Goal: Task Accomplishment & Management: Manage account settings

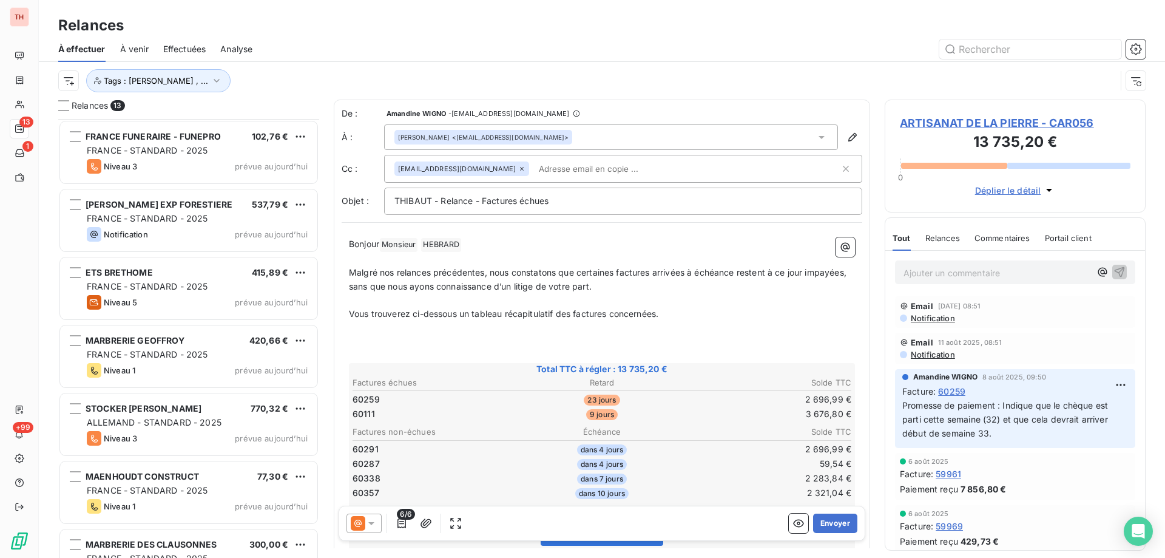
scroll to position [430, 252]
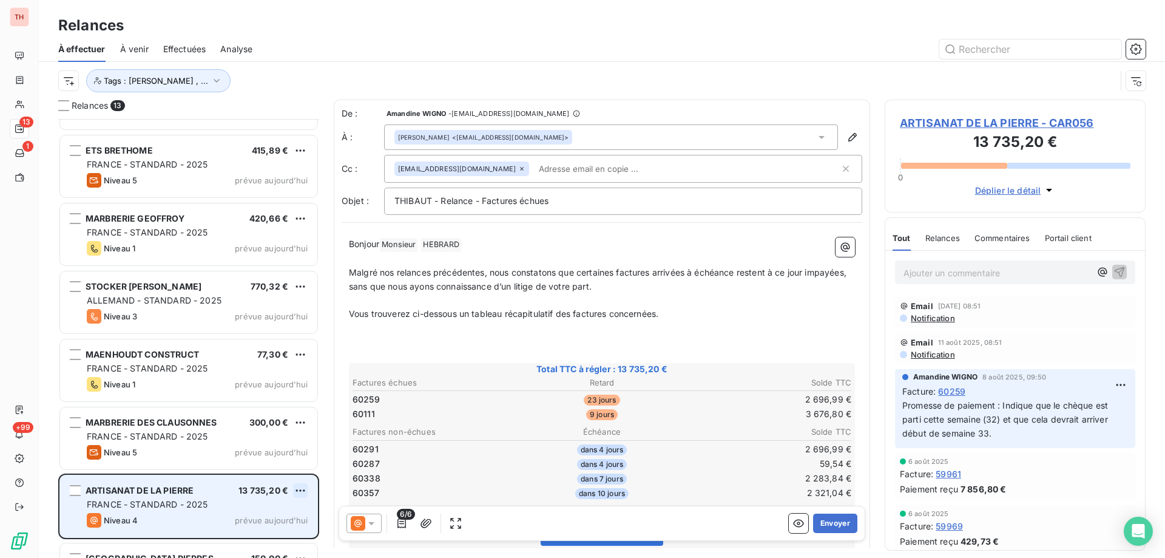
click at [300, 488] on html "TH 13 1 +99 Relances À effectuer À venir Effectuées Analyse Tags : Alexia Dubou…" at bounding box center [582, 279] width 1165 height 558
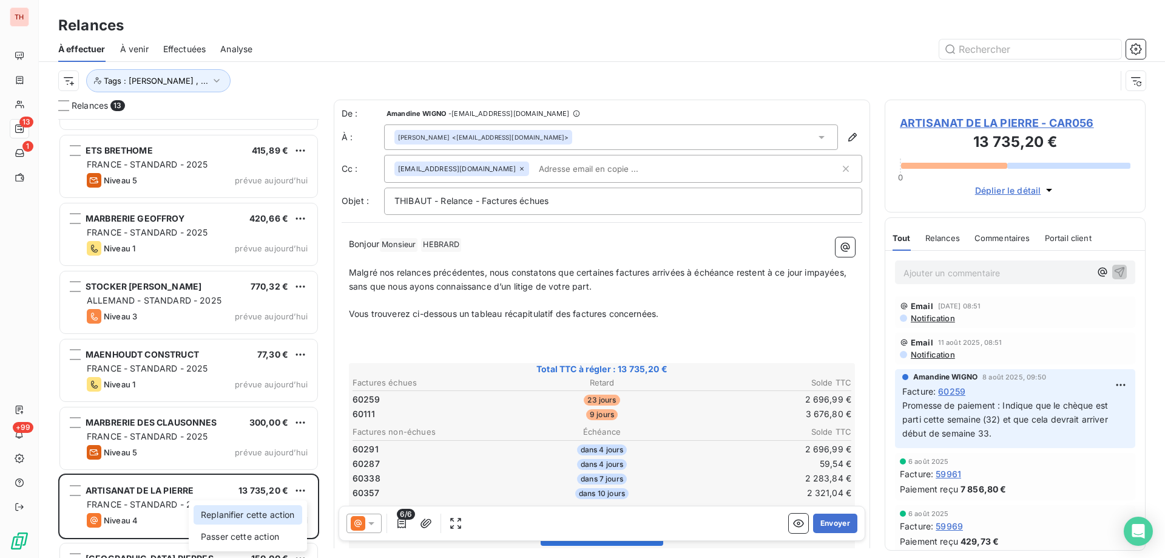
click at [278, 518] on div "Replanifier cette action" at bounding box center [248, 514] width 109 height 19
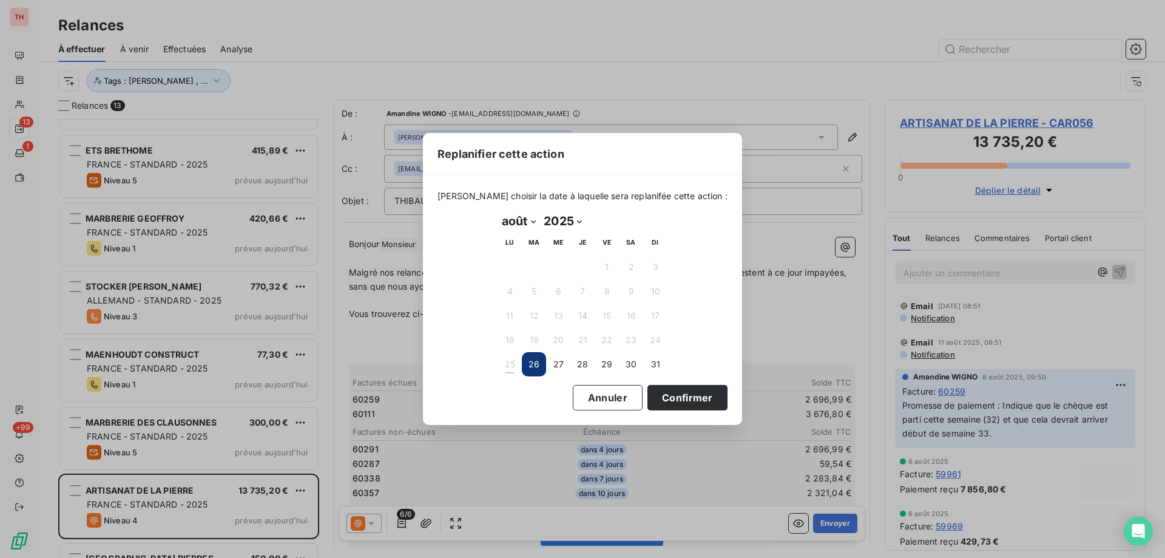
click at [536, 223] on select "janvier février mars avril mai juin juillet août septembre octobre novembre déc…" at bounding box center [518, 220] width 42 height 19
select select "8"
click at [497, 211] on select "janvier février mars avril mai juin juillet août septembre octobre novembre déc…" at bounding box center [518, 220] width 42 height 19
click at [538, 263] on button "2" at bounding box center [534, 267] width 24 height 24
click at [666, 394] on button "Confirmer" at bounding box center [687, 397] width 80 height 25
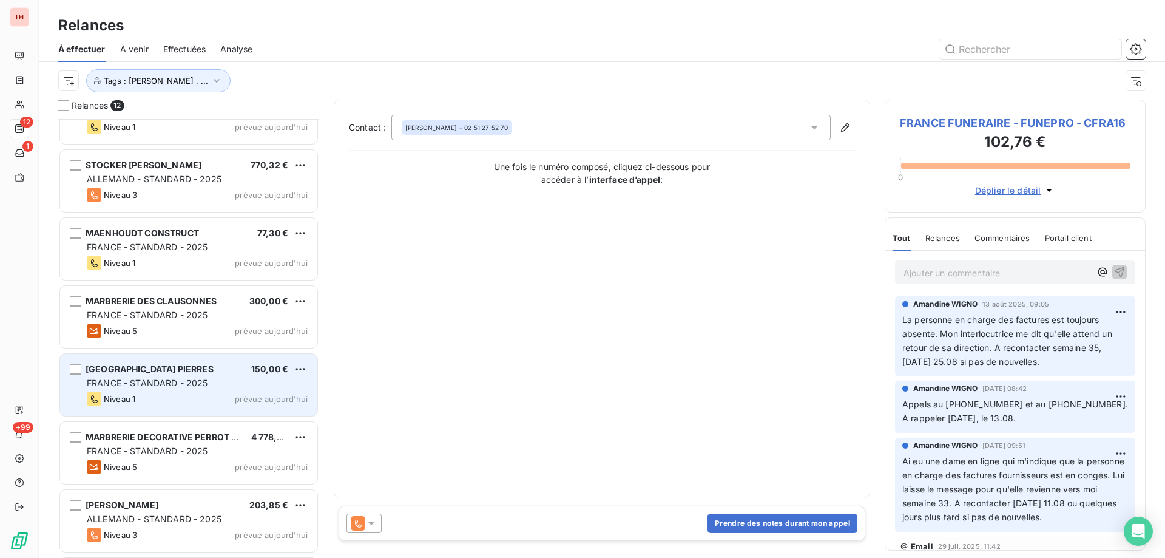
scroll to position [304, 0]
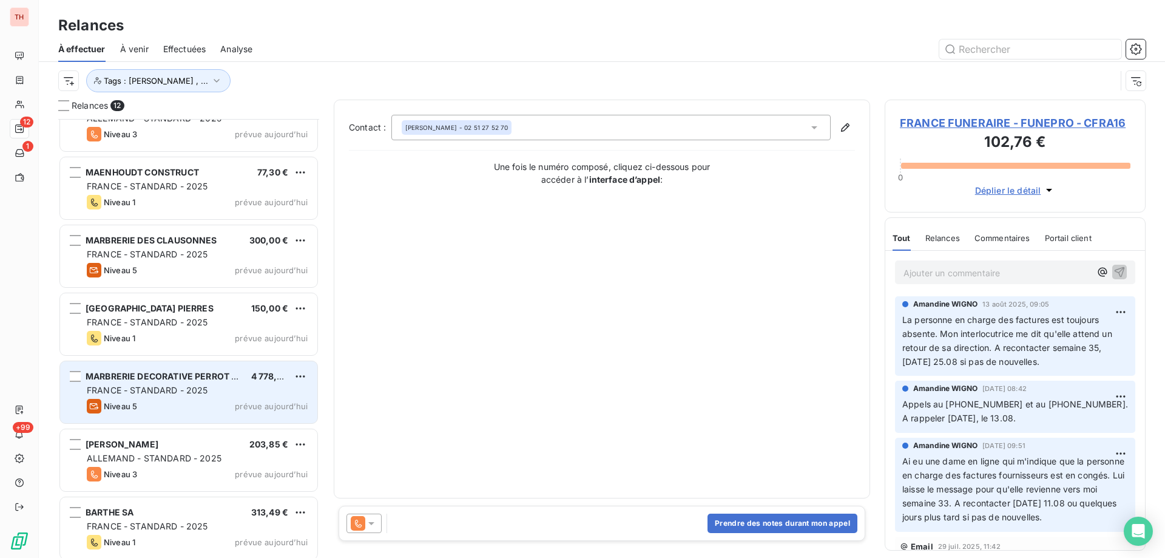
click at [230, 400] on div "Niveau 5 prévue aujourd’hui" at bounding box center [197, 406] width 221 height 15
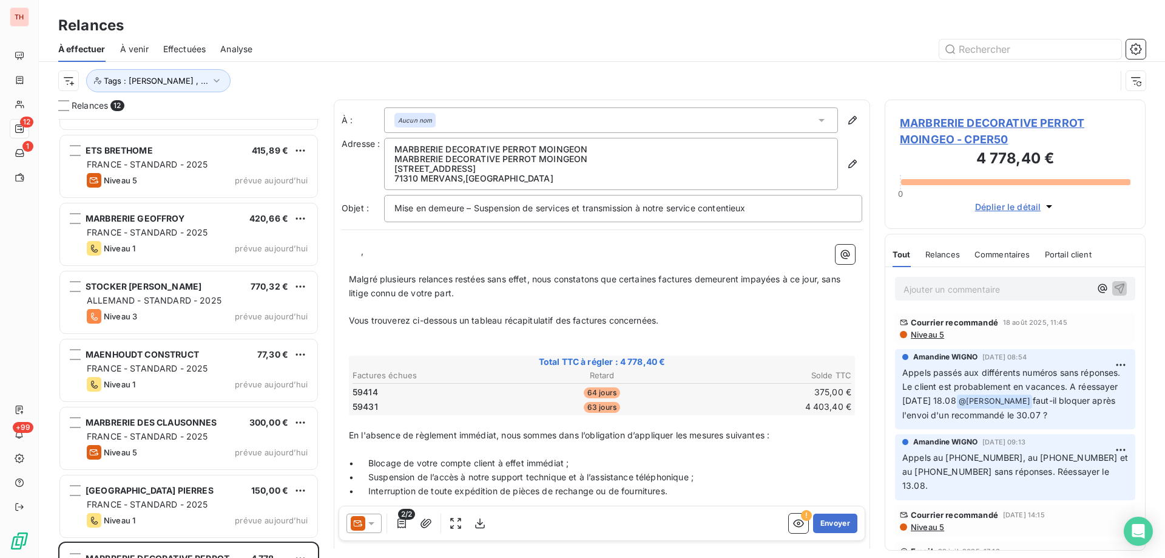
scroll to position [183, 0]
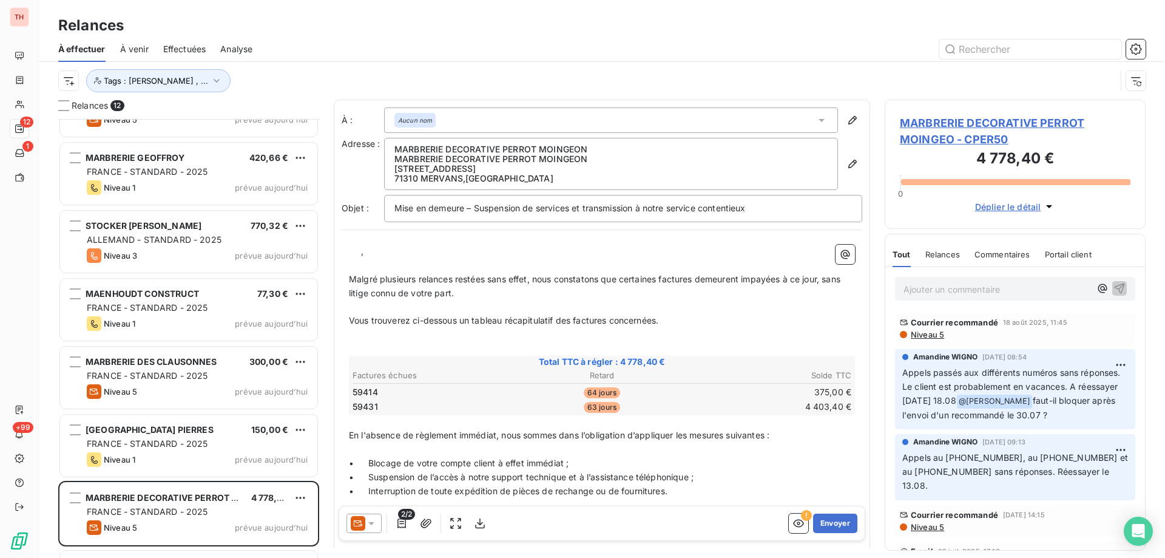
click at [300, 496] on html "TH 12 1 +99 Relances À effectuer À venir Effectuées Analyse Tags : Alexia Dubou…" at bounding box center [582, 279] width 1165 height 558
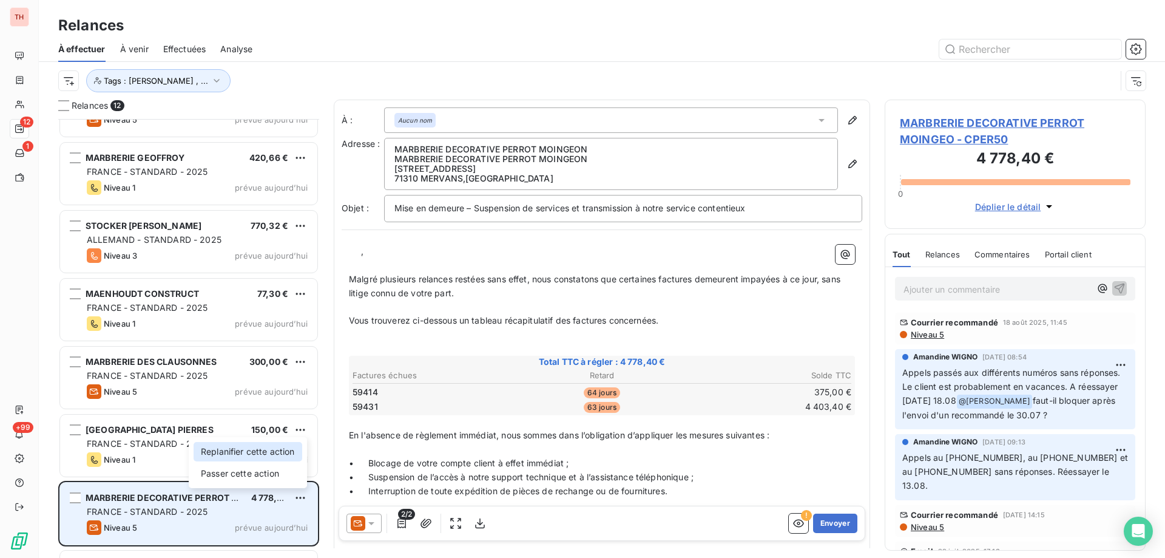
click at [271, 450] on div "Replanifier cette action" at bounding box center [248, 451] width 109 height 19
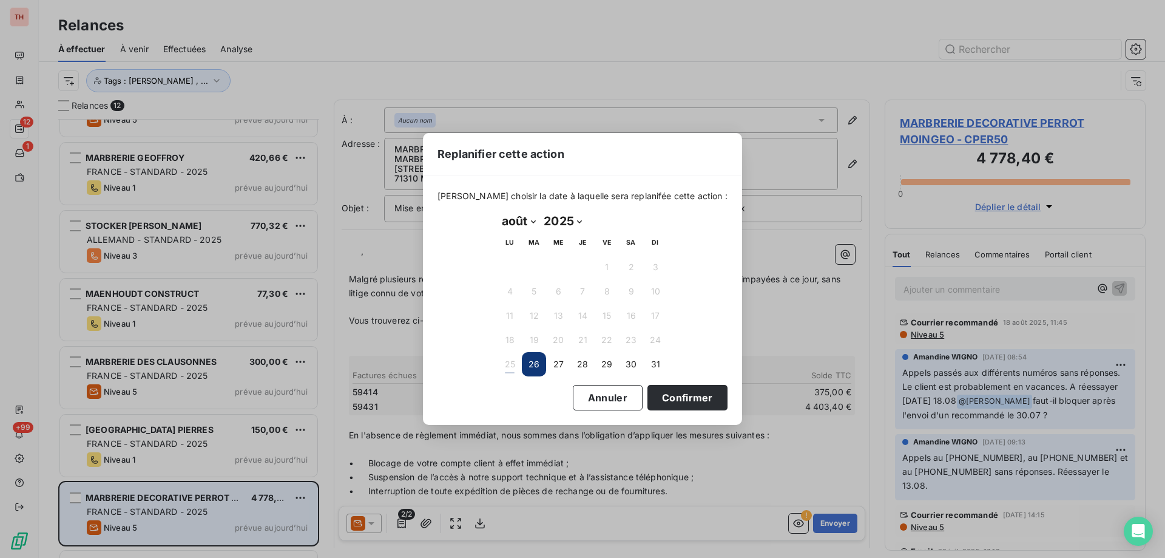
click at [536, 220] on select "janvier février mars avril mai juin juillet août septembre octobre novembre déc…" at bounding box center [518, 220] width 42 height 19
select select "8"
click at [497, 211] on select "janvier février mars avril mai juin juillet août septembre octobre novembre déc…" at bounding box center [518, 220] width 42 height 19
drag, startPoint x: 507, startPoint y: 269, endPoint x: 548, endPoint y: 309, distance: 57.5
click at [507, 269] on button "1" at bounding box center [509, 267] width 24 height 24
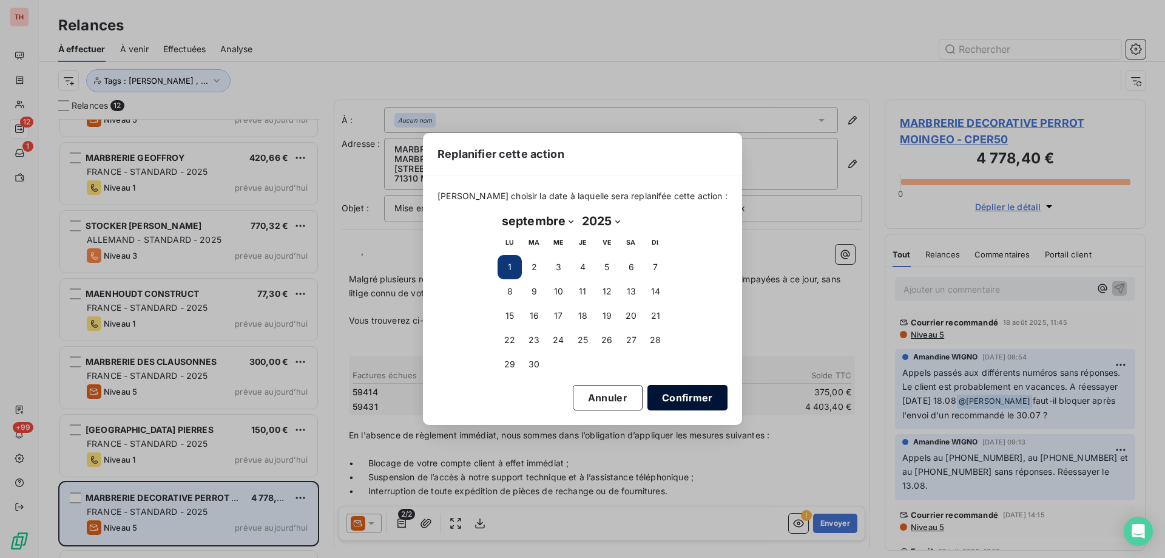
click at [681, 397] on button "Confirmer" at bounding box center [687, 397] width 80 height 25
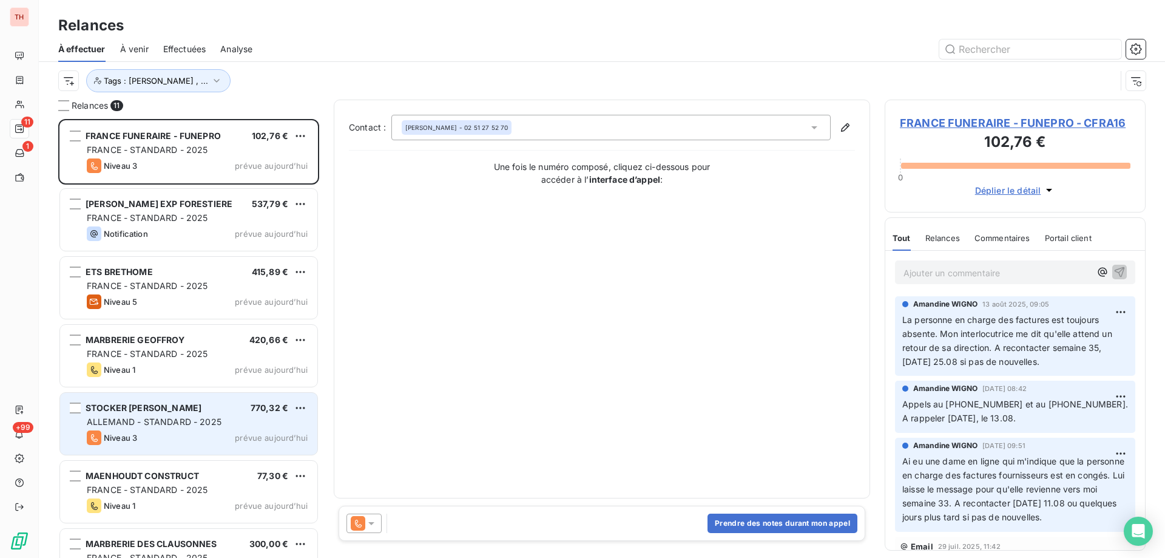
click at [226, 420] on div "ALLEMAND - STANDARD - 2025" at bounding box center [197, 422] width 221 height 12
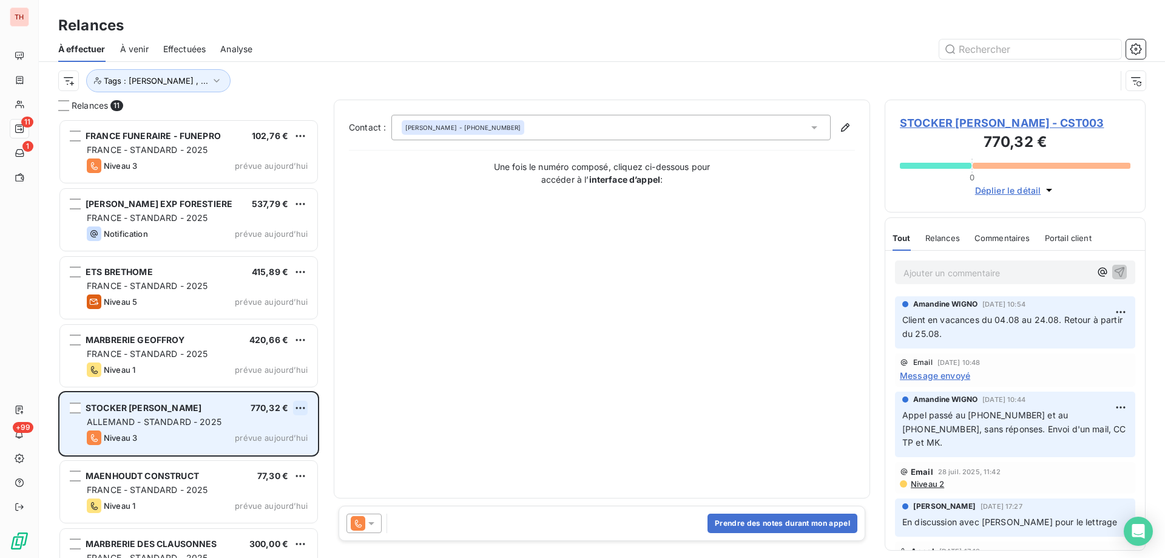
click at [296, 405] on html "TH 11 1 +99 Relances À effectuer À venir Effectuées Analyse Tags : Alexia Dubou…" at bounding box center [582, 279] width 1165 height 558
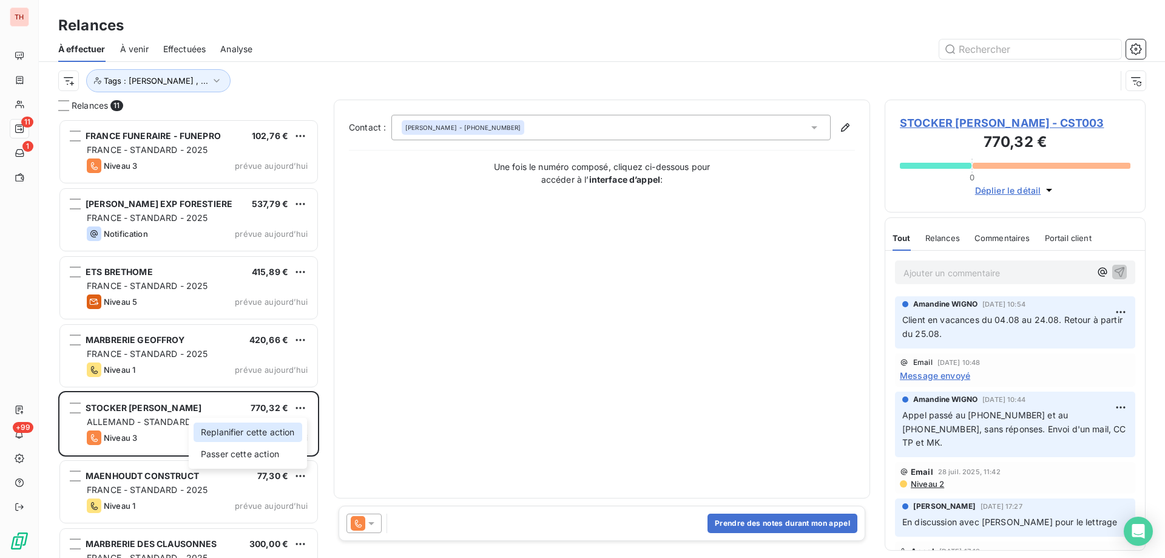
drag, startPoint x: 289, startPoint y: 428, endPoint x: 339, endPoint y: 373, distance: 73.9
click at [289, 428] on div "Replanifier cette action" at bounding box center [248, 431] width 109 height 19
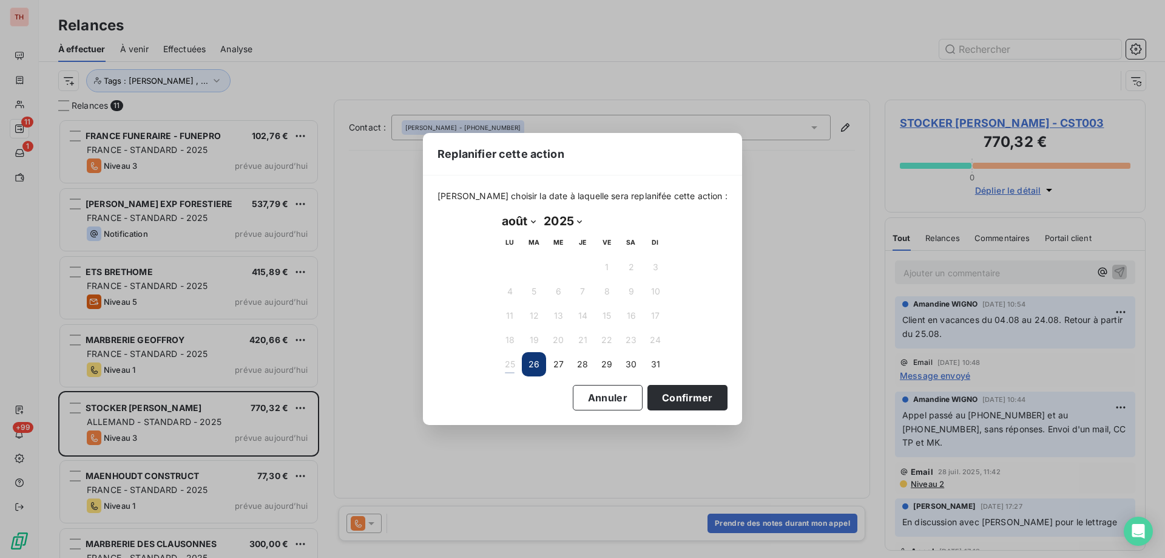
click at [533, 221] on select "janvier février mars avril mai juin juillet août septembre octobre novembre déc…" at bounding box center [518, 220] width 42 height 19
select select "8"
click at [497, 211] on select "janvier février mars avril mai juin juillet août septembre octobre novembre déc…" at bounding box center [518, 220] width 42 height 19
drag, startPoint x: 517, startPoint y: 265, endPoint x: 550, endPoint y: 281, distance: 37.2
click at [516, 265] on button "1" at bounding box center [509, 267] width 24 height 24
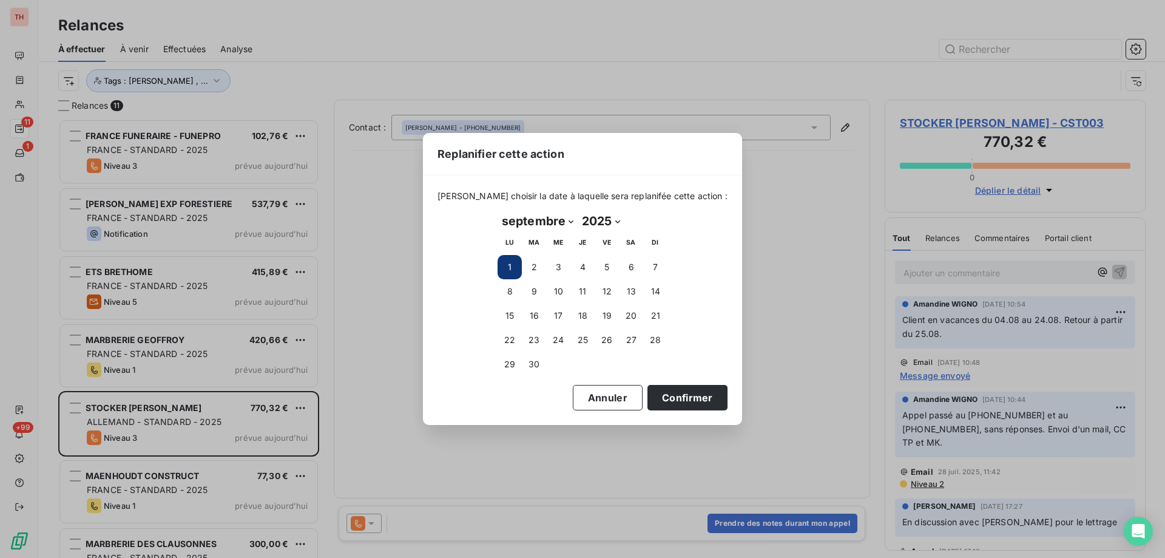
drag, startPoint x: 665, startPoint y: 397, endPoint x: 123, endPoint y: 279, distance: 554.5
click at [665, 397] on button "Confirmer" at bounding box center [687, 397] width 80 height 25
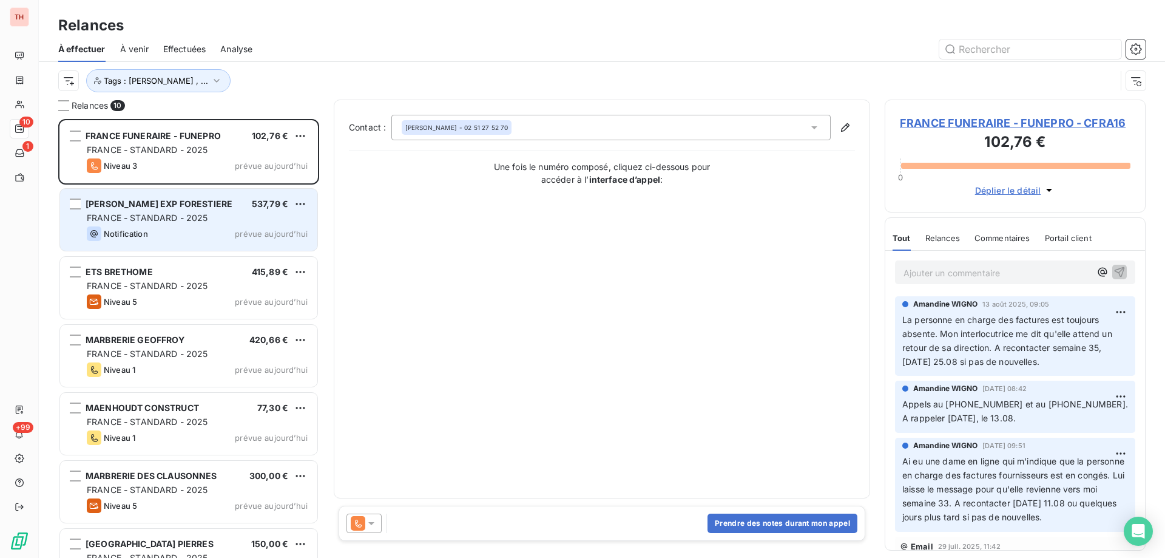
click at [199, 238] on div "Notification prévue aujourd’hui" at bounding box center [197, 233] width 221 height 15
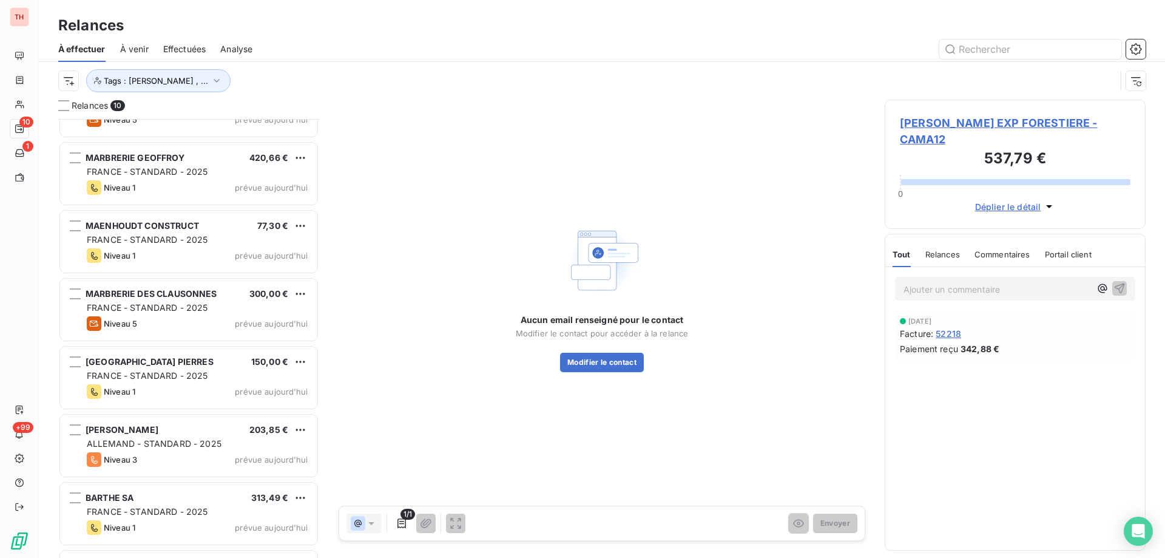
scroll to position [241, 0]
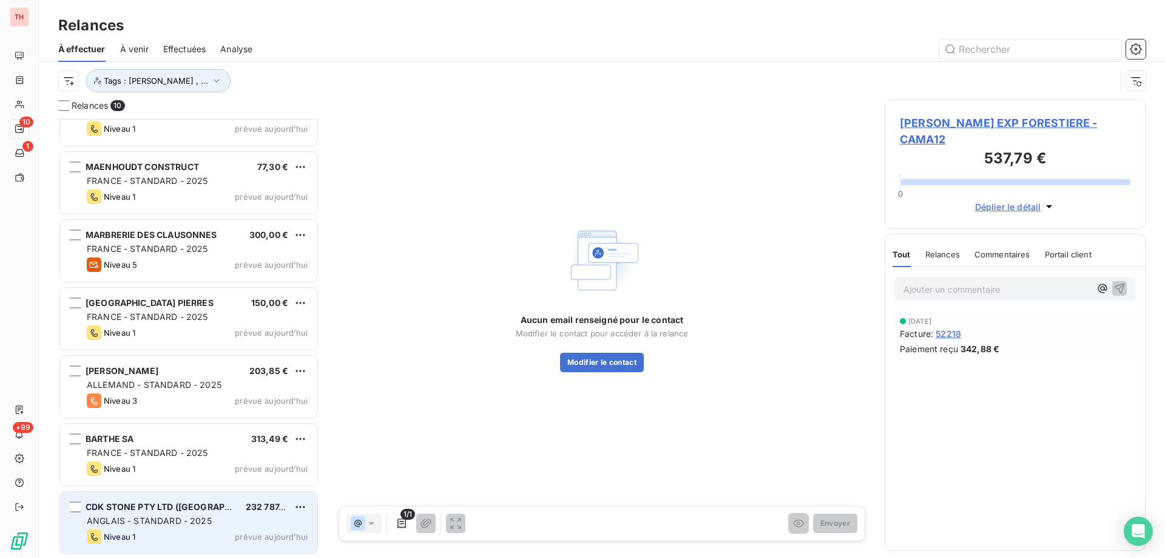
click at [232, 519] on div "ANGLAIS - STANDARD - 2025" at bounding box center [197, 520] width 221 height 12
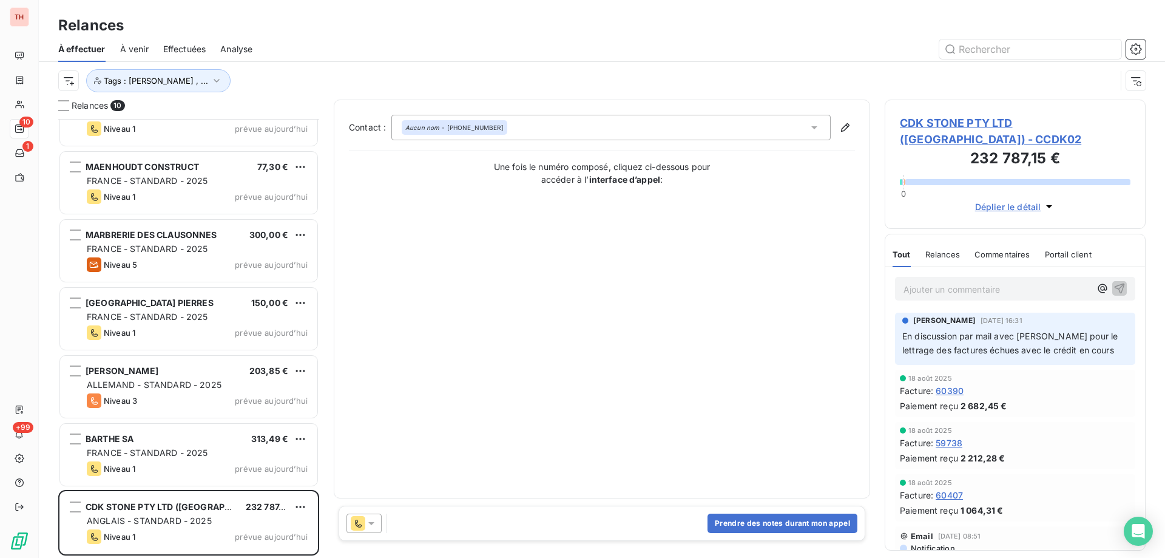
click at [300, 503] on html "TH 10 1 +99 Relances À effectuer À venir Effectuées Analyse Tags : Alexia Dubou…" at bounding box center [582, 279] width 1165 height 558
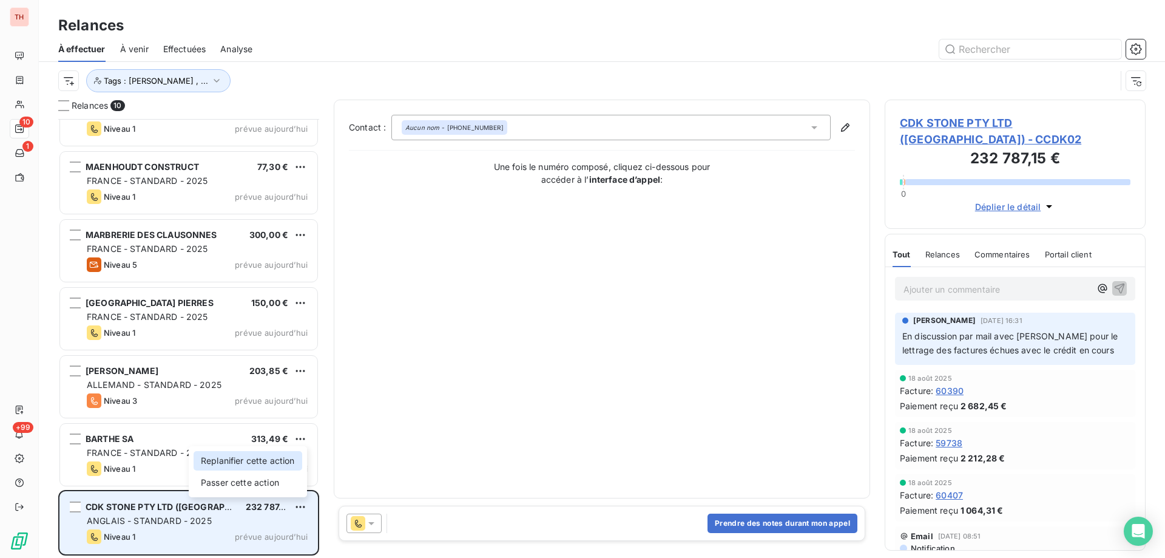
click at [277, 466] on div "Replanifier cette action" at bounding box center [248, 460] width 109 height 19
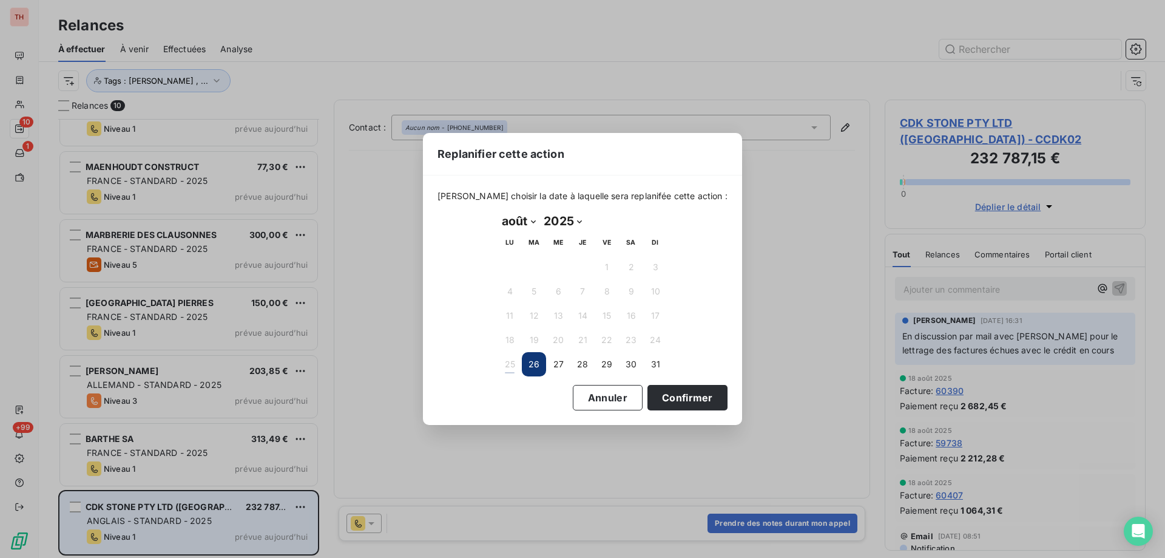
click at [532, 219] on select "janvier février mars avril mai juin juillet août septembre octobre novembre déc…" at bounding box center [518, 220] width 42 height 19
select select "8"
click at [497, 211] on select "janvier février mars avril mai juin juillet août septembre octobre novembre déc…" at bounding box center [518, 220] width 42 height 19
click at [509, 262] on button "1" at bounding box center [509, 267] width 24 height 24
click at [647, 400] on button "Confirmer" at bounding box center [687, 397] width 80 height 25
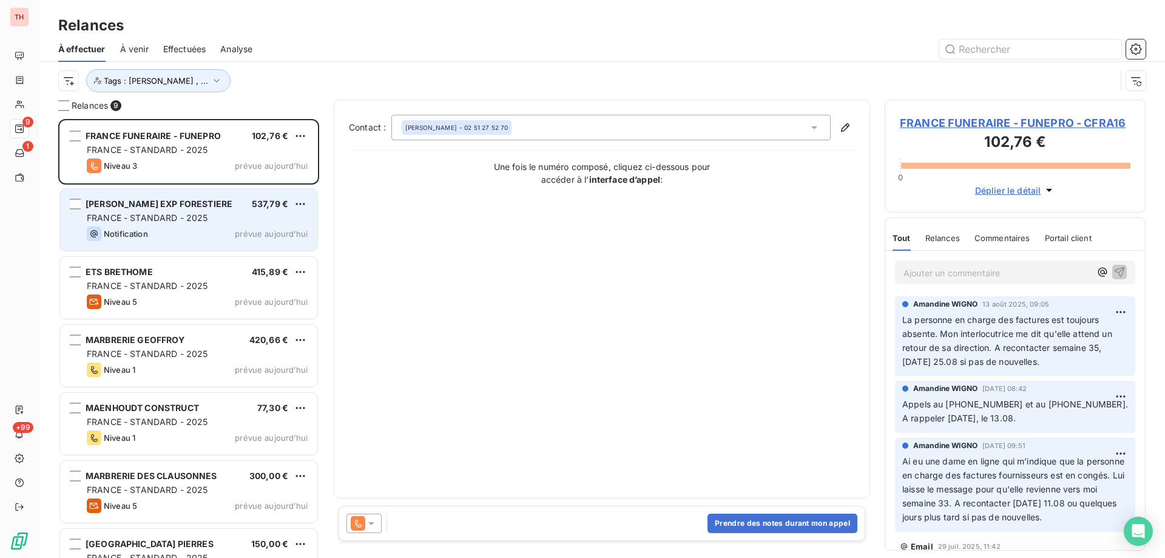
click at [235, 224] on div "AMALVY PHILIPPE EXP FORESTIERE 537,79 € FRANCE - STANDARD - 2025 Notification p…" at bounding box center [188, 220] width 257 height 62
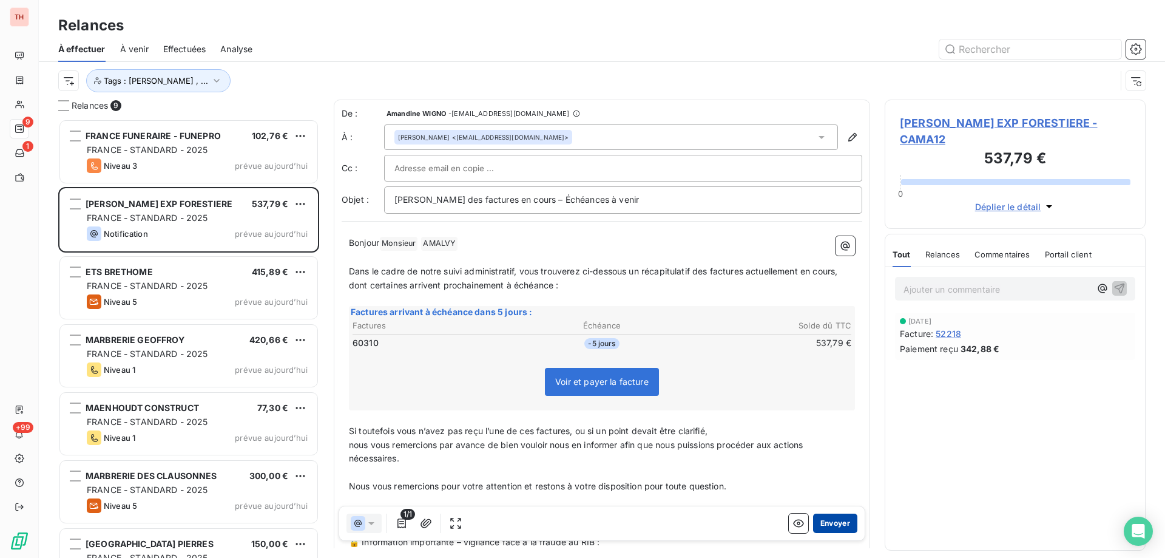
click at [826, 524] on button "Envoyer" at bounding box center [835, 522] width 44 height 19
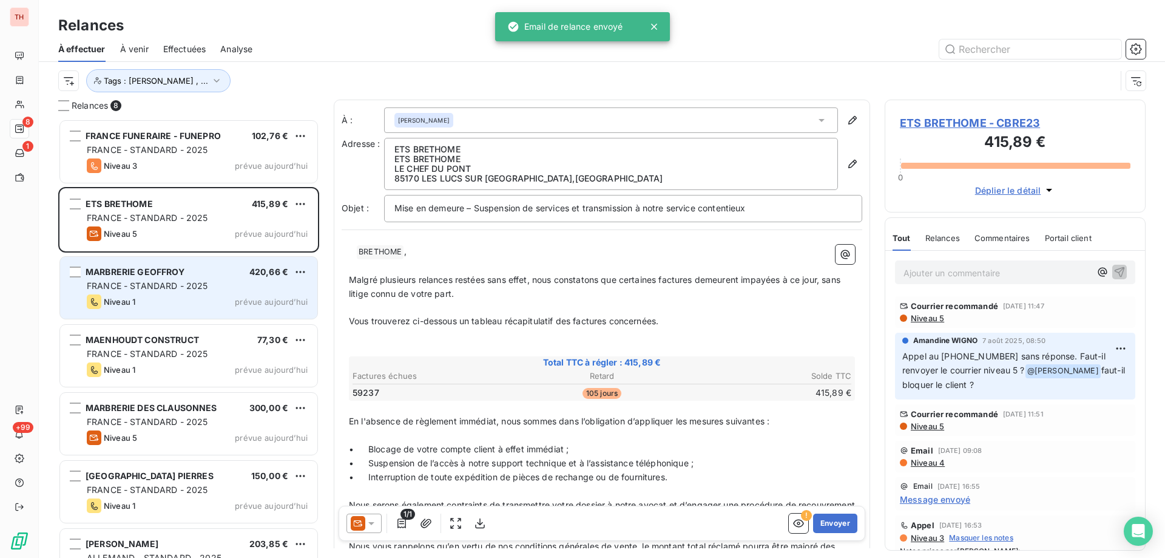
click at [227, 271] on div "MARBRERIE GEOFFROY 420,66 €" at bounding box center [197, 271] width 221 height 11
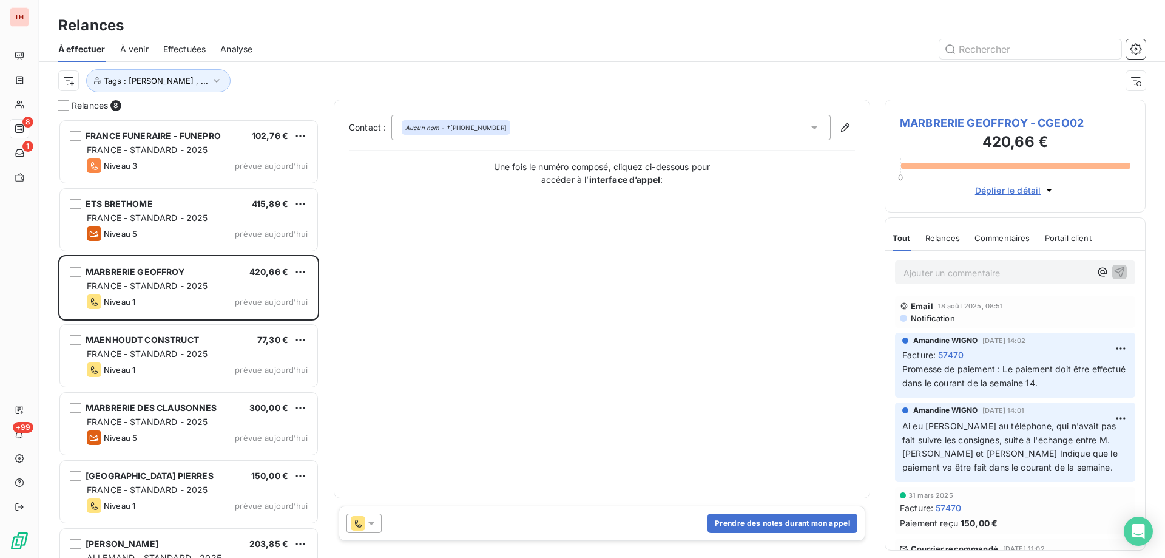
click at [229, 218] on div "FRANCE - STANDARD - 2025" at bounding box center [197, 218] width 221 height 12
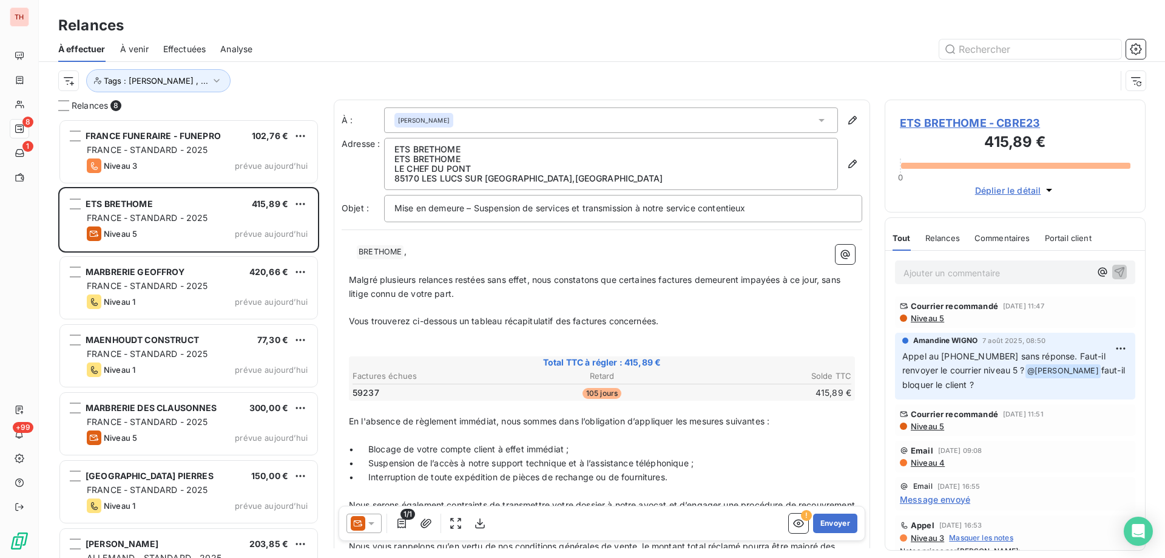
click at [300, 202] on html "TH 8 1 +99 Relances À effectuer À venir Effectuées Analyse Tags : Alexia Dubour…" at bounding box center [582, 279] width 1165 height 558
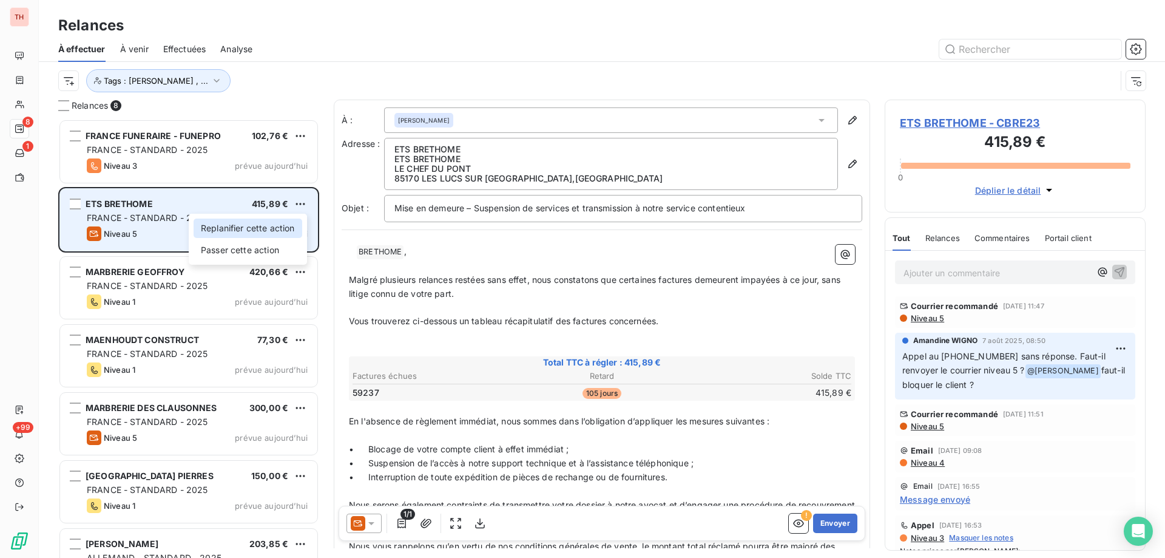
click at [288, 234] on div "Replanifier cette action" at bounding box center [248, 227] width 109 height 19
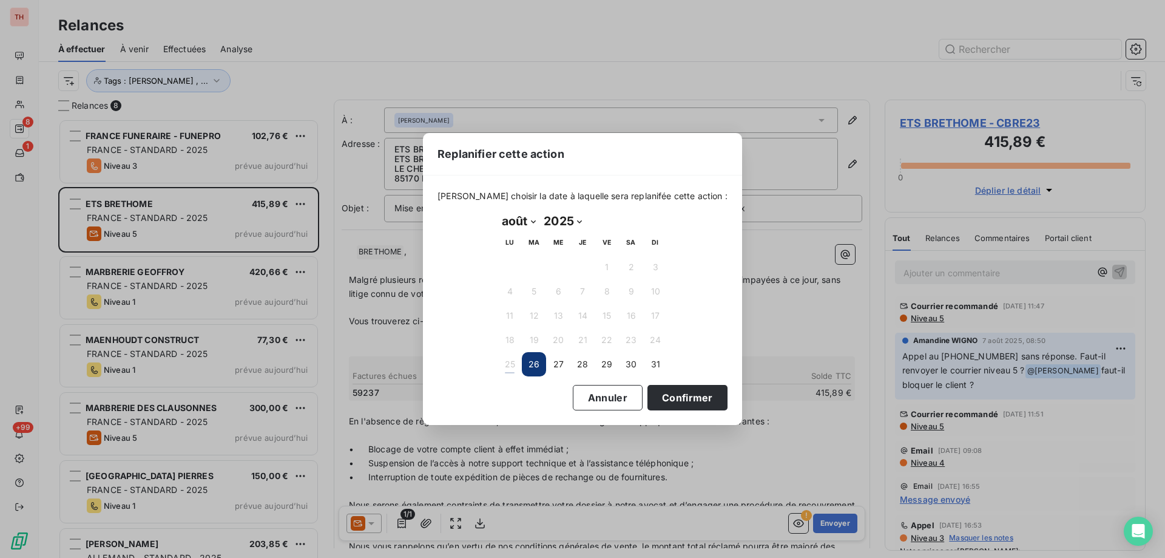
click at [533, 219] on select "janvier février mars avril mai juin juillet août septembre octobre novembre déc…" at bounding box center [518, 220] width 42 height 19
select select "8"
click at [497, 211] on select "janvier février mars avril mai juin juillet août septembre octobre novembre déc…" at bounding box center [518, 220] width 42 height 19
click at [512, 266] on button "1" at bounding box center [509, 267] width 24 height 24
click at [666, 386] on button "Confirmer" at bounding box center [687, 397] width 80 height 25
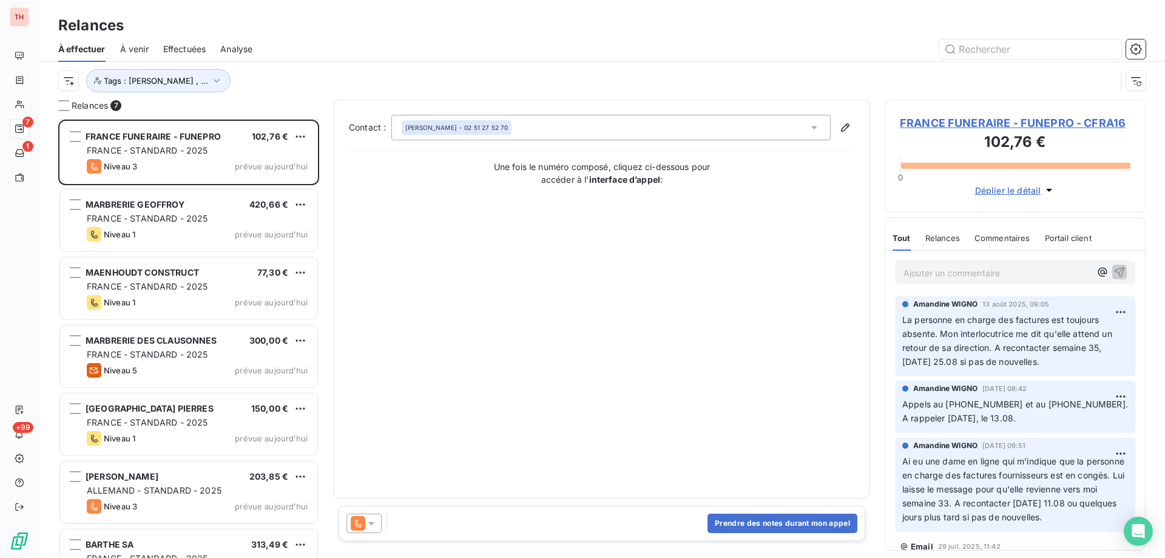
scroll to position [38, 0]
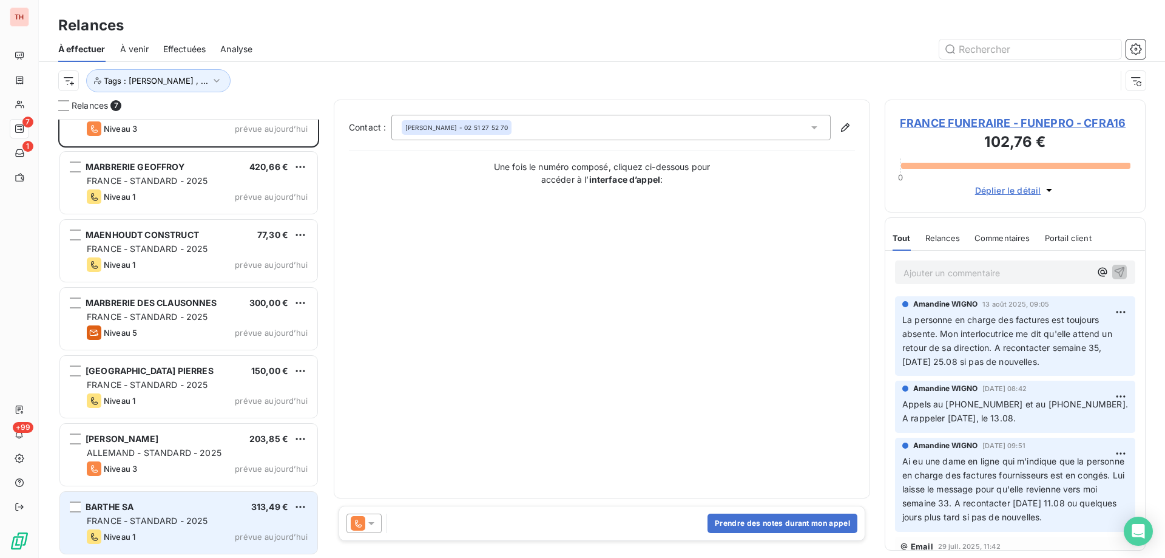
click at [233, 504] on div "BARTHE SA 313,49 €" at bounding box center [197, 506] width 221 height 11
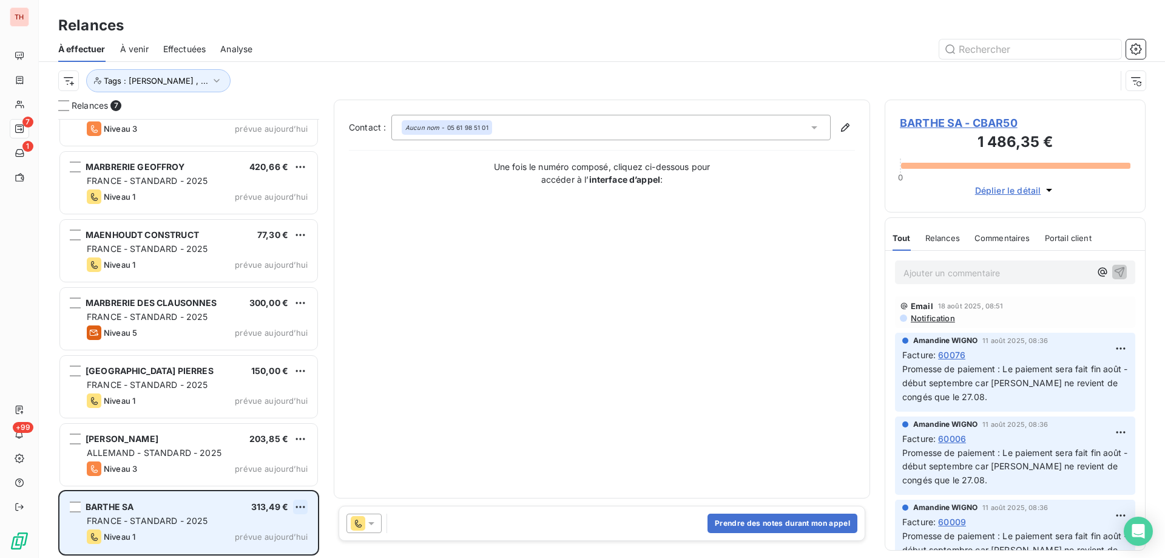
click at [305, 505] on html "TH 7 1 +99 Relances À effectuer À venir Effectuées Analyse Tags : Alexia Dubour…" at bounding box center [582, 279] width 1165 height 558
click at [276, 460] on div "Replanifier cette action" at bounding box center [248, 460] width 109 height 19
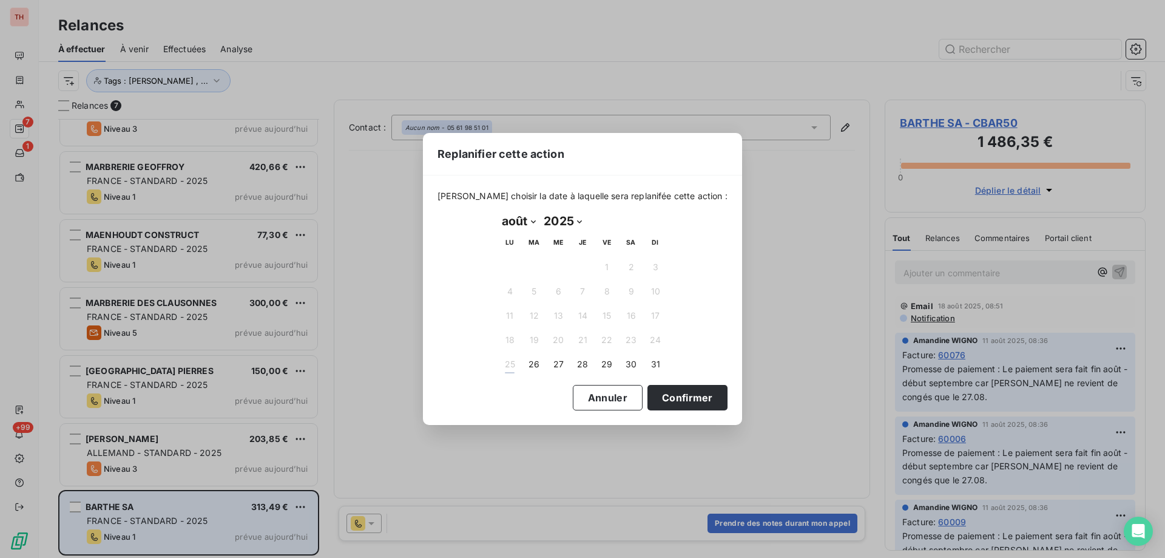
click at [533, 223] on select "janvier février mars avril mai juin juillet août septembre octobre novembre déc…" at bounding box center [518, 220] width 42 height 19
select select "8"
click at [497, 211] on select "janvier février mars avril mai juin juillet août septembre octobre novembre déc…" at bounding box center [518, 220] width 42 height 19
drag, startPoint x: 656, startPoint y: 386, endPoint x: 617, endPoint y: 383, distance: 39.6
click at [656, 386] on button "Confirmer" at bounding box center [687, 397] width 80 height 25
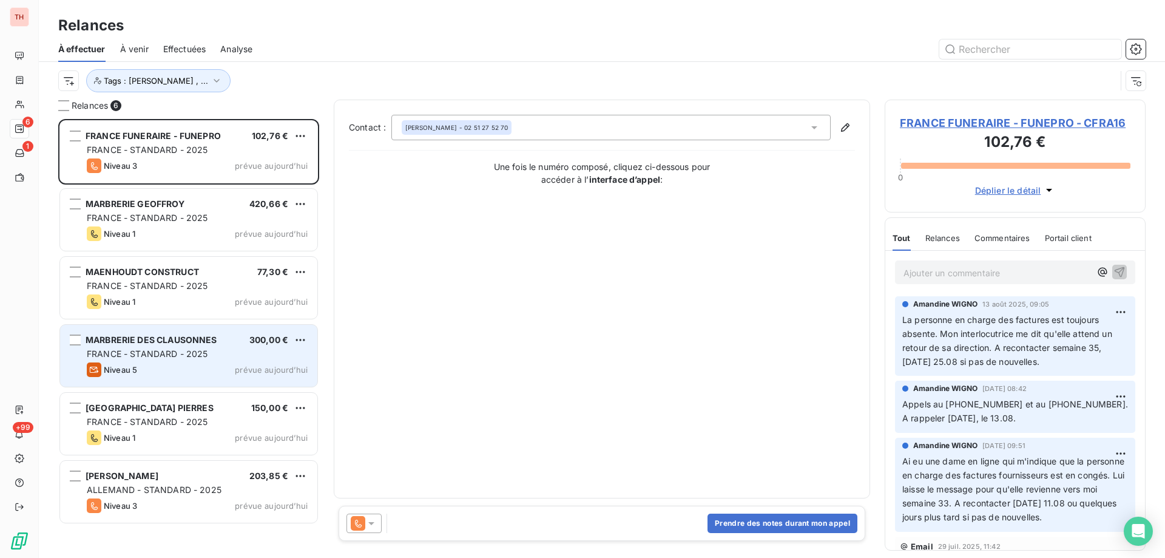
click at [215, 363] on div "Niveau 5 prévue aujourd’hui" at bounding box center [197, 369] width 221 height 15
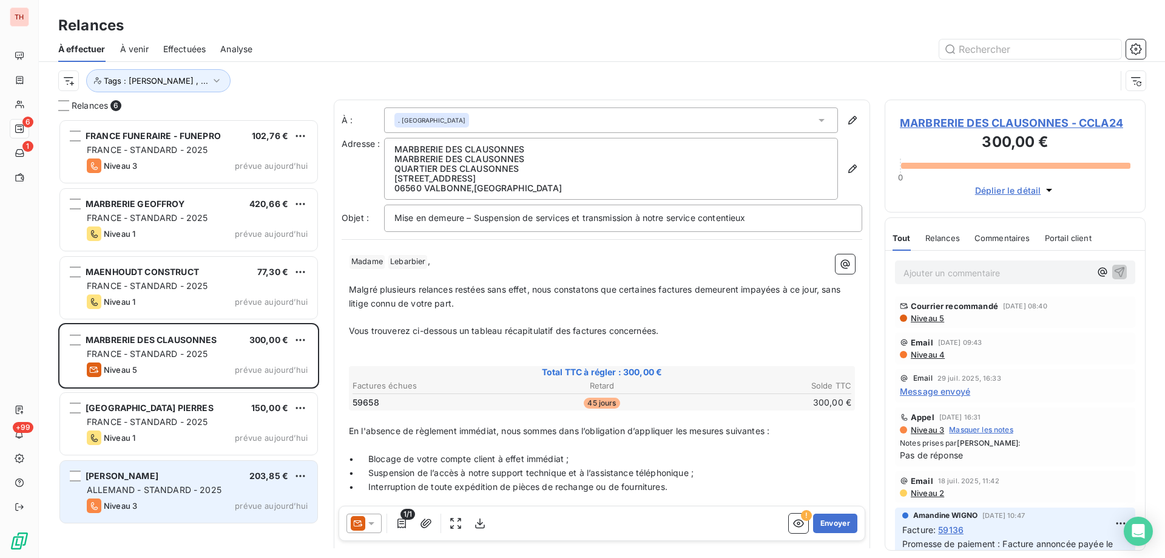
click at [235, 467] on div "WOLF PETRA FREITAL 203,85 € ALLEMAND - STANDARD - 2025 Niveau 3 prévue aujourd’…" at bounding box center [188, 491] width 257 height 62
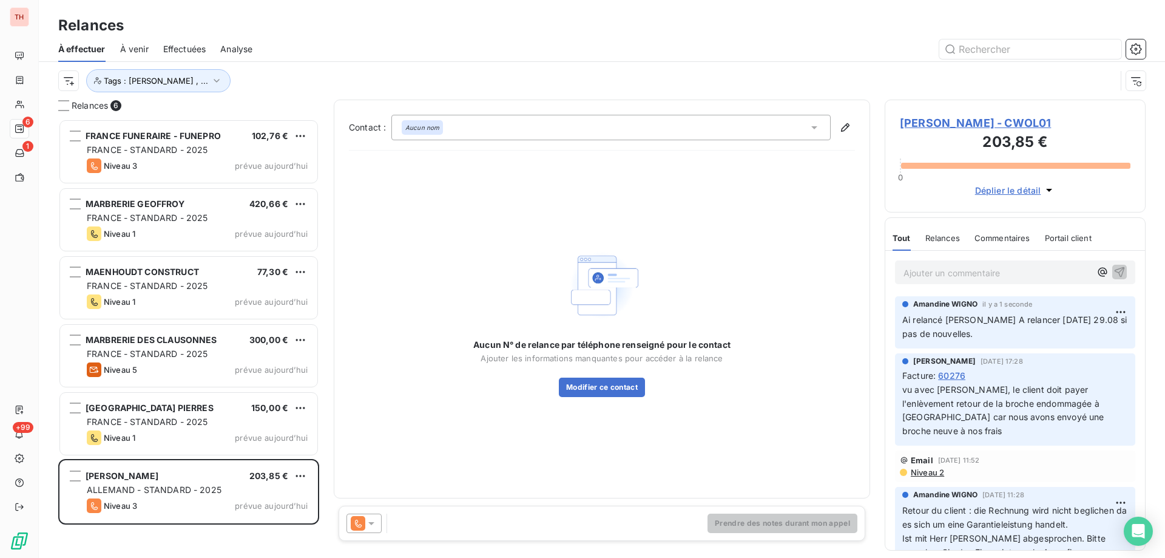
click at [297, 475] on html "TH 6 1 +99 Relances À effectuer À venir Effectuées Analyse Tags : Alexia Dubour…" at bounding box center [582, 279] width 1165 height 558
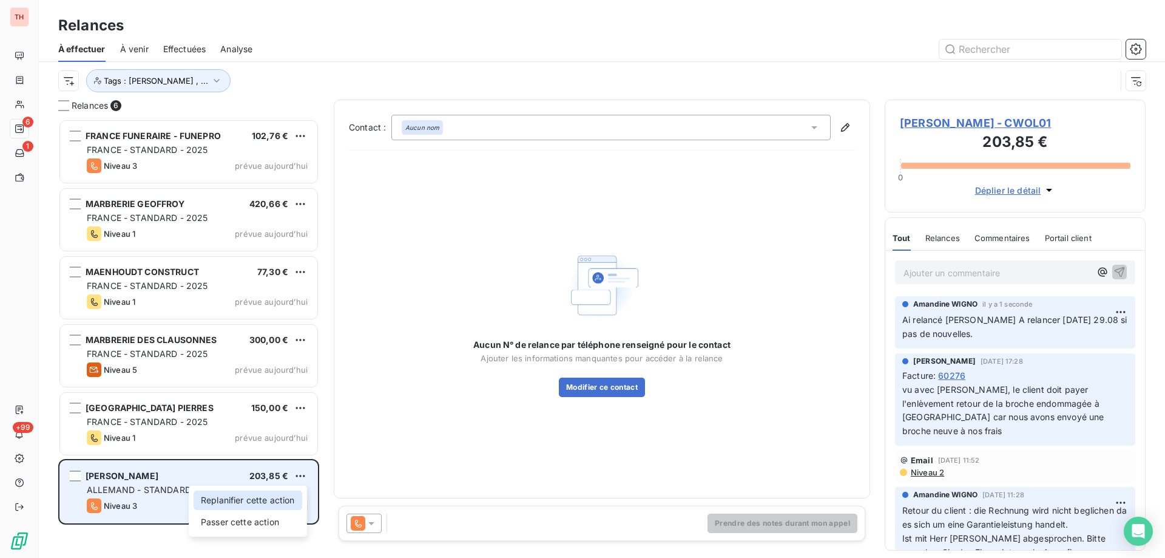
click at [280, 507] on div "Replanifier cette action" at bounding box center [248, 499] width 109 height 19
select select "7"
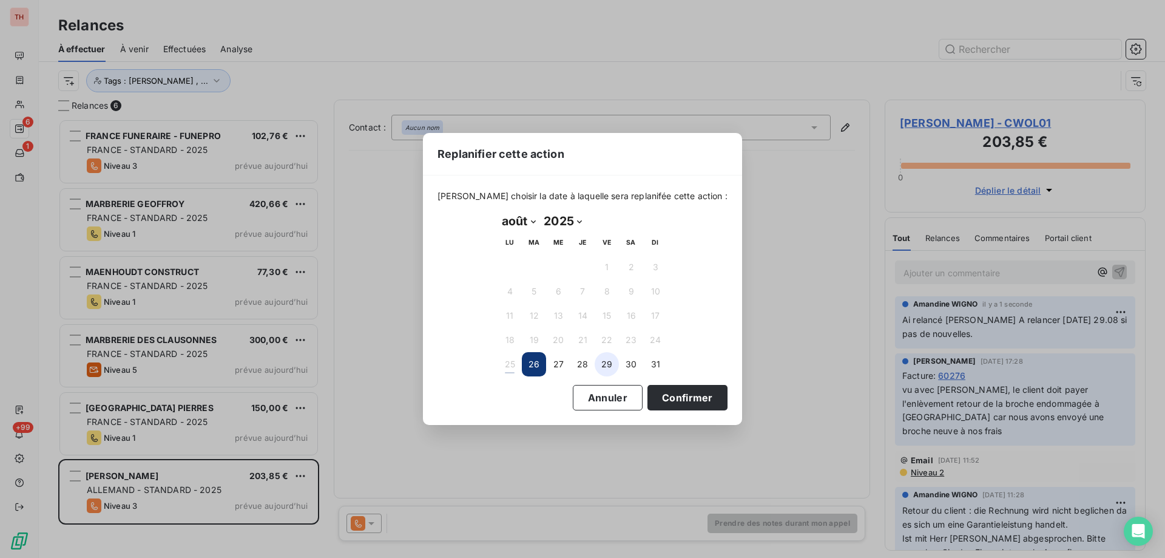
click at [608, 363] on button "29" at bounding box center [607, 364] width 24 height 24
click at [665, 393] on button "Confirmer" at bounding box center [687, 397] width 80 height 25
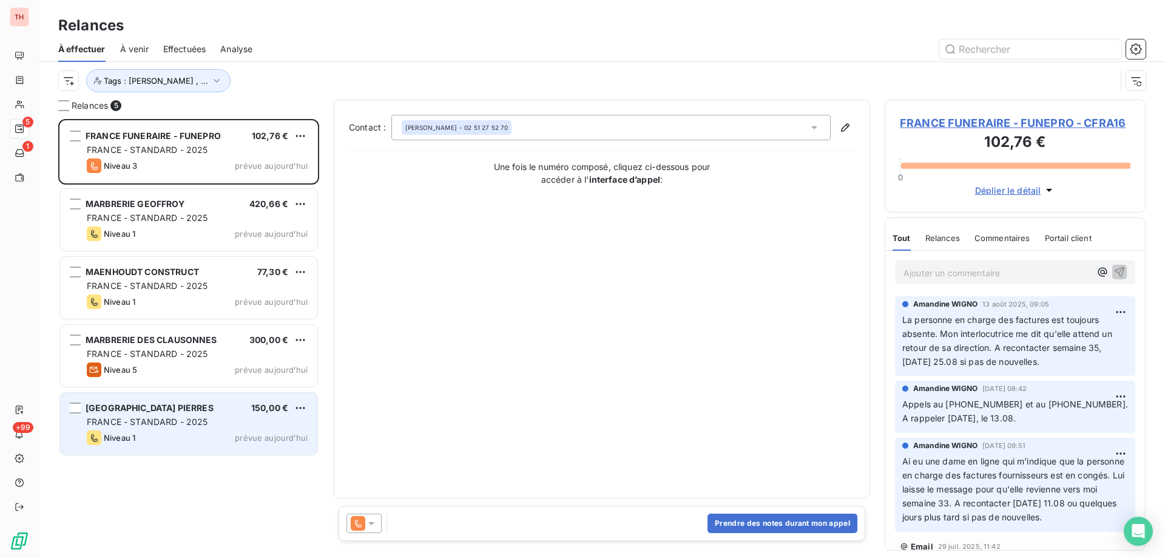
click at [226, 408] on div "OCCITANIE PIERRES 150,00 €" at bounding box center [197, 407] width 221 height 11
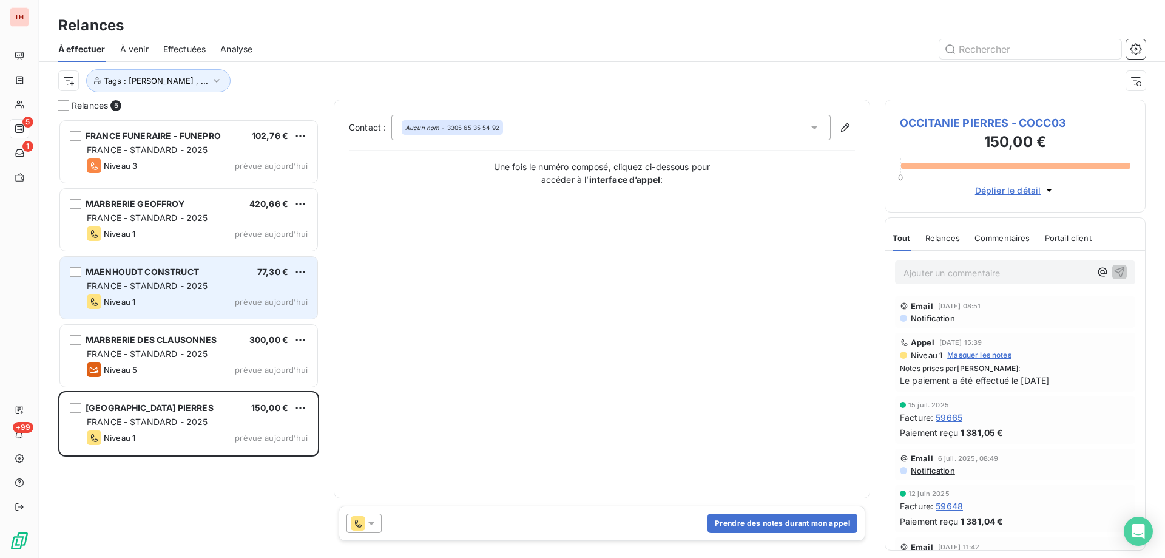
click at [220, 293] on div "MAENHOUDT CONSTRUCT 77,30 € FRANCE - STANDARD - 2025 Niveau 1 prévue aujourd’hui" at bounding box center [188, 288] width 257 height 62
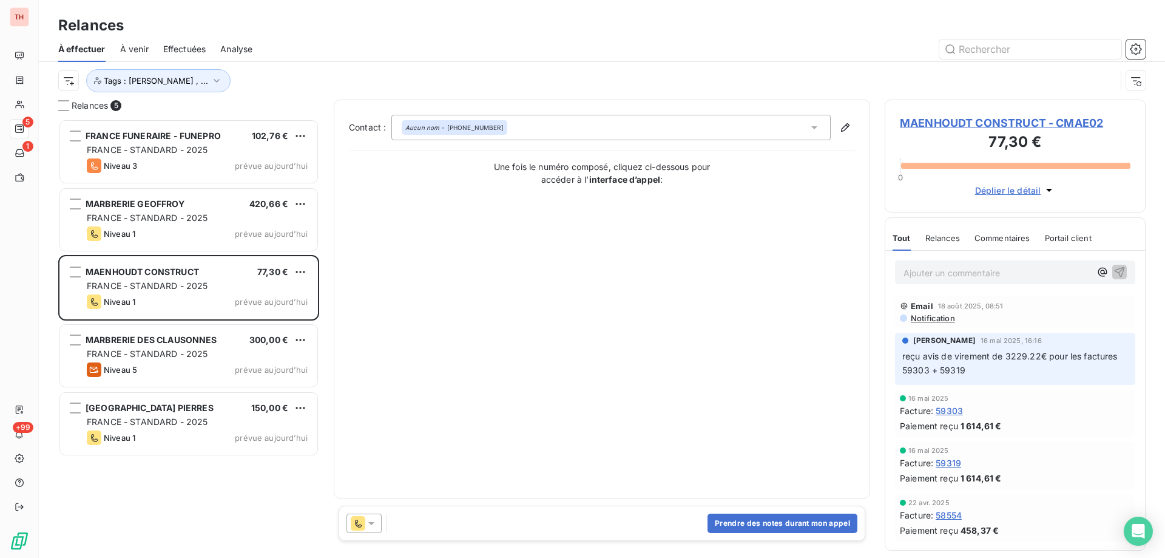
click at [204, 155] on div "FRANCE - STANDARD - 2025" at bounding box center [197, 150] width 221 height 12
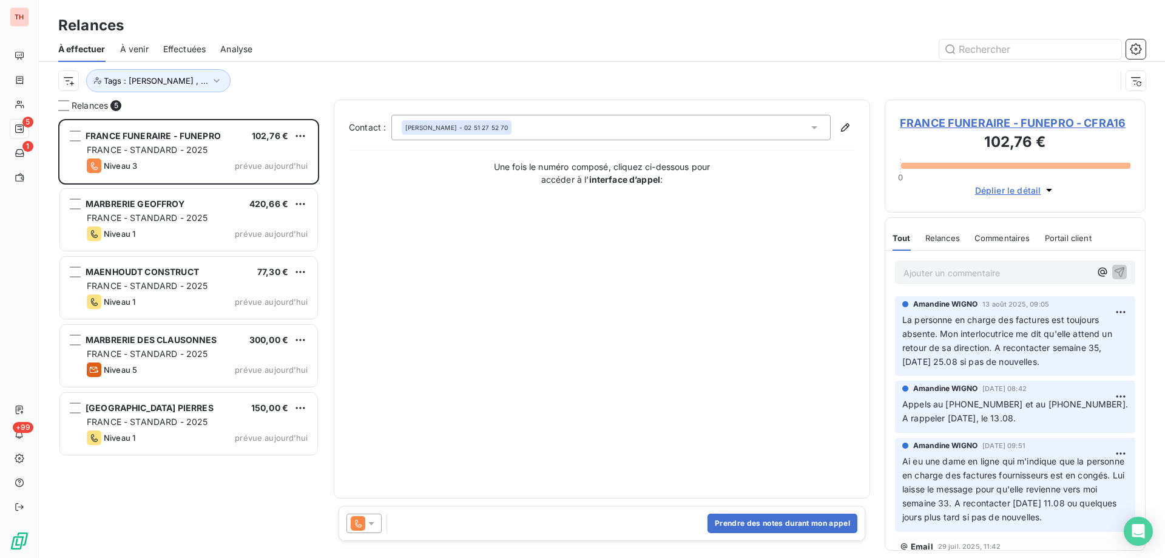
drag, startPoint x: 212, startPoint y: 290, endPoint x: 41, endPoint y: 288, distance: 171.7
click at [212, 289] on div "FRANCE - STANDARD - 2025" at bounding box center [197, 286] width 221 height 12
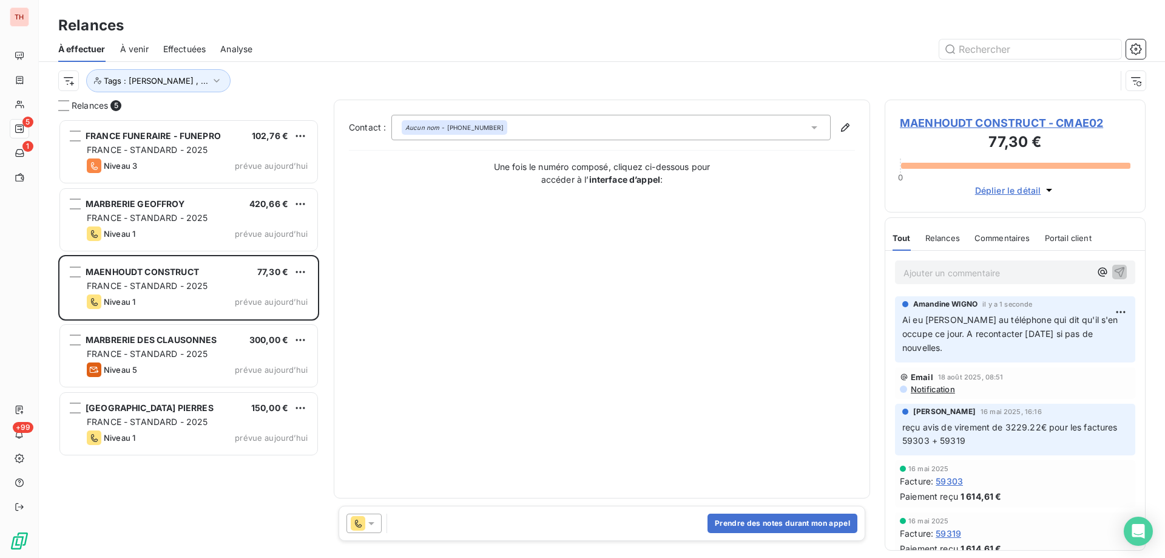
click at [302, 268] on html "TH 5 1 +99 Relances À effectuer À venir Effectuées Analyse Tags : Alexia Dubour…" at bounding box center [582, 279] width 1165 height 558
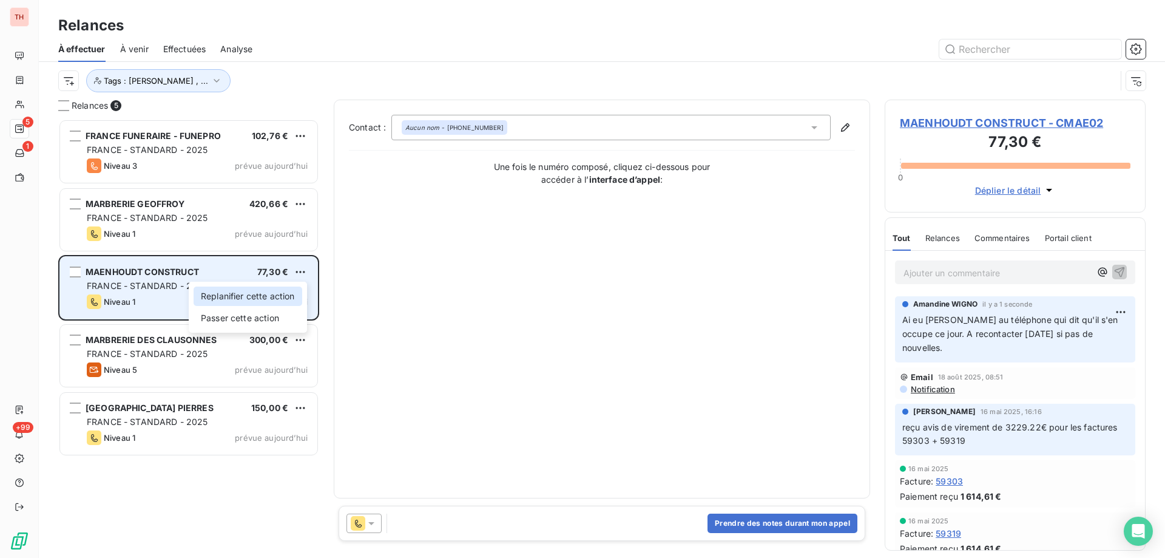
click at [272, 291] on div "Replanifier cette action" at bounding box center [248, 295] width 109 height 19
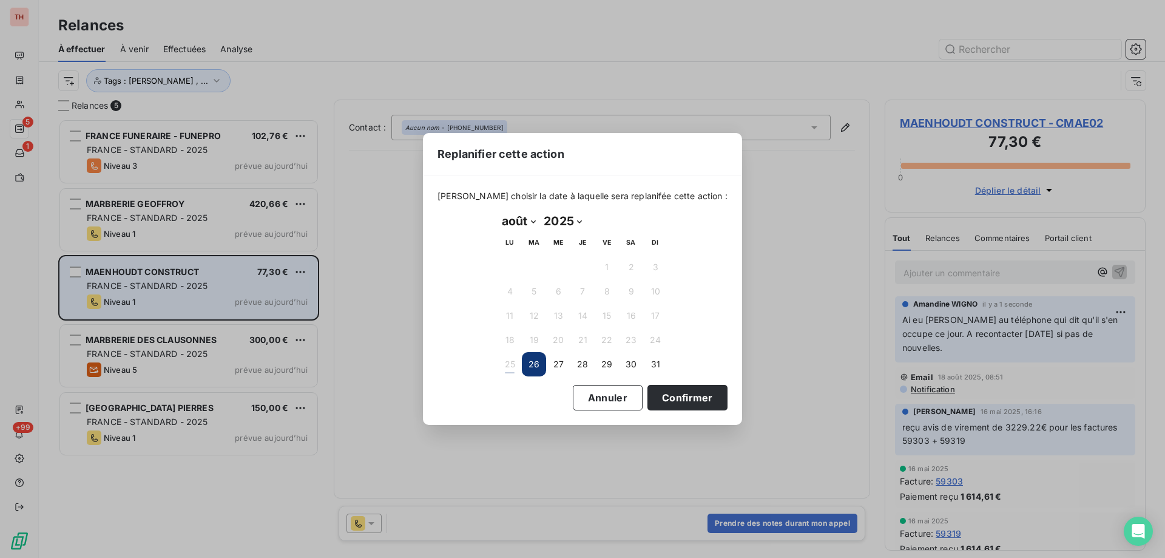
click at [530, 221] on select "janvier février mars avril mai juin juillet août septembre octobre novembre déc…" at bounding box center [518, 220] width 42 height 19
select select "8"
click at [497, 211] on select "janvier février mars avril mai juin juillet août septembre octobre novembre déc…" at bounding box center [518, 220] width 42 height 19
click at [514, 266] on button "1" at bounding box center [509, 267] width 24 height 24
click at [647, 387] on button "Confirmer" at bounding box center [687, 397] width 80 height 25
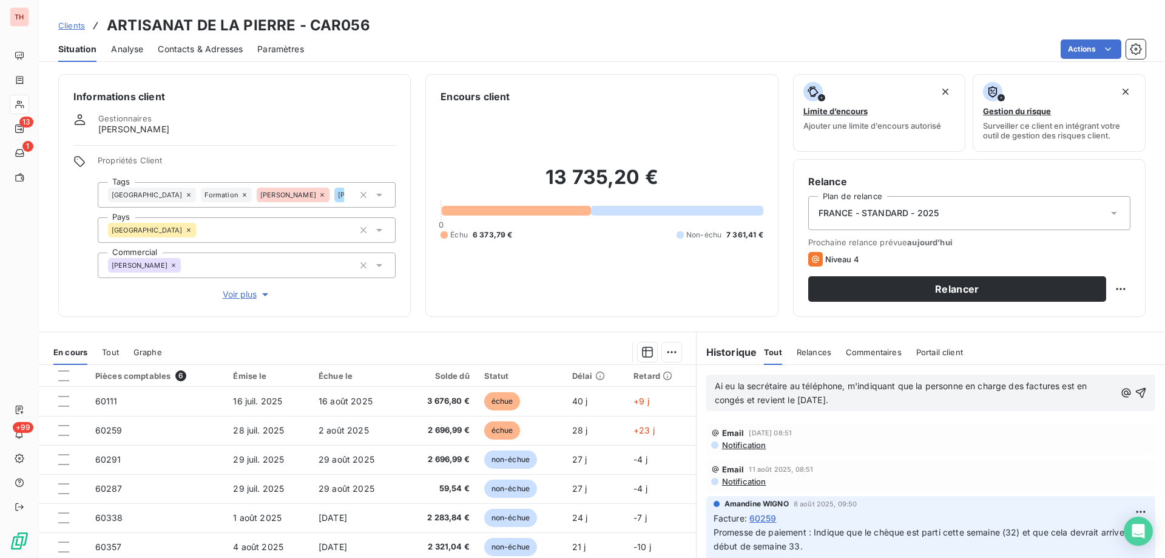
click at [868, 402] on p "Ai eu la secrétaire au téléphone, m'indiquant que la personne en charge des fac…" at bounding box center [915, 393] width 400 height 28
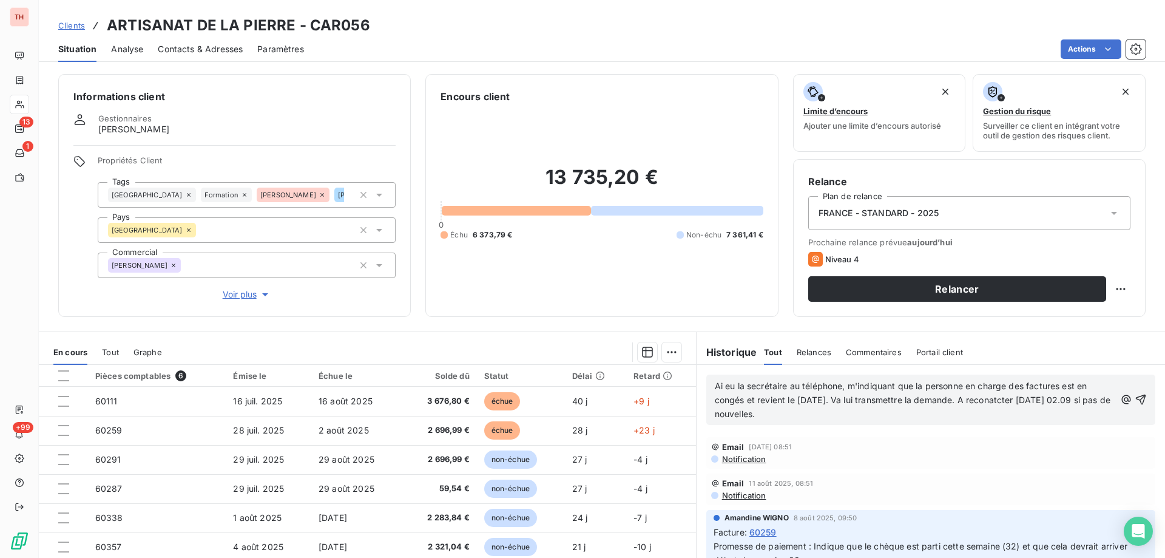
drag, startPoint x: 1009, startPoint y: 397, endPoint x: 1023, endPoint y: 421, distance: 27.8
click at [1009, 397] on span "Ai eu la secrétaire au téléphone, m'indiquant que la personne en charge des fac…" at bounding box center [914, 399] width 399 height 38
click at [1135, 399] on icon "button" at bounding box center [1141, 399] width 12 height 12
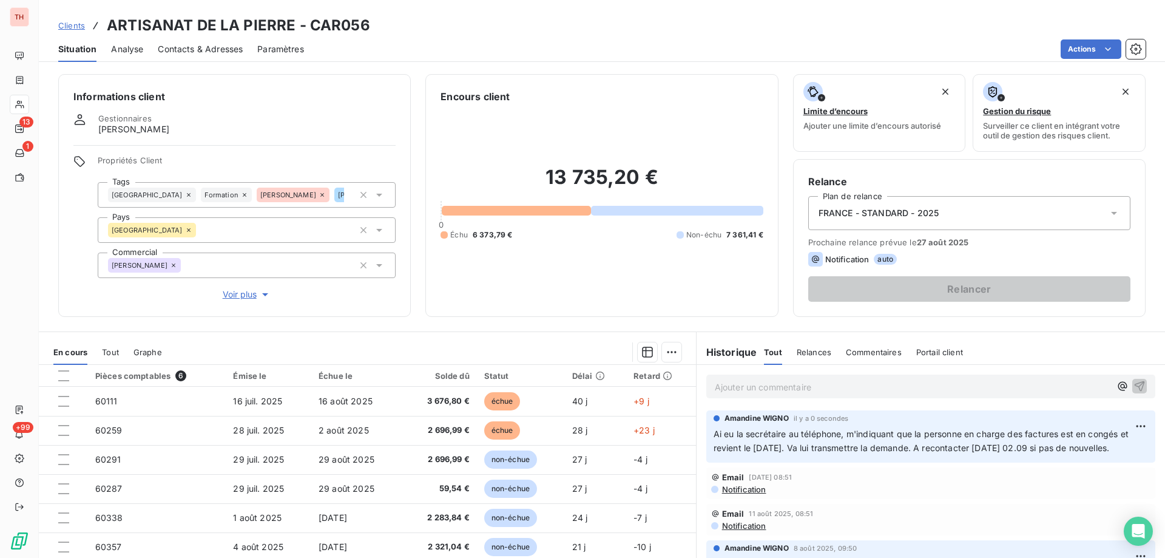
click at [67, 29] on span "Clients" at bounding box center [71, 26] width 27 height 10
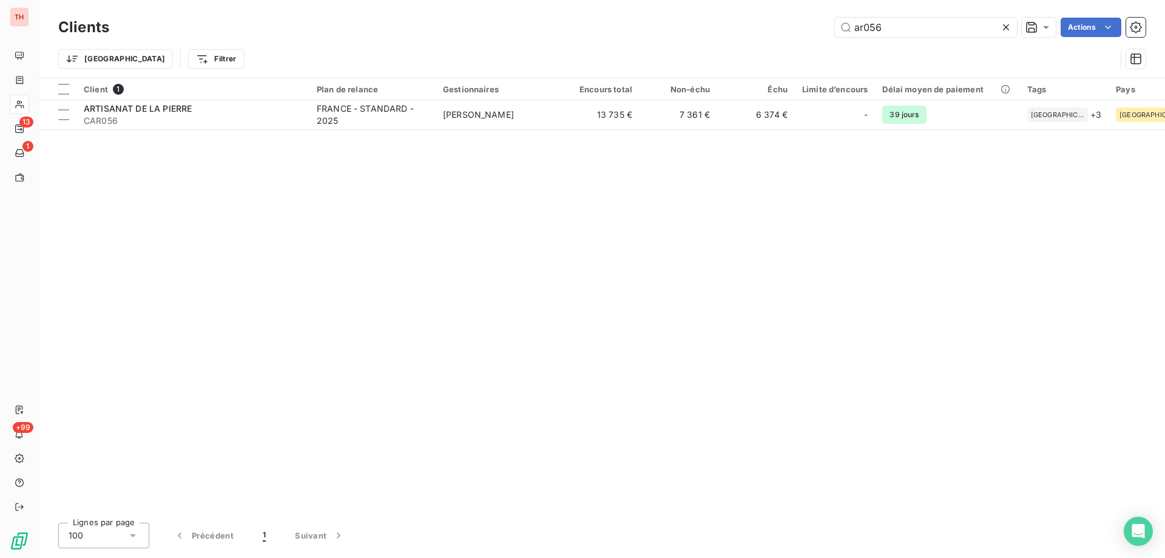
drag, startPoint x: 887, startPoint y: 27, endPoint x: 832, endPoint y: 21, distance: 54.9
click at [832, 21] on div "ar056 Actions" at bounding box center [635, 27] width 1022 height 19
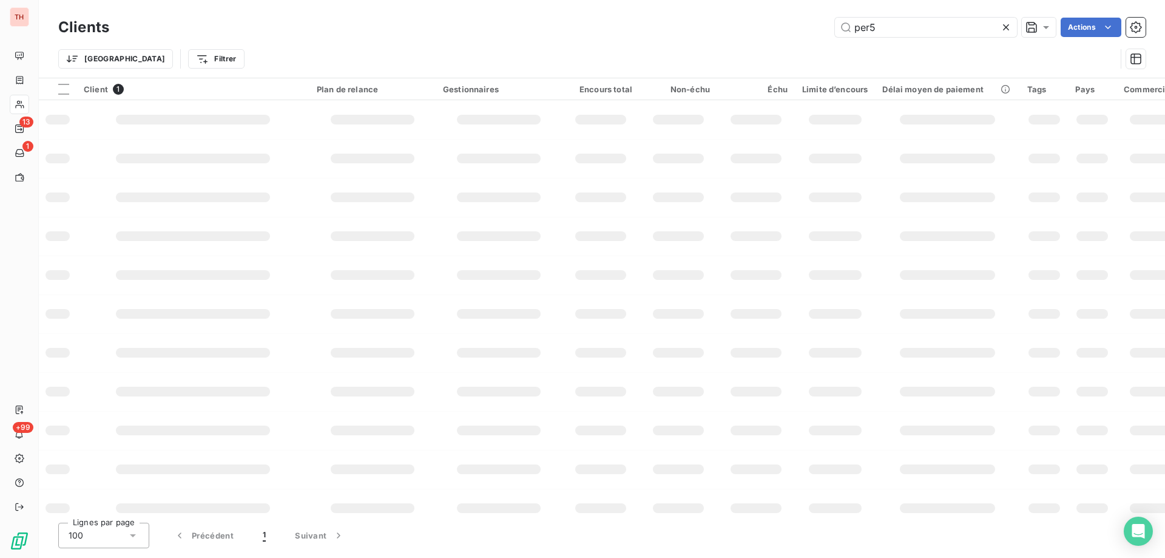
type input "per50"
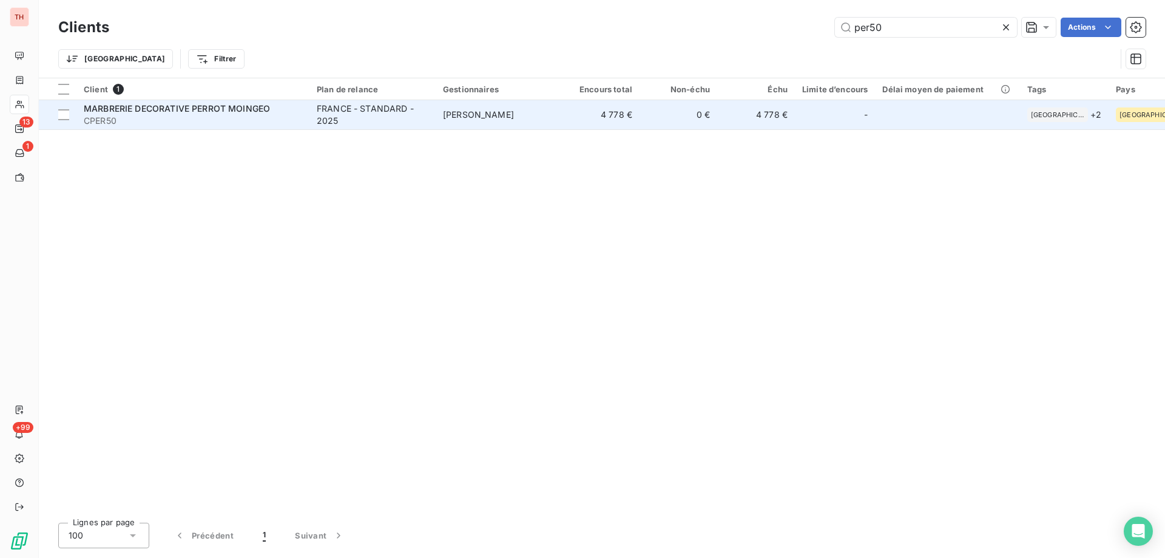
click at [408, 108] on div "FRANCE - STANDARD - 2025" at bounding box center [373, 115] width 112 height 24
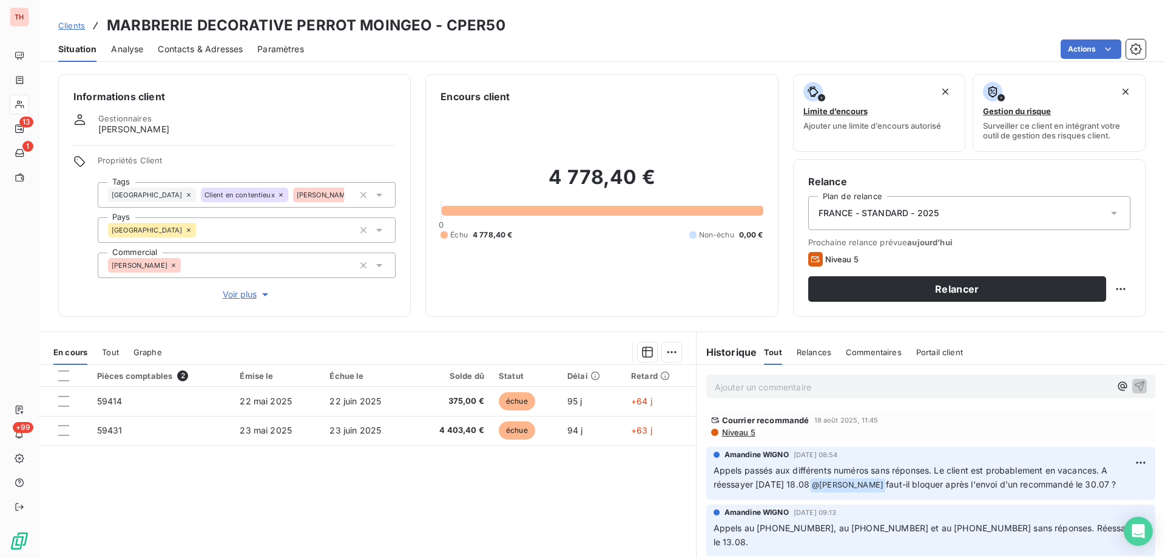
click at [734, 432] on span "Niveau 5" at bounding box center [738, 432] width 35 height 10
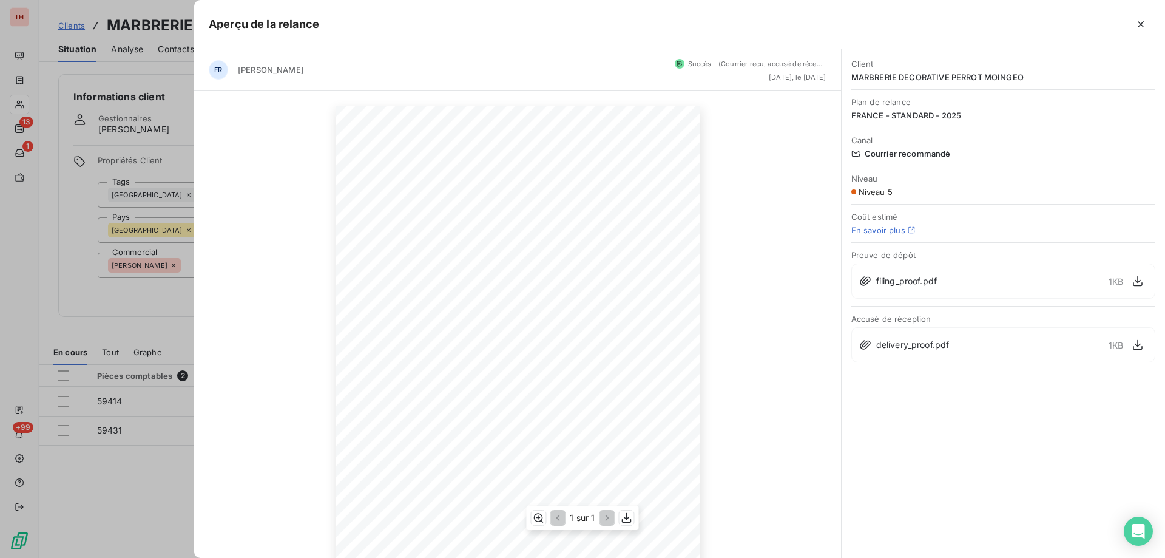
scroll to position [78, 0]
click at [1136, 29] on icon "button" at bounding box center [1141, 24] width 12 height 12
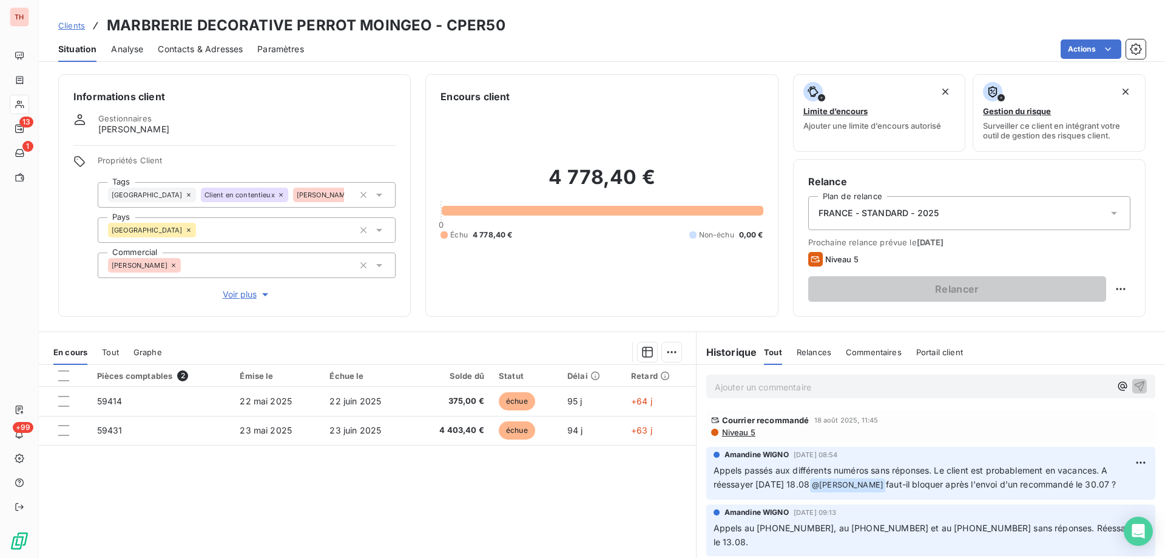
click at [70, 24] on span "Clients" at bounding box center [71, 26] width 27 height 10
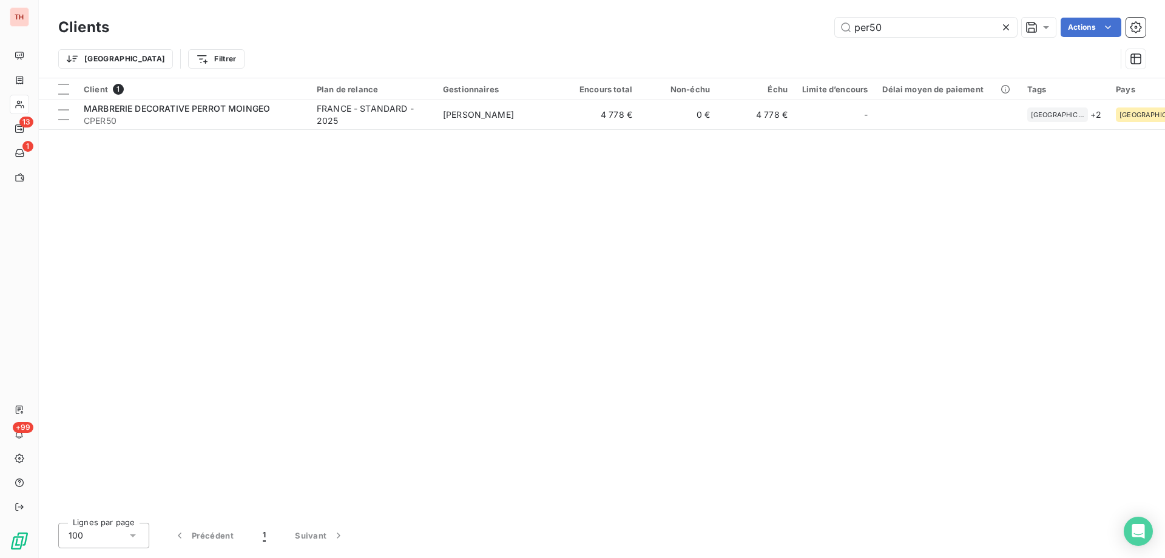
click at [828, 24] on div "per50 Actions" at bounding box center [635, 27] width 1022 height 19
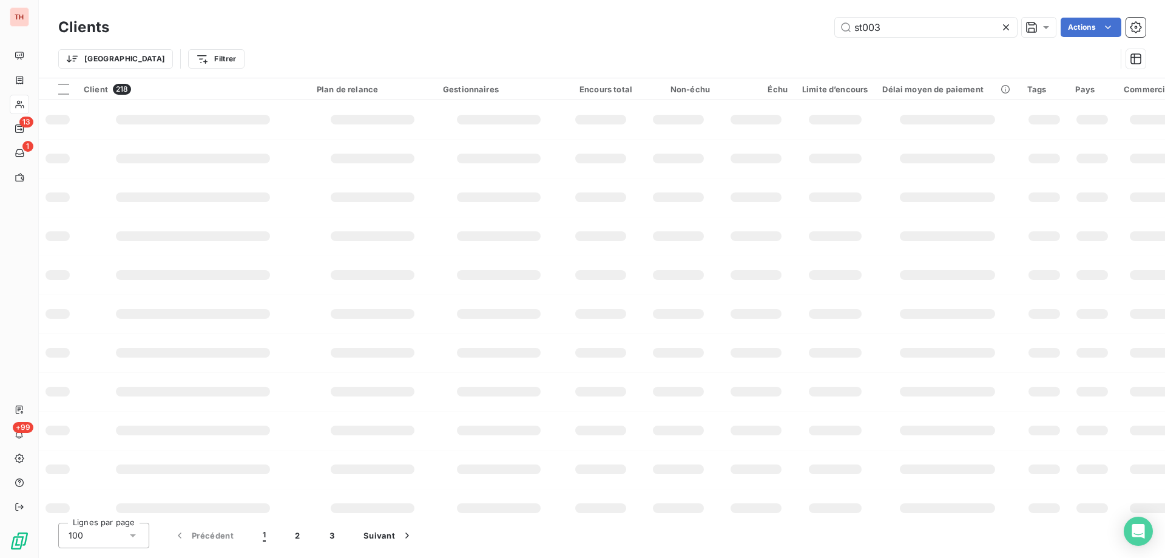
type input "st003"
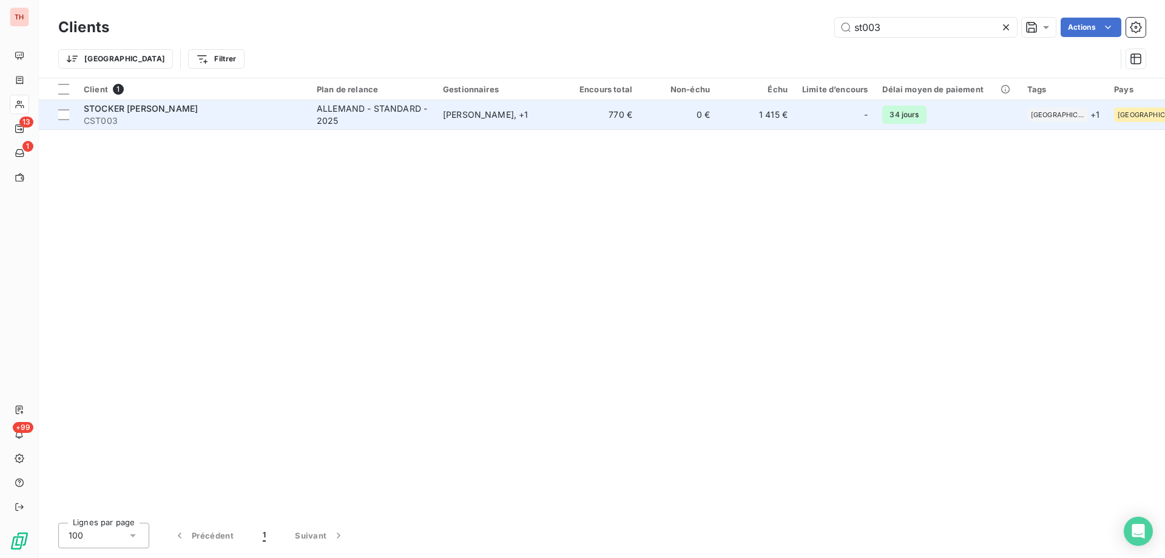
click at [452, 113] on div "Frank Szillat , + 1" at bounding box center [499, 115] width 112 height 12
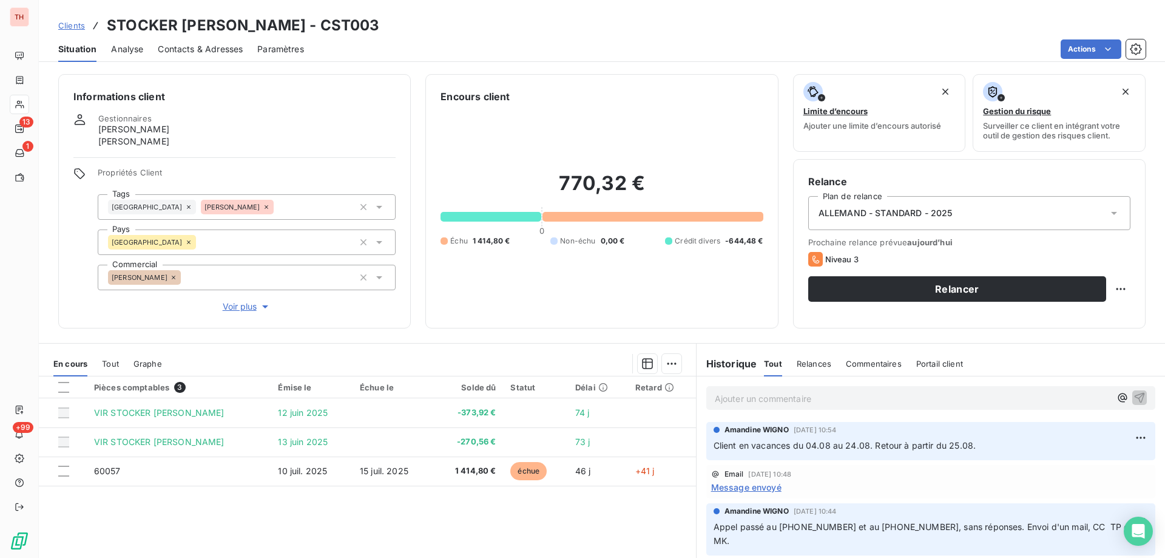
drag, startPoint x: 731, startPoint y: 542, endPoint x: 706, endPoint y: 532, distance: 26.7
click at [706, 532] on div "Amandine WIGNO 4 août 2025, 10:44 Appel passé au +49 77 33 54 24 et au +49 77 3…" at bounding box center [930, 529] width 449 height 52
copy span "Appel passé au +49 77 33 54 24 et au +49 77 31 95 050, sans réponses. Envoi d'u…"
click at [766, 396] on p "Ajouter un commentaire ﻿" at bounding box center [913, 398] width 396 height 15
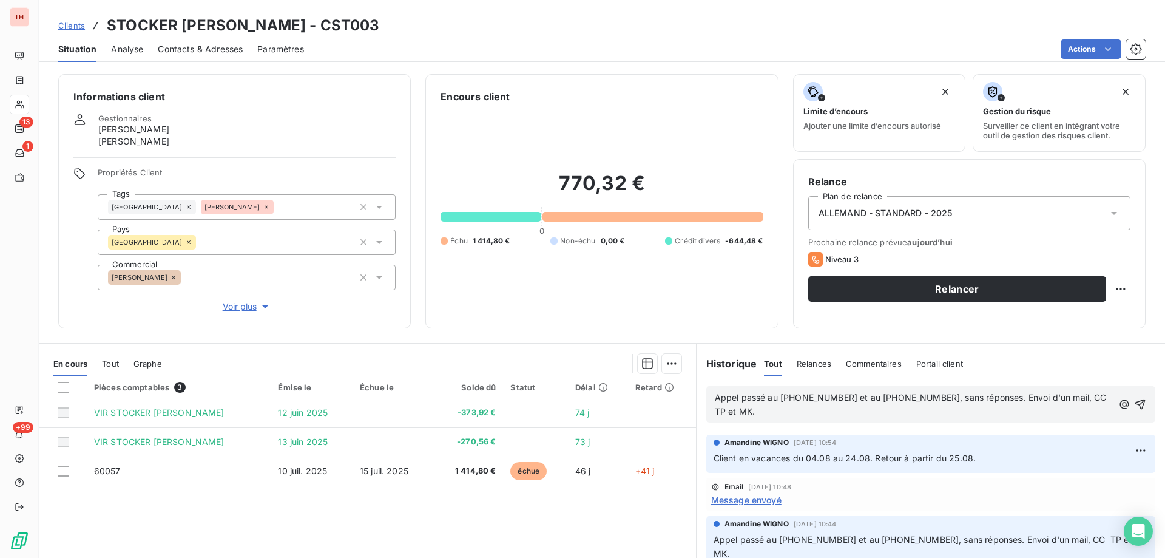
drag, startPoint x: 732, startPoint y: 395, endPoint x: 752, endPoint y: 417, distance: 30.1
click at [732, 394] on span "Appel passé au +49 77 33 54 24 et au +49 77 31 95 050, sans réponses. Envoi d'u…" at bounding box center [913, 404] width 397 height 24
drag, startPoint x: 763, startPoint y: 399, endPoint x: 770, endPoint y: 403, distance: 7.6
click at [763, 399] on span "Appels passé au +49 77 33 54 24 et au +49 77 31 95 050, sans réponses. Envoi d'…" at bounding box center [915, 404] width 401 height 24
click at [726, 412] on span "Appels passés au +49 77 33 54 24 et au +49 77 31 95 050, sans réponses. Envoi d…" at bounding box center [909, 404] width 388 height 24
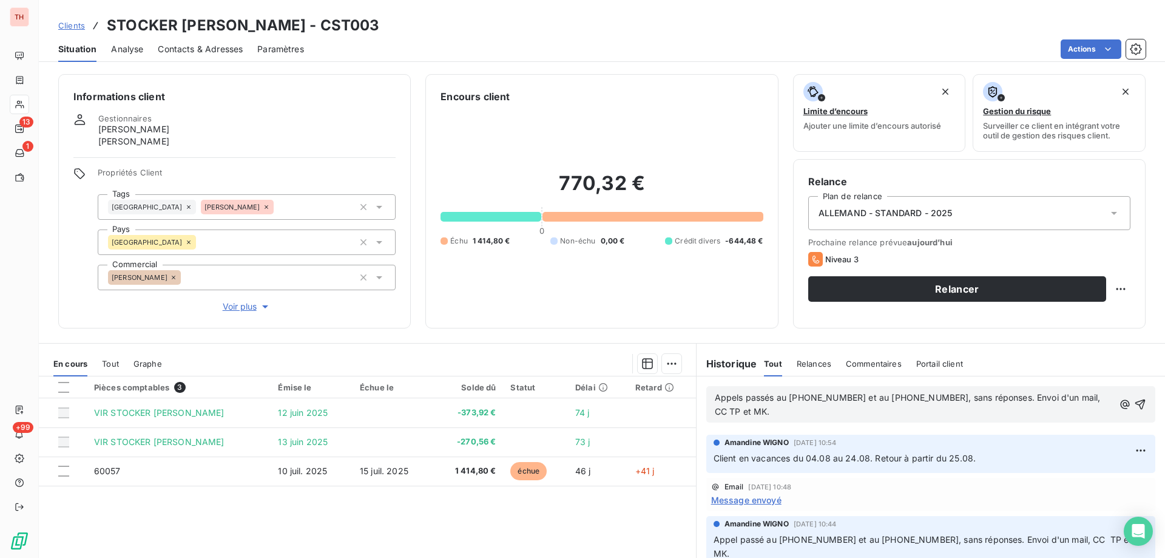
drag, startPoint x: 1025, startPoint y: 394, endPoint x: 1030, endPoint y: 402, distance: 9.3
click at [1025, 394] on span "Appels passés au +49 77 33 54 24 et au +49 77 31 95 050, sans réponses. Envoi d…" at bounding box center [909, 404] width 388 height 24
drag, startPoint x: 757, startPoint y: 413, endPoint x: 766, endPoint y: 427, distance: 16.3
click at [757, 413] on span "Appels passés au +49 77 33 54 24 et au +49 77 31 95 050, sans réponses. J'envoi…" at bounding box center [911, 404] width 393 height 24
click at [868, 413] on p "Appels passés au +49 77 33 54 24 et au +49 77 31 95 050, sans réponses. J'envoi…" at bounding box center [915, 405] width 400 height 28
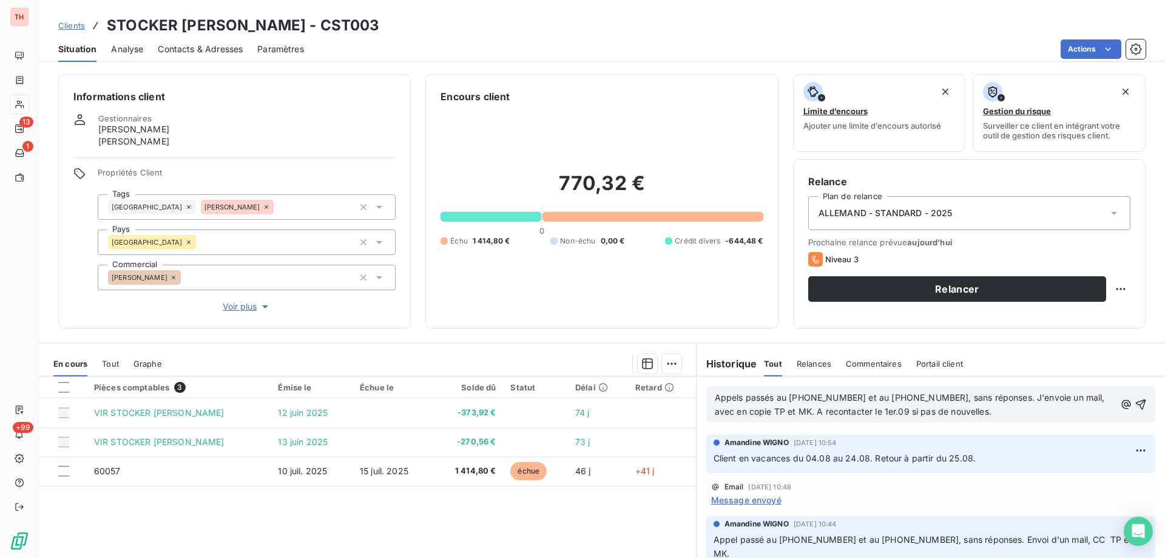
drag, startPoint x: 1123, startPoint y: 406, endPoint x: 1147, endPoint y: 405, distance: 24.3
click at [1135, 406] on icon "button" at bounding box center [1141, 404] width 12 height 12
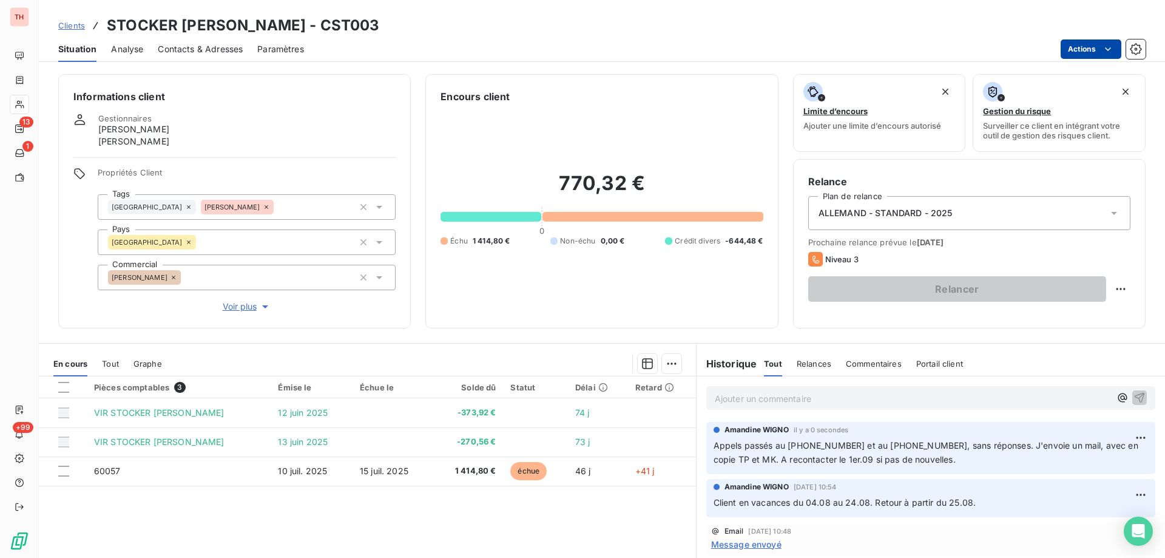
click at [1070, 49] on html "TH 13 1 +99 Clients STOCKER JOHANN STEINMETZ - CST003 Situation Analyse Contact…" at bounding box center [582, 279] width 1165 height 558
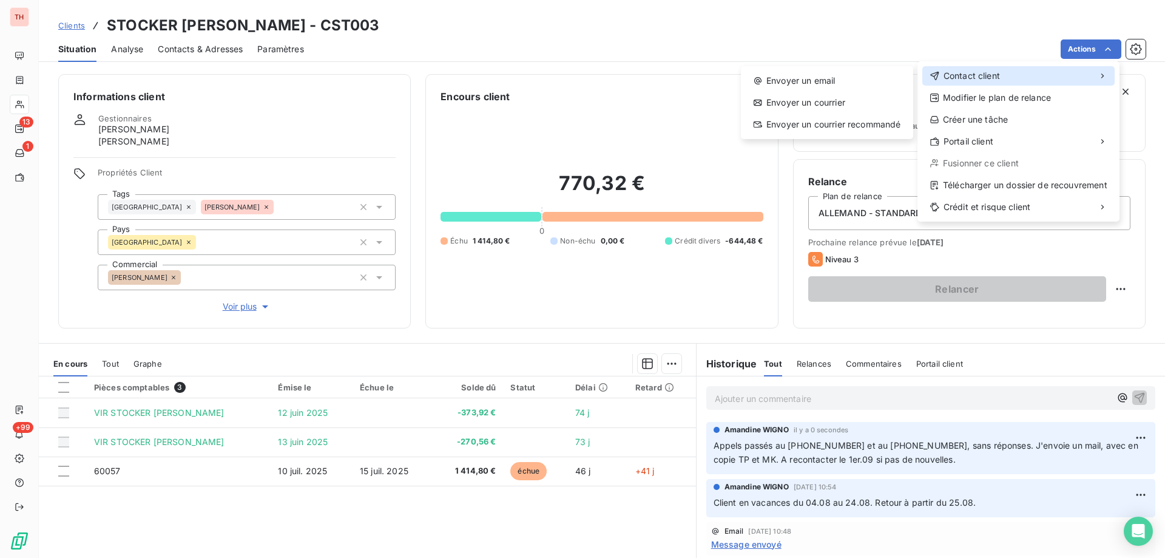
click at [965, 74] on span "Contact client" at bounding box center [971, 76] width 56 height 12
click at [875, 75] on div "Envoyer un email" at bounding box center [827, 80] width 163 height 19
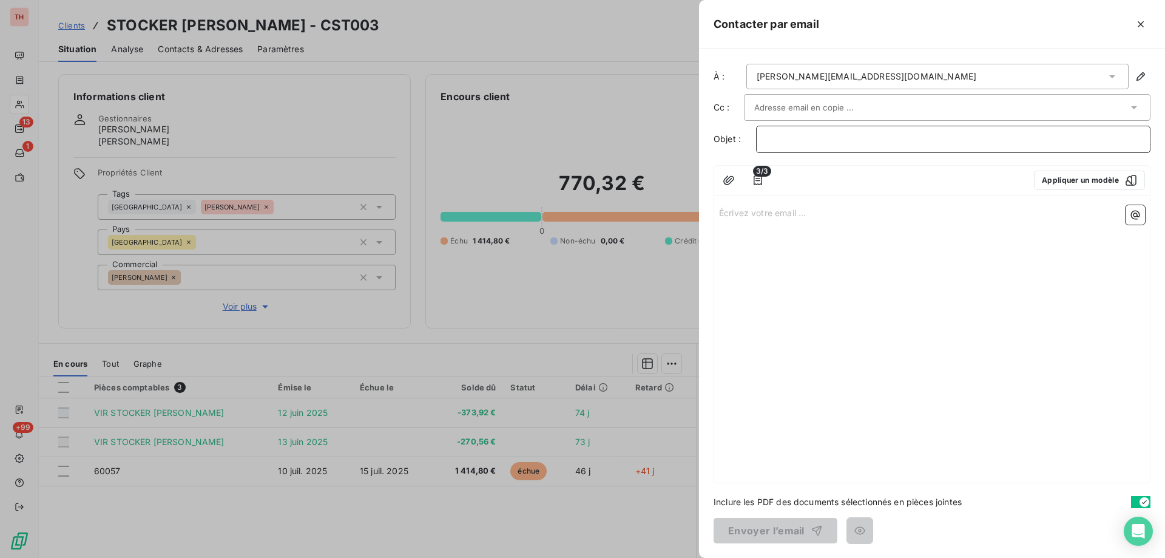
drag, startPoint x: 821, startPoint y: 135, endPoint x: 848, endPoint y: 142, distance: 26.9
click at [821, 135] on p "﻿" at bounding box center [953, 139] width 374 height 14
click at [787, 204] on div "Écrivez votre email ... ﻿" at bounding box center [932, 341] width 436 height 282
click at [784, 212] on p "Écrivez votre email ... ﻿" at bounding box center [932, 212] width 426 height 14
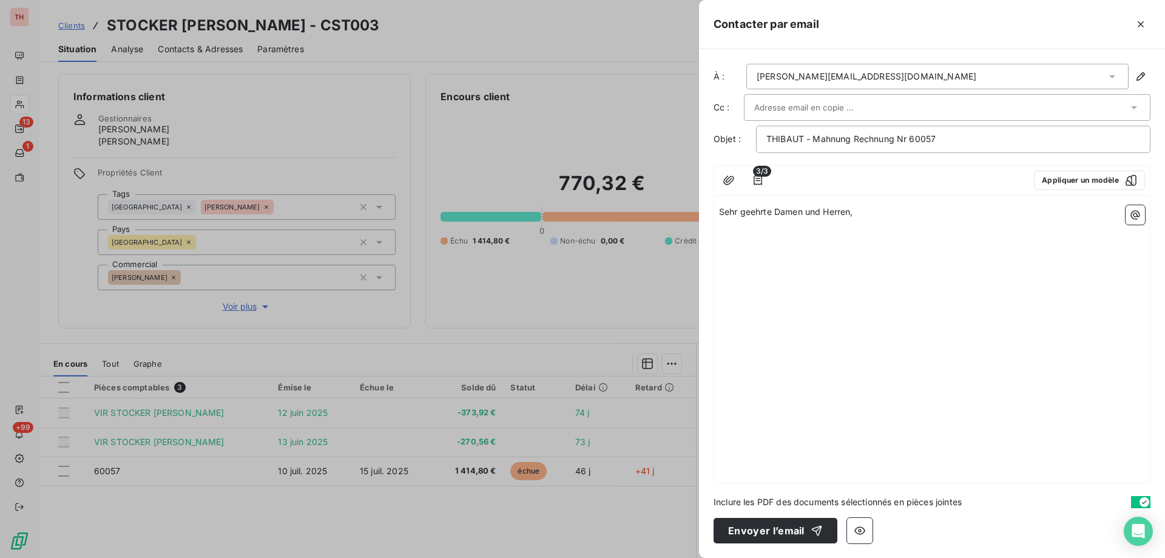
click at [882, 252] on div "Sehr geehrte Damen und Herren, ﻿ ﻿" at bounding box center [932, 341] width 436 height 282
drag, startPoint x: 785, startPoint y: 238, endPoint x: 778, endPoint y: 238, distance: 6.7
click at [781, 238] on p "﻿" at bounding box center [932, 240] width 426 height 14
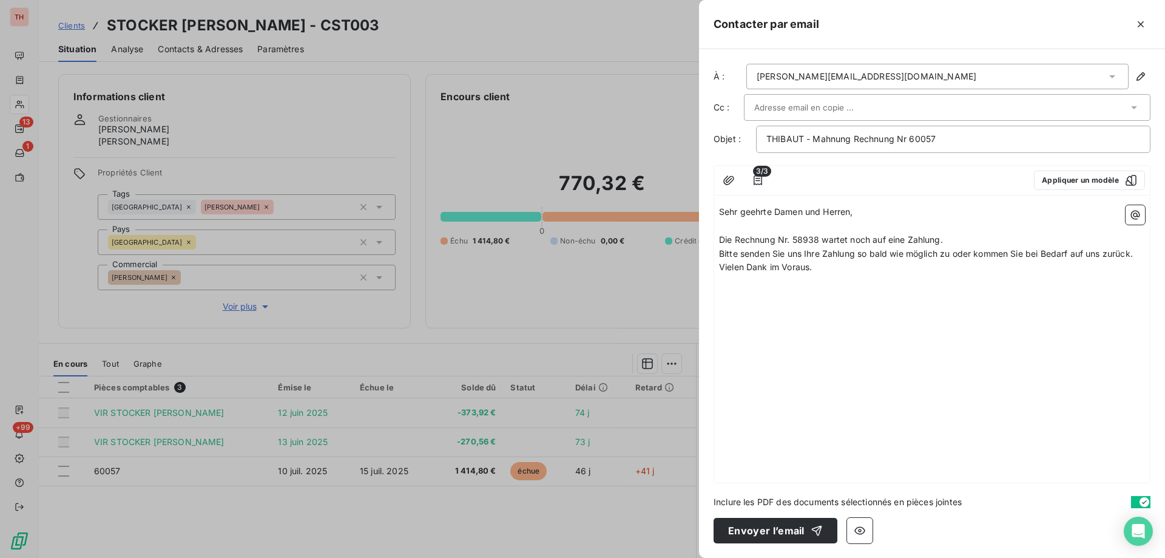
click at [804, 235] on span "Die Rechnung Nr. 58938 wartet noch auf eine Zahlung." at bounding box center [831, 239] width 224 height 10
click at [970, 241] on p "Die Rechnung Nr. 60057 wartet noch auf eine Zahlung." at bounding box center [932, 240] width 426 height 14
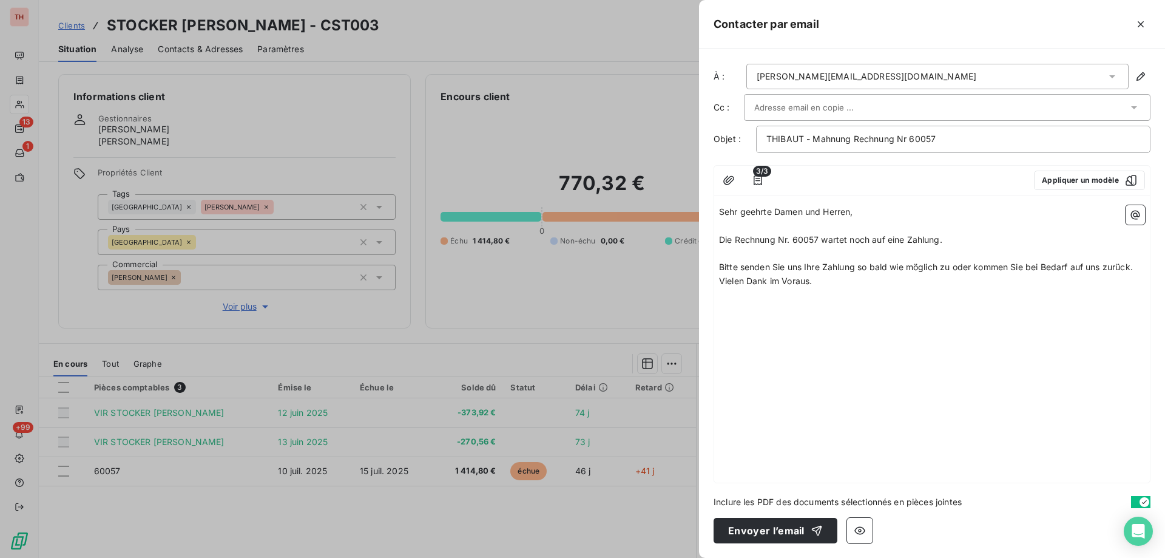
click at [1141, 271] on p "Bitte senden Sie uns Ihre Zahlung so bald wie möglich zu oder kommen Sie bei Be…" at bounding box center [932, 267] width 426 height 14
drag, startPoint x: 963, startPoint y: 244, endPoint x: 983, endPoint y: 235, distance: 21.7
click at [962, 244] on p "Die Rechnung Nr. 60057 wartet noch auf eine Zahlung." at bounding box center [932, 240] width 426 height 14
click at [850, 106] on input "text" at bounding box center [819, 107] width 130 height 18
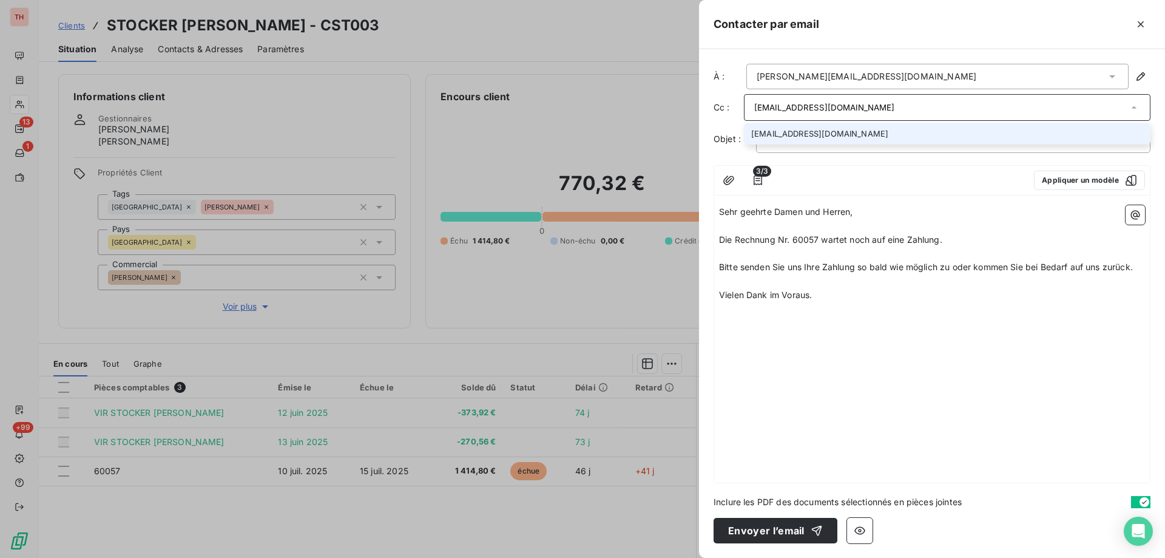
type input "tpusch@thibautdeutschland.de"
click at [834, 135] on li "tpusch@thibautdeutschland.de" at bounding box center [947, 133] width 406 height 21
type input "mkrieger@thibautdeutschland.de"
click at [888, 133] on li "mkrieger@thibautdeutschland.de" at bounding box center [947, 134] width 406 height 21
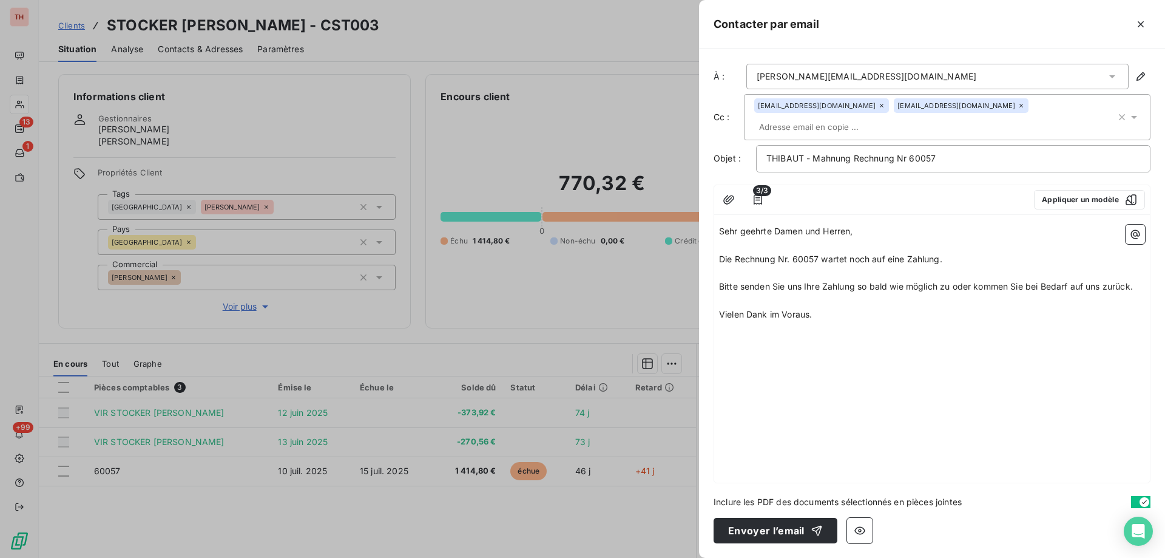
click at [992, 266] on p "﻿" at bounding box center [932, 273] width 426 height 14
click at [757, 201] on icon "button" at bounding box center [758, 200] width 12 height 12
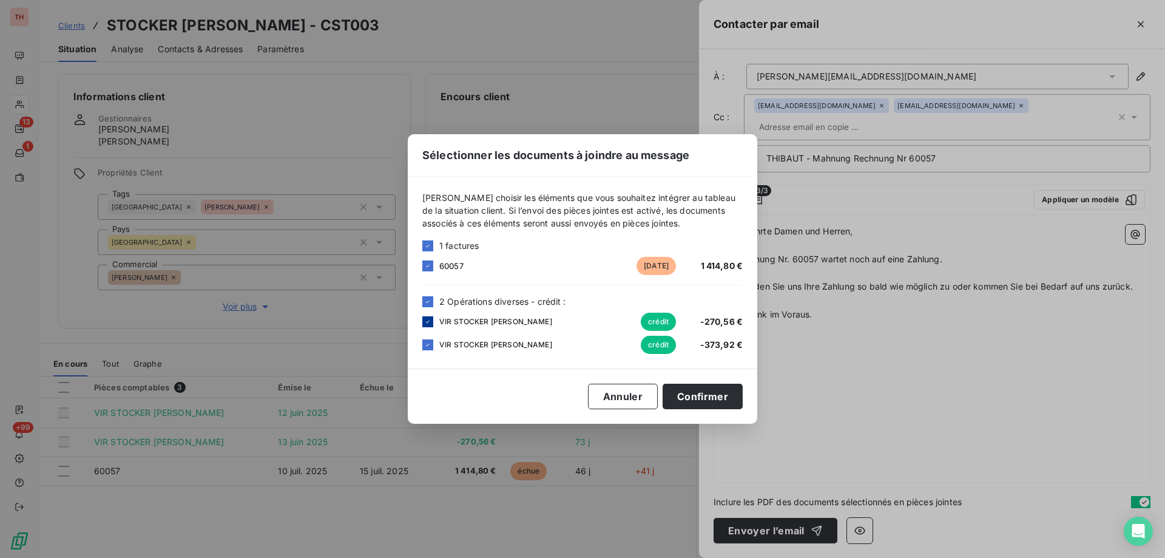
click at [425, 320] on icon at bounding box center [427, 321] width 7 height 7
click at [429, 341] on icon at bounding box center [427, 344] width 7 height 7
click at [710, 394] on button "Confirmer" at bounding box center [703, 395] width 80 height 25
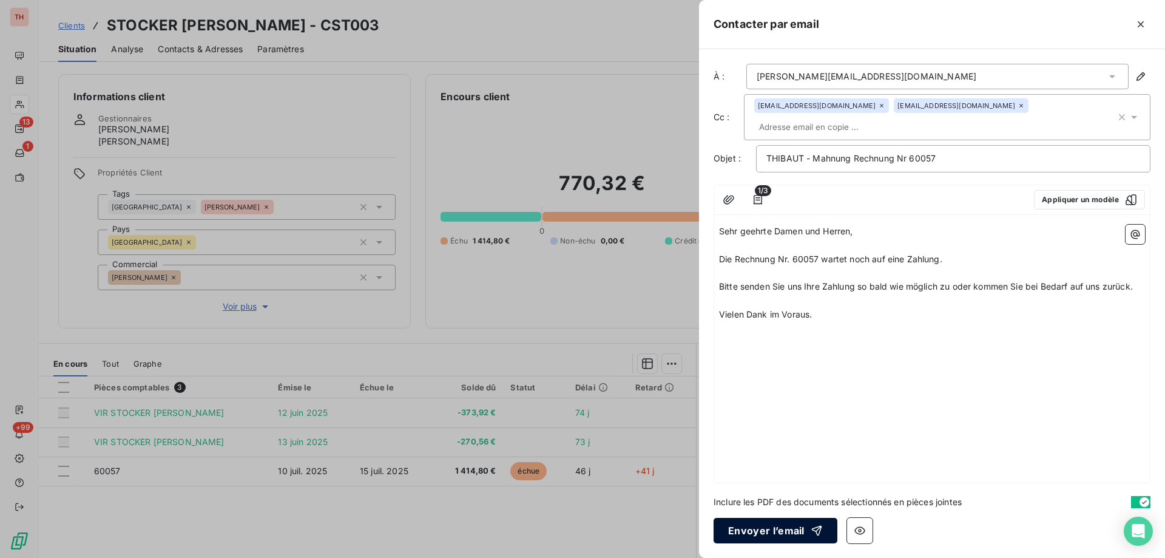
click at [772, 530] on button "Envoyer l’email" at bounding box center [775, 530] width 124 height 25
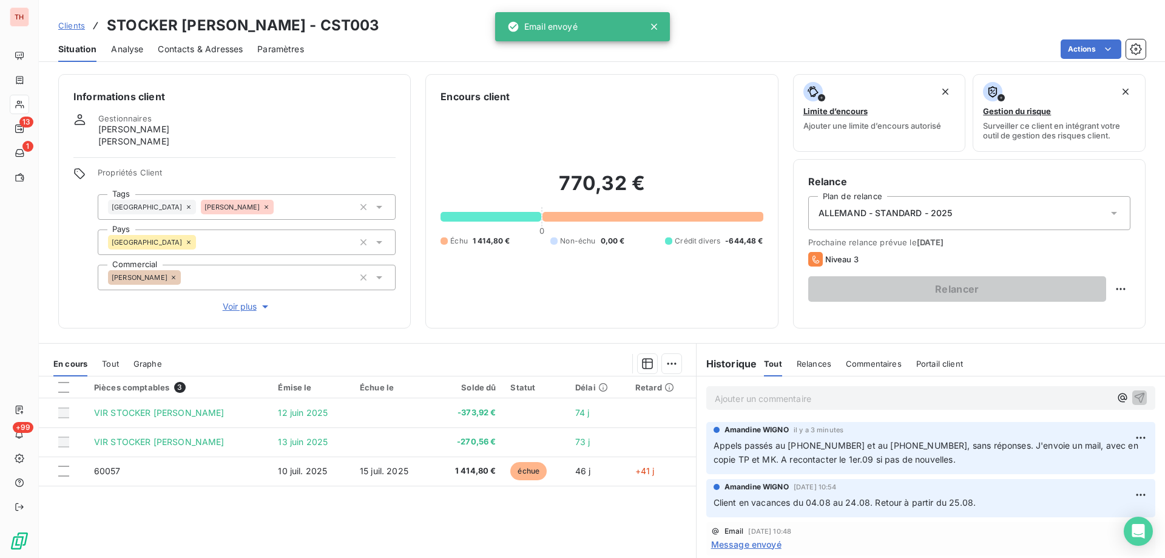
click at [77, 26] on span "Clients" at bounding box center [71, 26] width 27 height 10
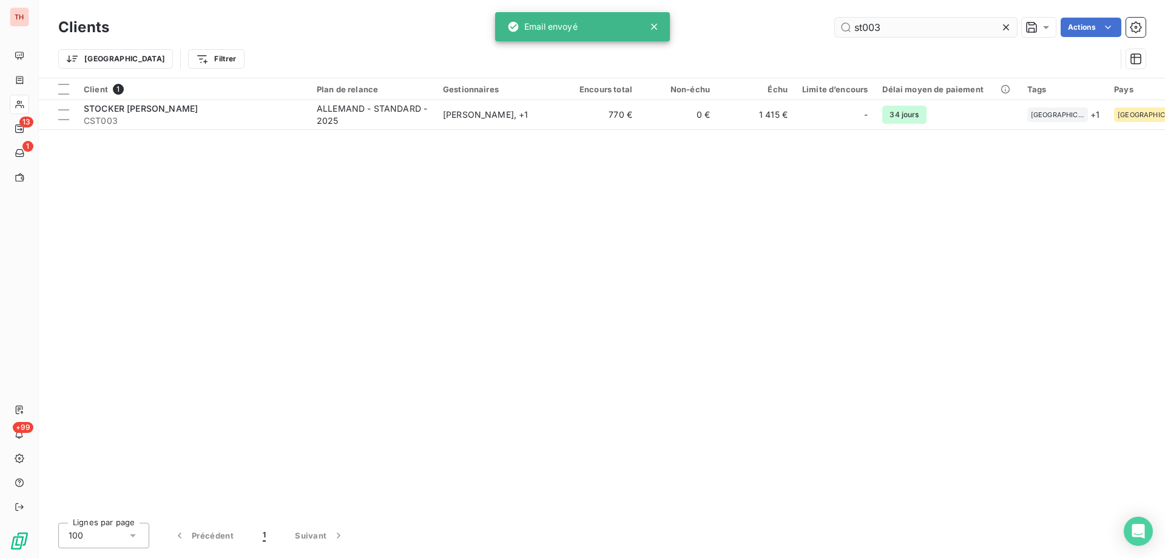
drag, startPoint x: 886, startPoint y: 32, endPoint x: 838, endPoint y: 27, distance: 47.5
click at [838, 27] on input "st003" at bounding box center [926, 27] width 182 height 19
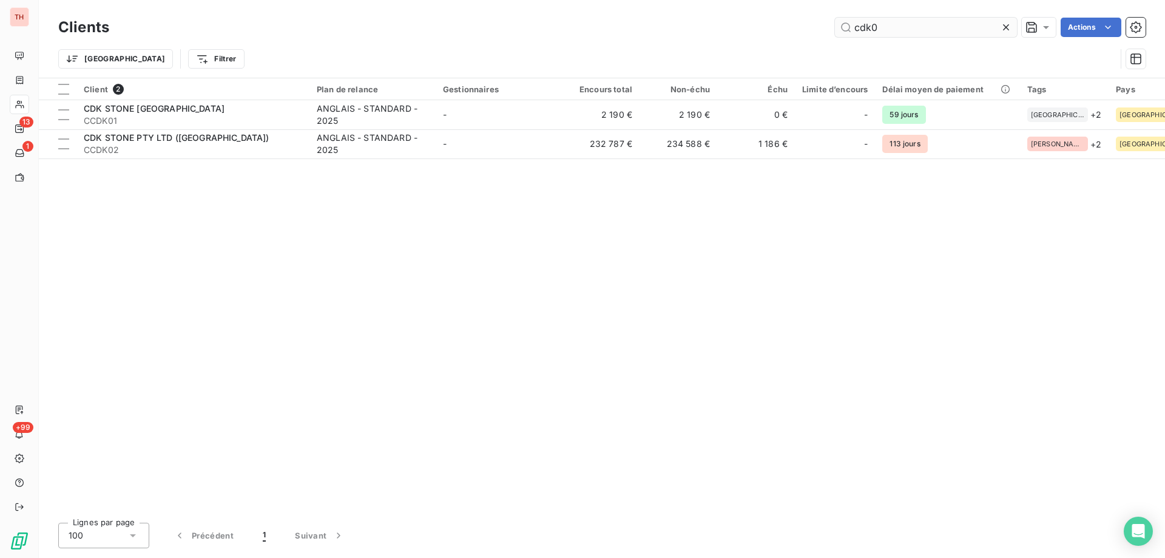
type input "cdk02"
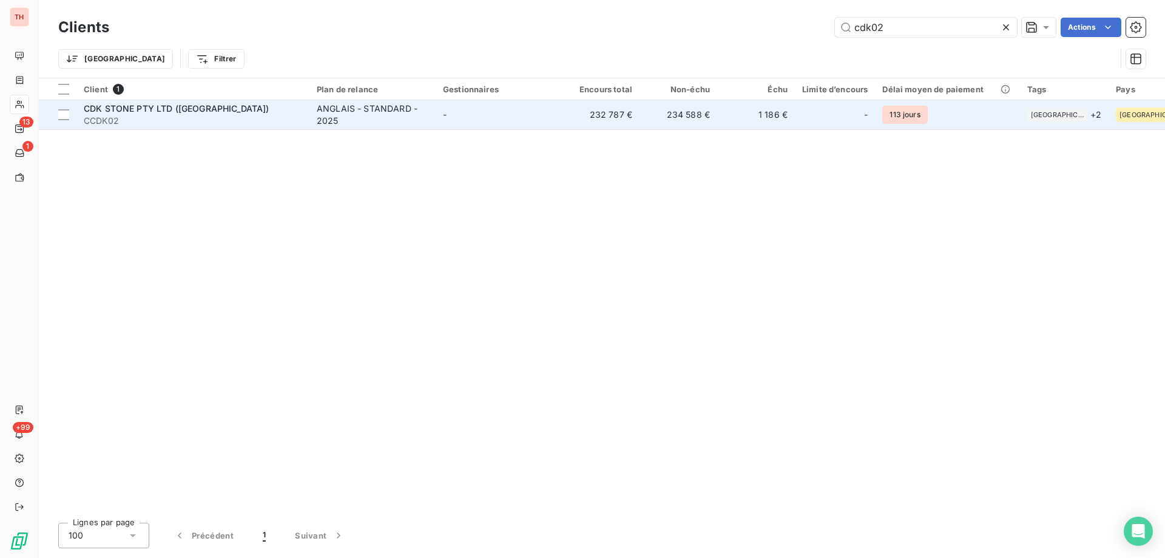
click at [376, 113] on div "ANGLAIS - STANDARD - 2025" at bounding box center [373, 115] width 112 height 24
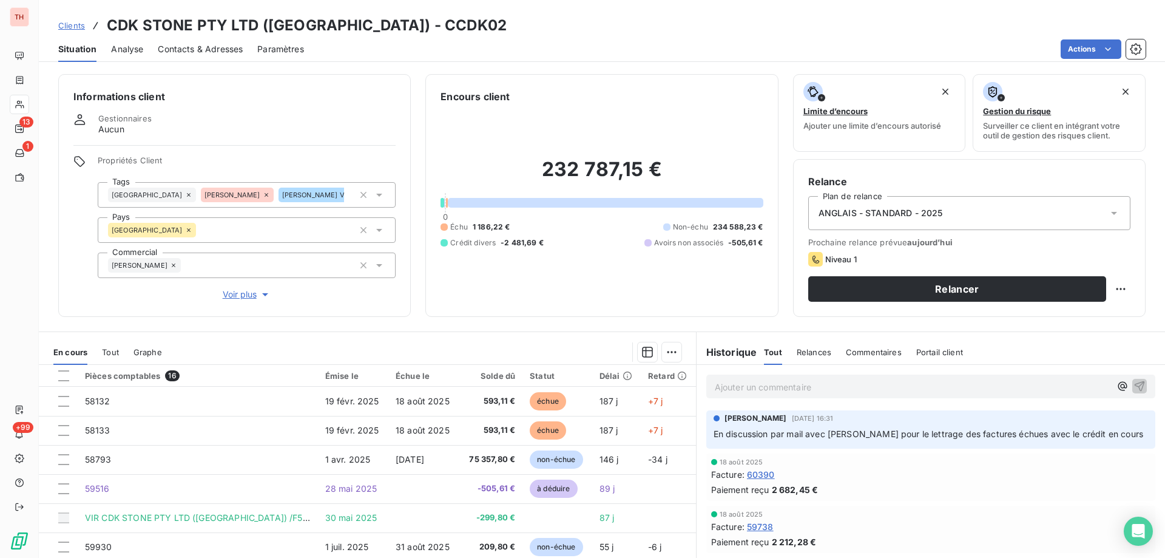
scroll to position [77, 0]
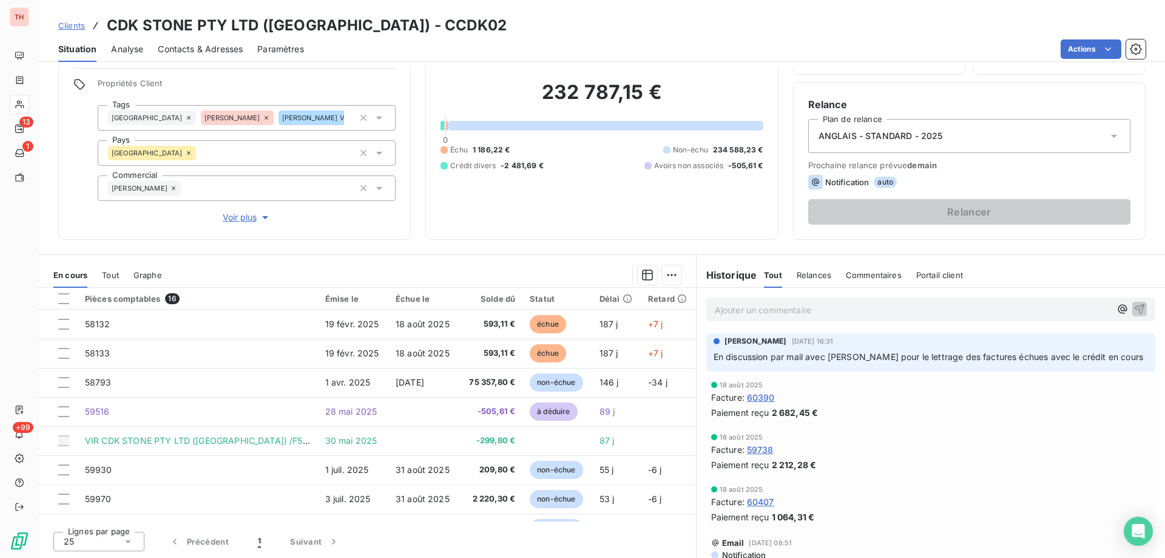
click at [66, 25] on span "Clients" at bounding box center [71, 26] width 27 height 10
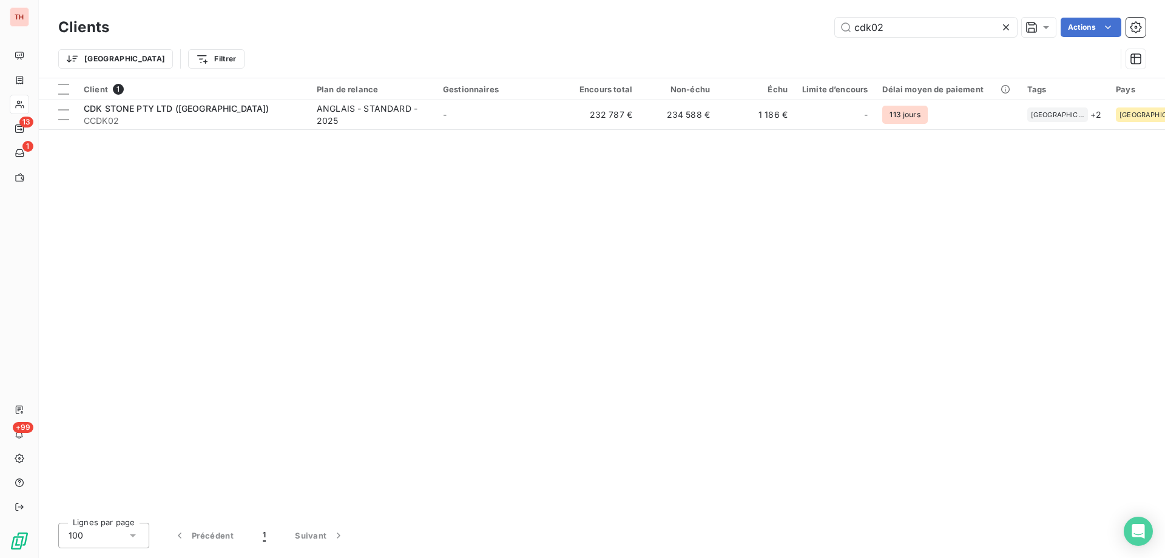
drag, startPoint x: 893, startPoint y: 32, endPoint x: 832, endPoint y: 28, distance: 61.4
click at [832, 28] on div "cdk02 Actions" at bounding box center [635, 27] width 1022 height 19
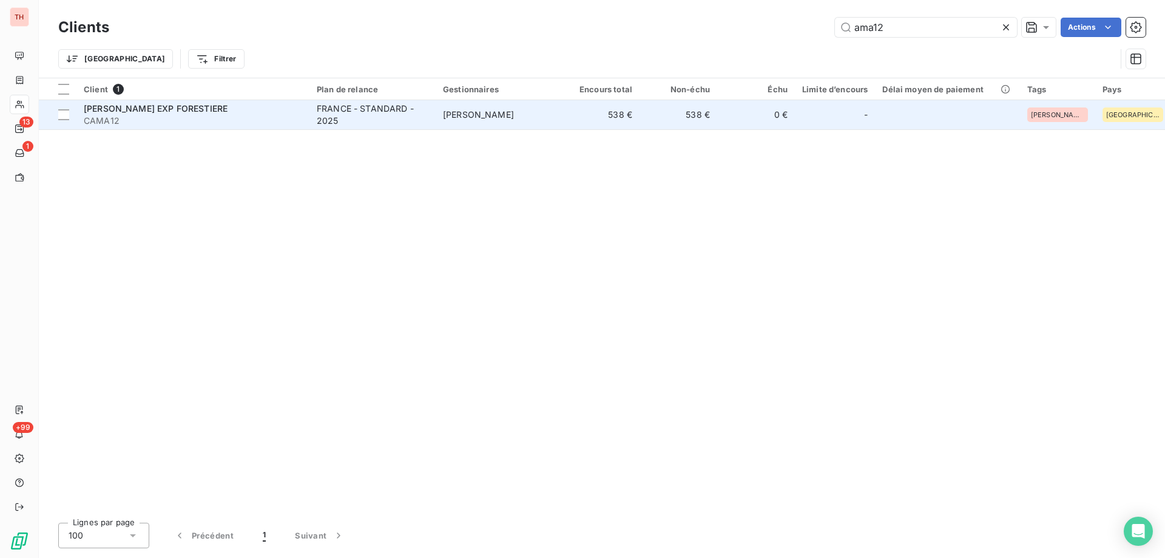
type input "ama12"
click at [449, 112] on span "[PERSON_NAME]" at bounding box center [478, 114] width 71 height 10
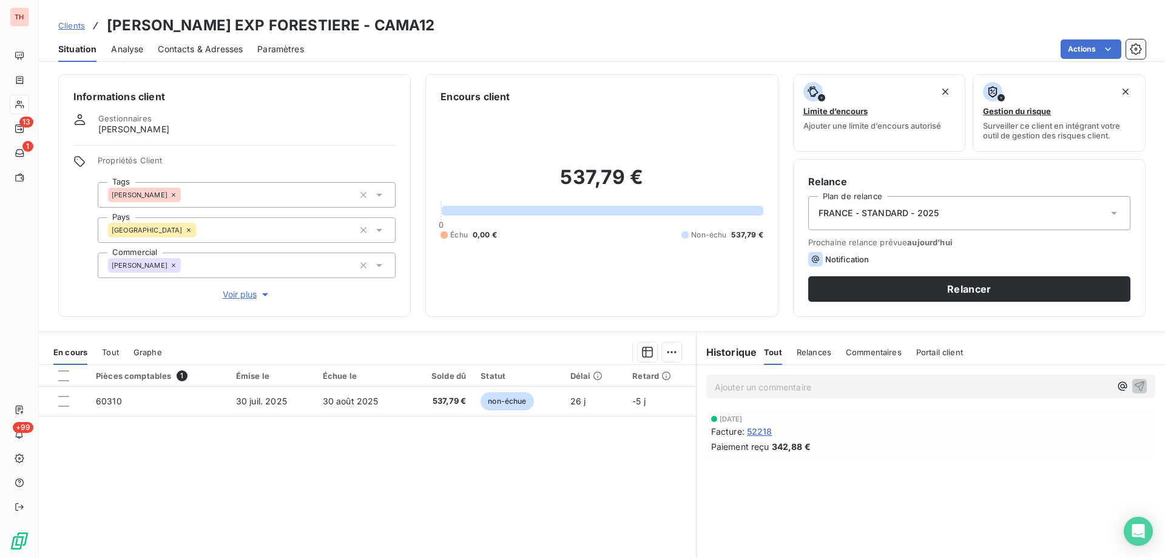
click at [188, 49] on span "Contacts & Adresses" at bounding box center [200, 49] width 85 height 12
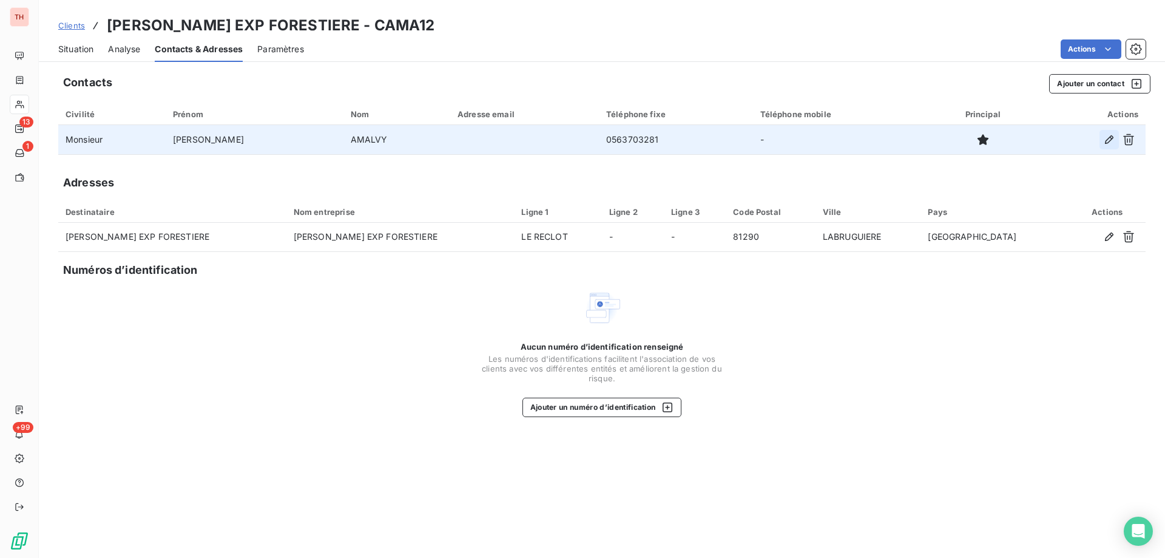
click at [1111, 137] on icon "button" at bounding box center [1109, 139] width 12 height 12
type input "Stéphane"
type input "AMALVY"
type input "0563703281"
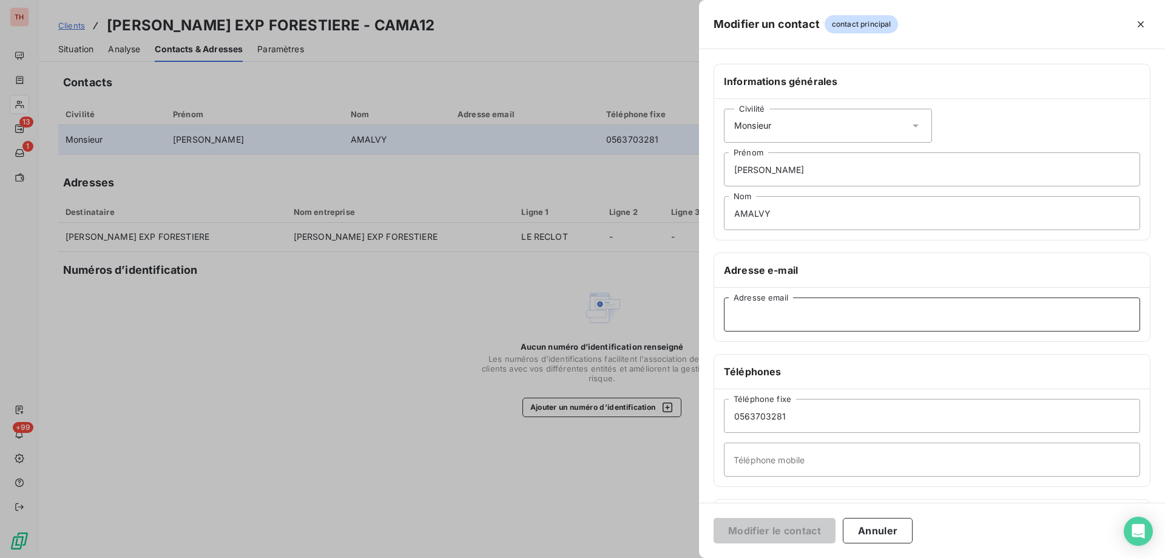
click at [817, 320] on input "Adresse email" at bounding box center [932, 314] width 416 height 34
paste input "sas.stephaneamalvy@gmail.com"
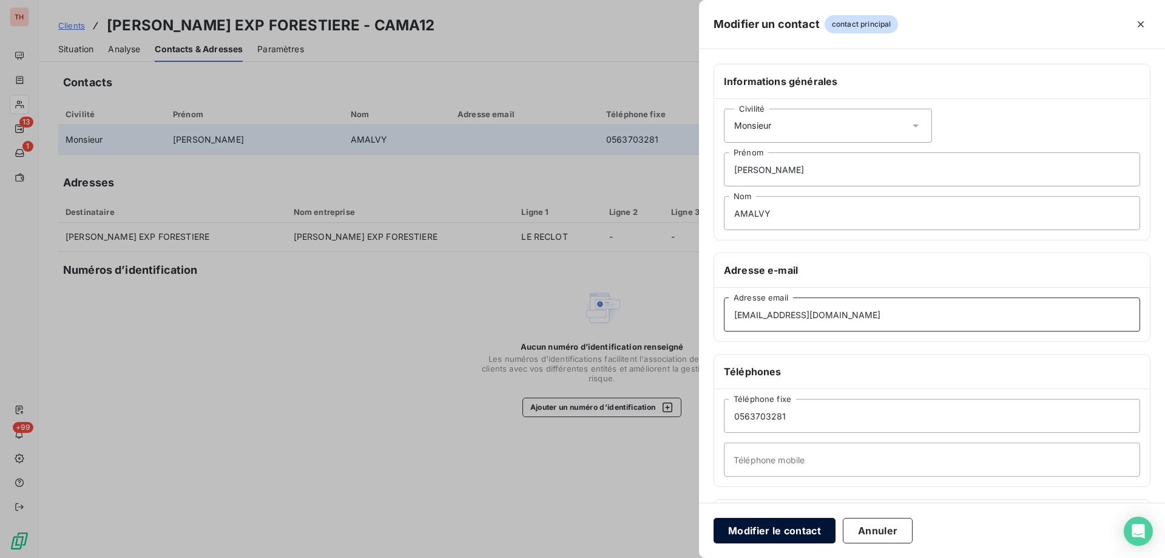
type input "sas.stephaneamalvy@gmail.com"
click at [777, 528] on button "Modifier le contact" at bounding box center [774, 530] width 122 height 25
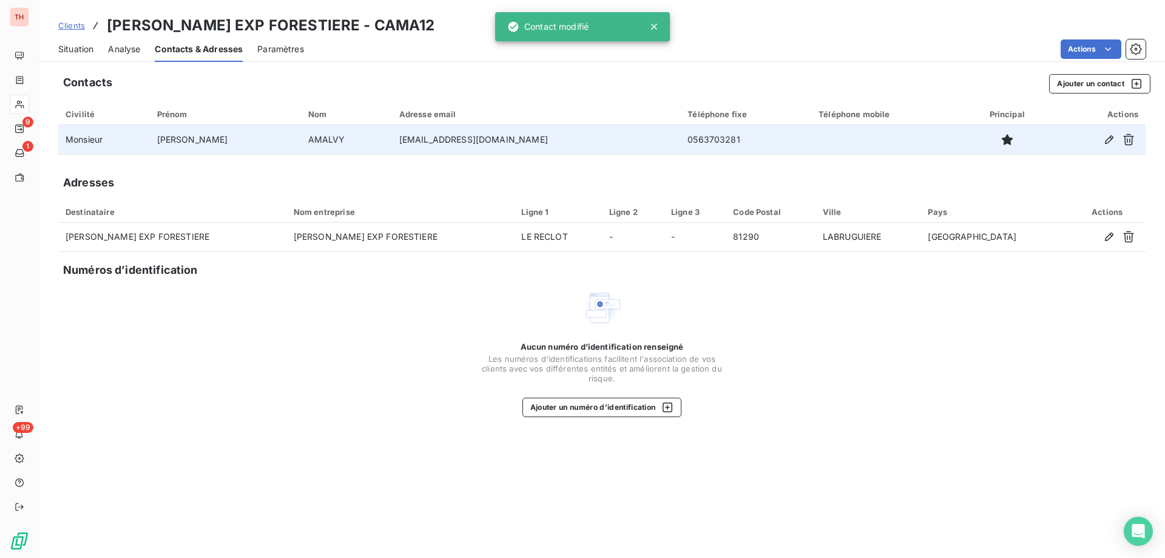
drag, startPoint x: 70, startPoint y: 27, endPoint x: 612, endPoint y: 40, distance: 541.9
click at [70, 27] on span "Clients" at bounding box center [71, 26] width 27 height 10
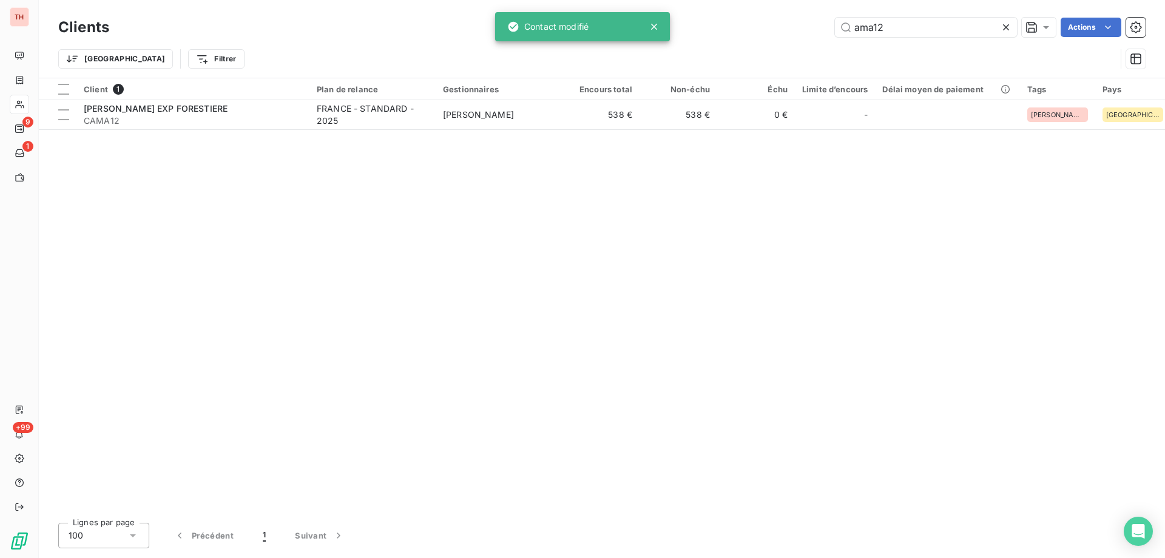
drag, startPoint x: 889, startPoint y: 32, endPoint x: 818, endPoint y: 27, distance: 70.5
click at [818, 27] on div "ama12 Actions" at bounding box center [635, 27] width 1022 height 19
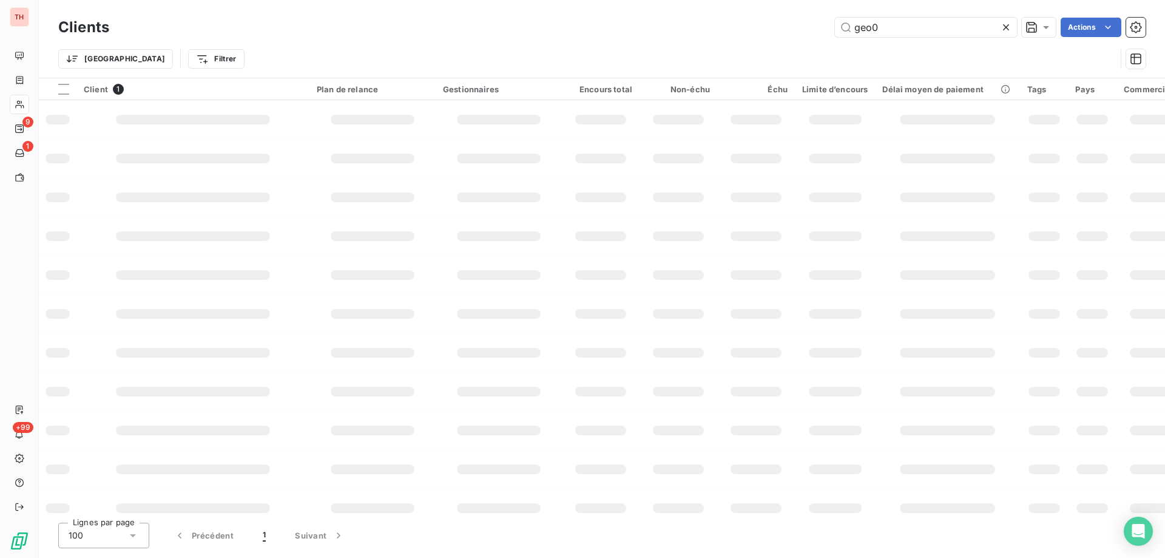
type input "geo02"
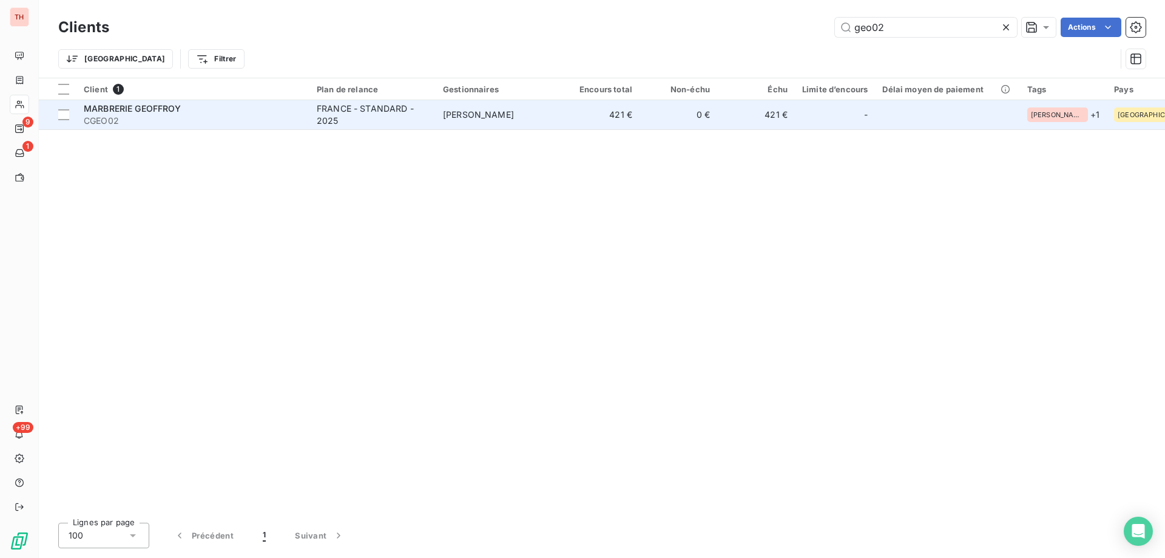
click at [453, 124] on td "[PERSON_NAME]" at bounding box center [499, 114] width 126 height 29
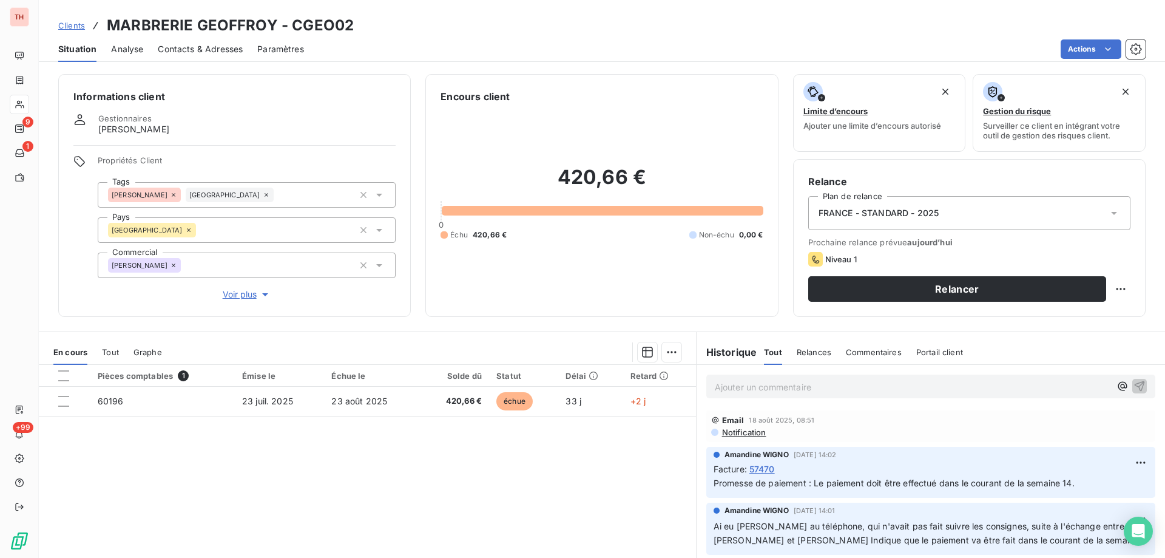
click at [73, 27] on span "Clients" at bounding box center [71, 26] width 27 height 10
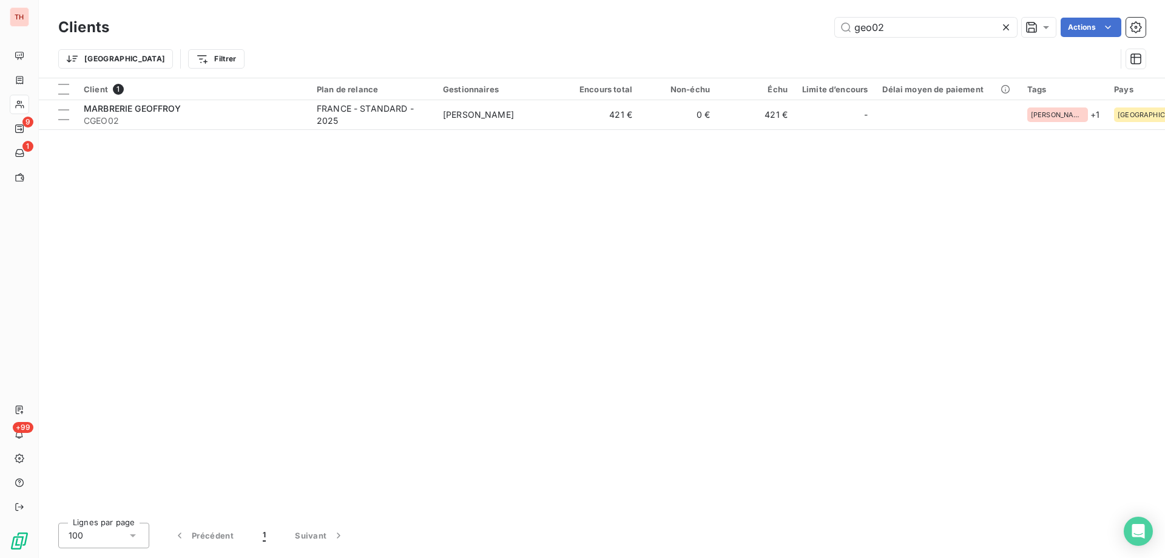
drag, startPoint x: 847, startPoint y: 25, endPoint x: 831, endPoint y: 25, distance: 15.8
click at [831, 25] on div "geo02 Actions" at bounding box center [635, 27] width 1022 height 19
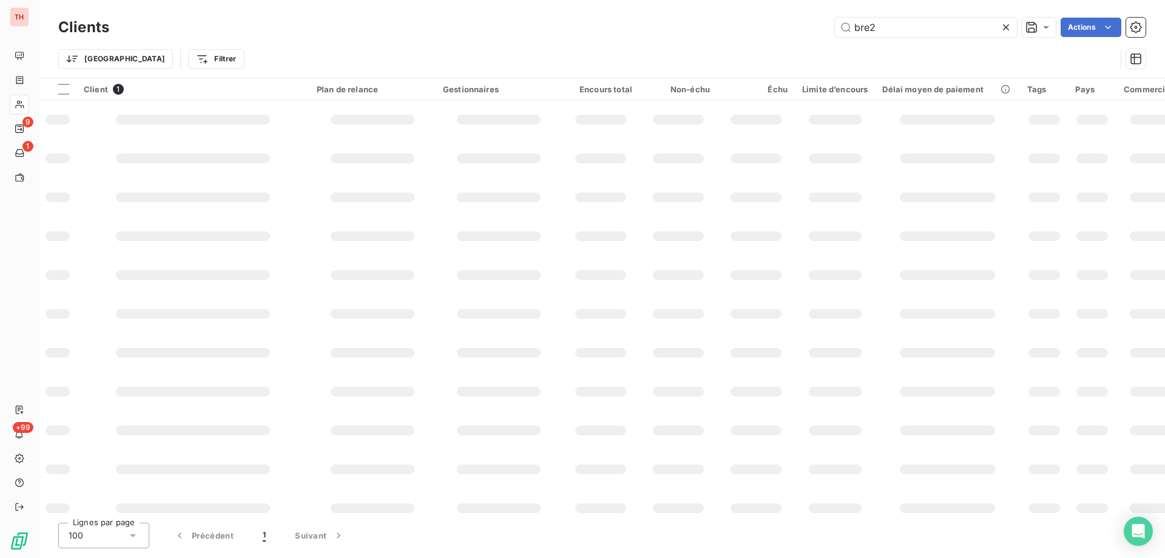
type input "bre23"
click at [888, 29] on input "bre23" at bounding box center [926, 27] width 182 height 19
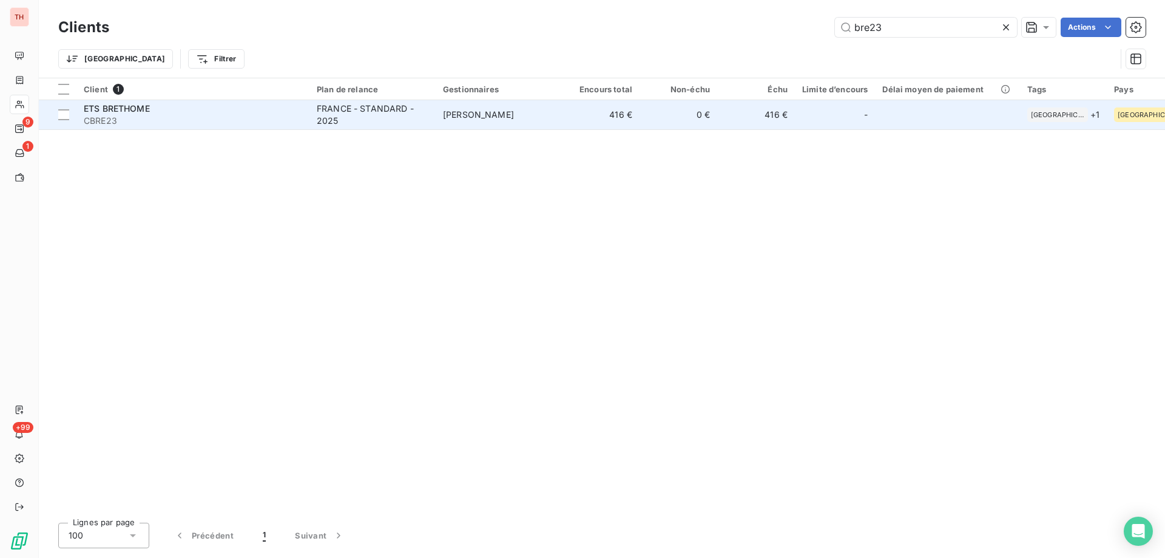
click at [431, 116] on td "FRANCE - STANDARD - 2025" at bounding box center [372, 114] width 126 height 29
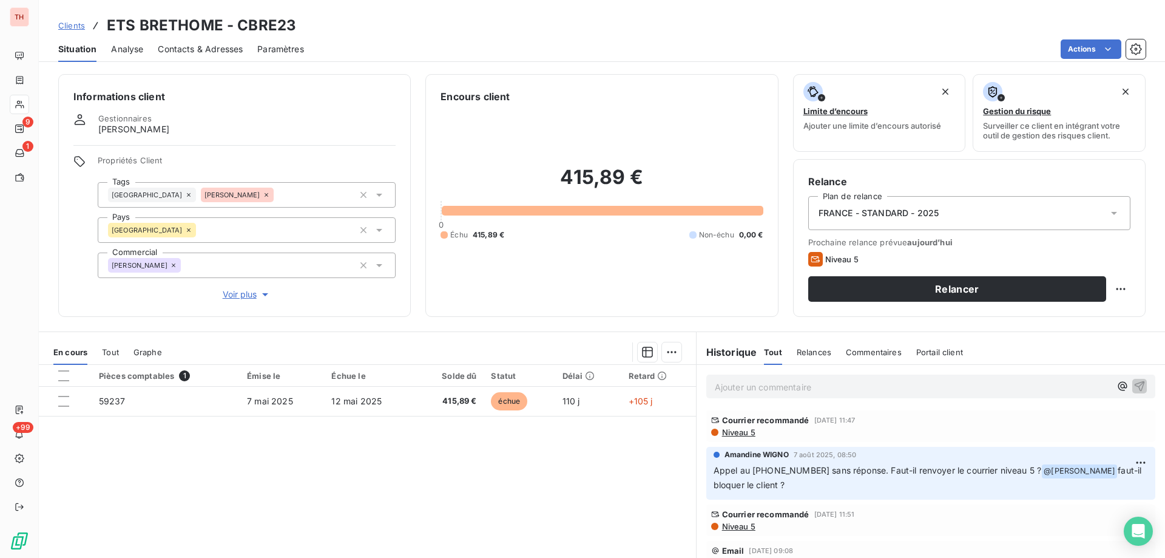
click at [749, 435] on span "Niveau 5" at bounding box center [738, 432] width 35 height 10
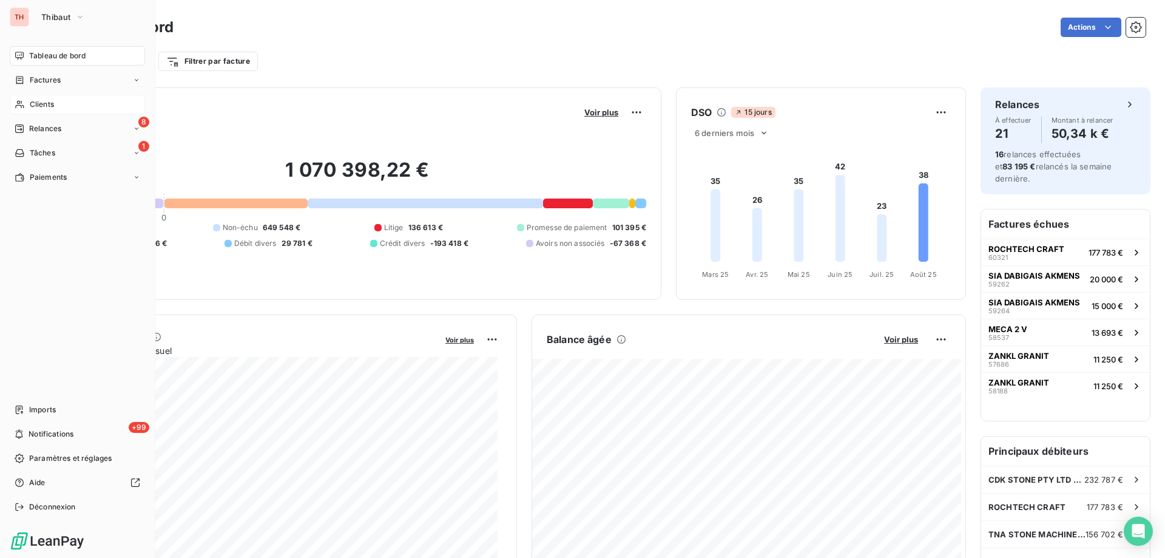
click at [31, 103] on span "Clients" at bounding box center [42, 104] width 24 height 11
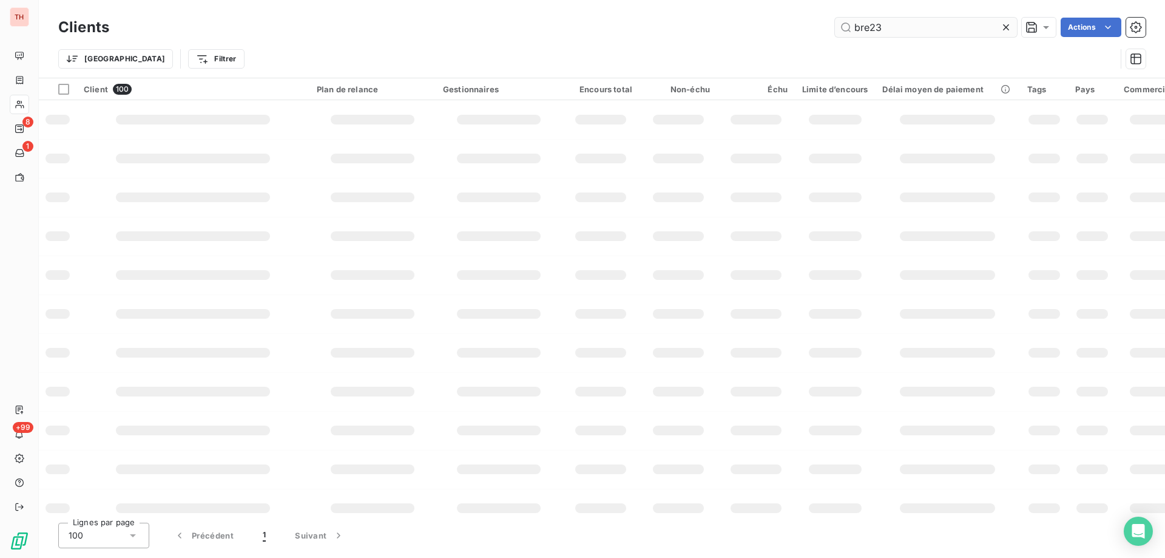
type input "bre23"
click at [899, 25] on input "text" at bounding box center [926, 27] width 182 height 19
type input "bre23"
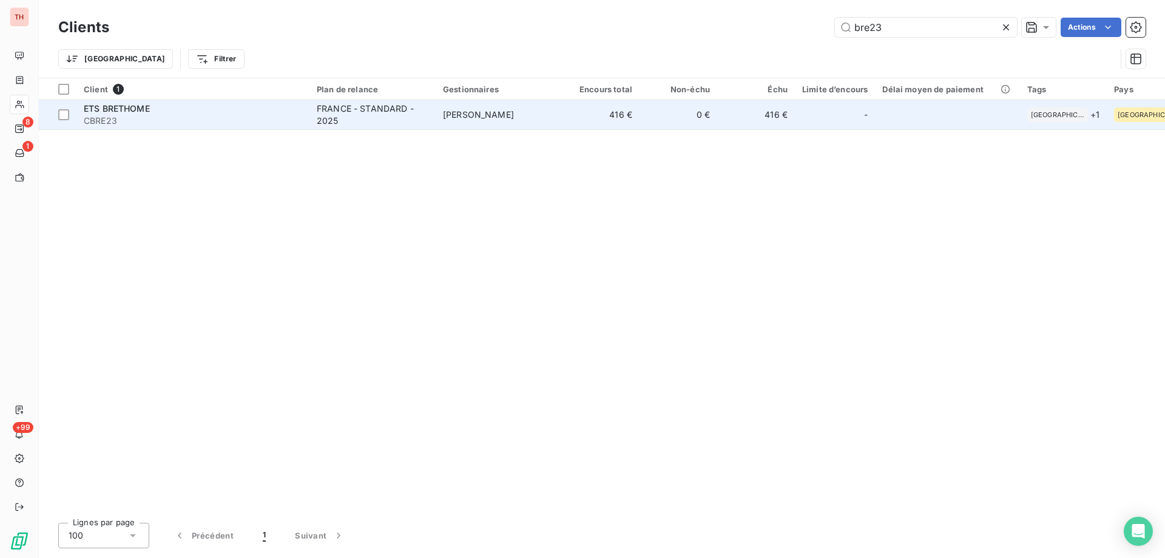
click at [438, 102] on td "[PERSON_NAME]" at bounding box center [499, 114] width 126 height 29
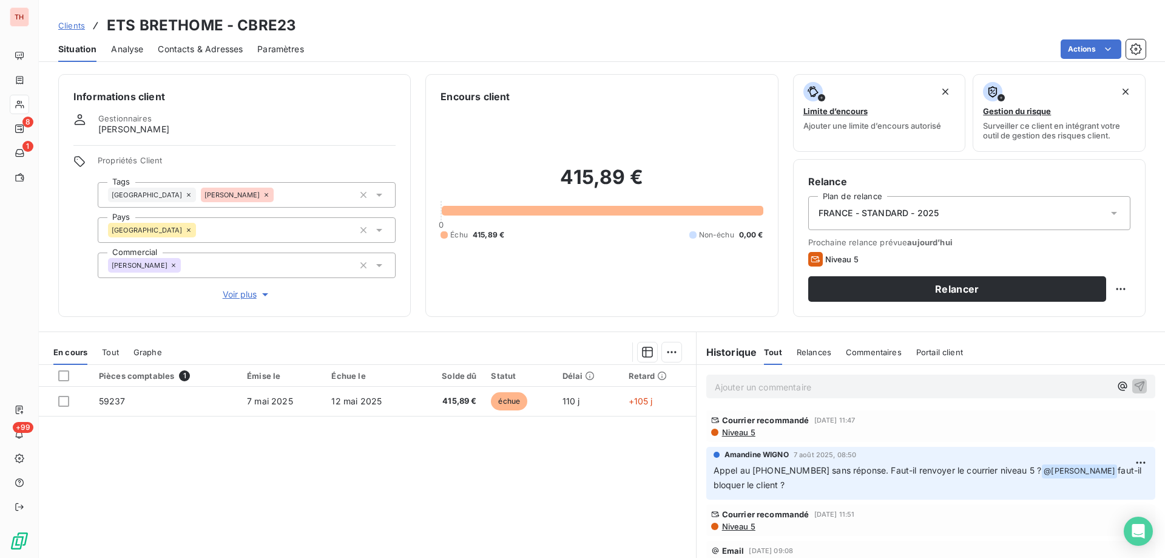
click at [824, 382] on p "Ajouter un commentaire ﻿" at bounding box center [913, 386] width 396 height 15
click at [1133, 388] on icon "button" at bounding box center [1139, 385] width 12 height 12
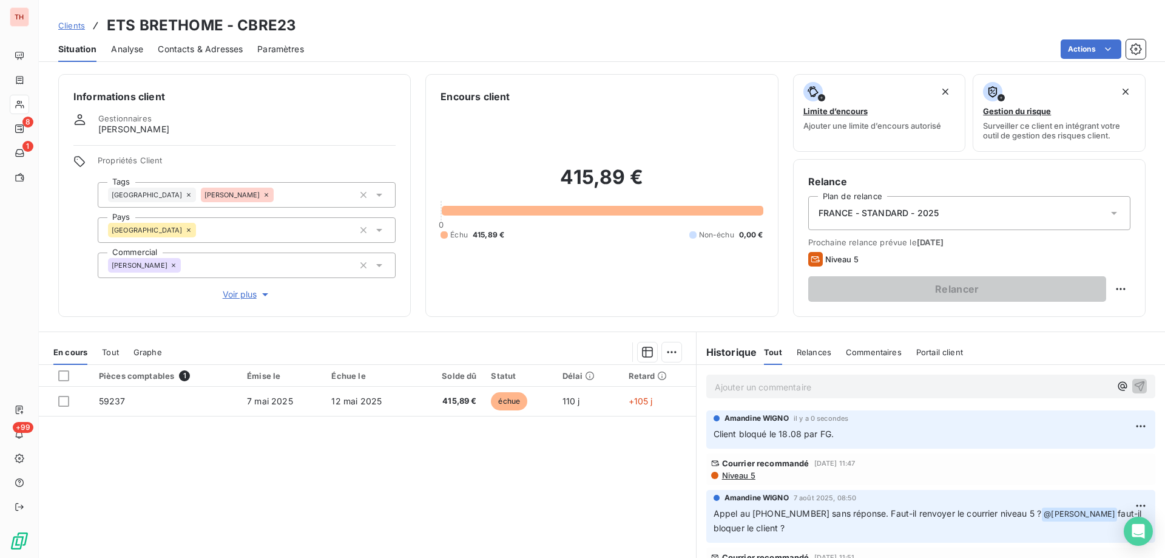
click at [69, 26] on span "Clients" at bounding box center [71, 26] width 27 height 10
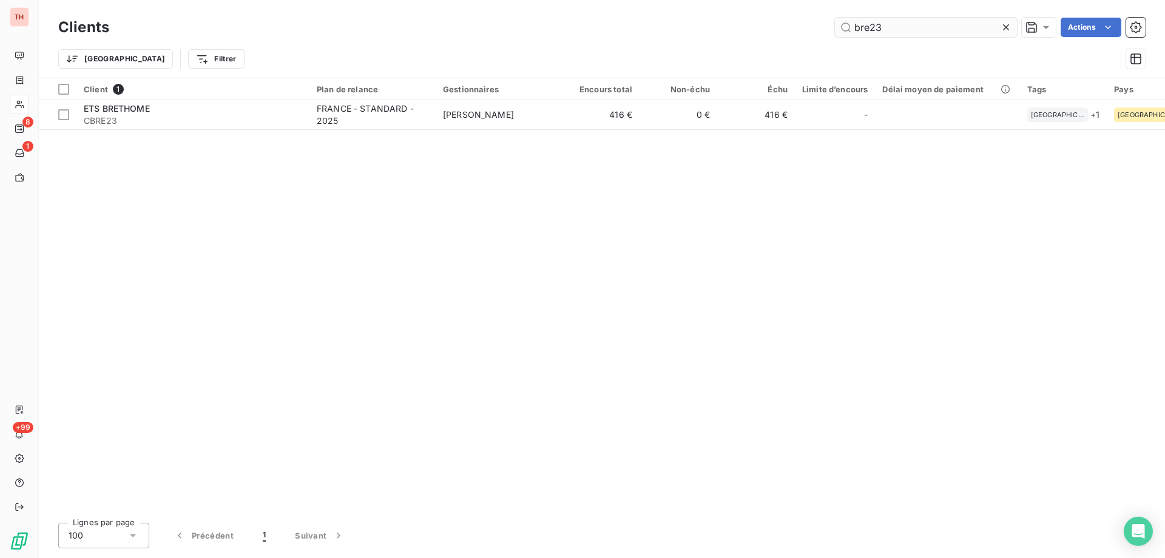
drag, startPoint x: 920, startPoint y: 32, endPoint x: 838, endPoint y: 31, distance: 82.5
click at [838, 30] on input "bre23" at bounding box center [926, 27] width 182 height 19
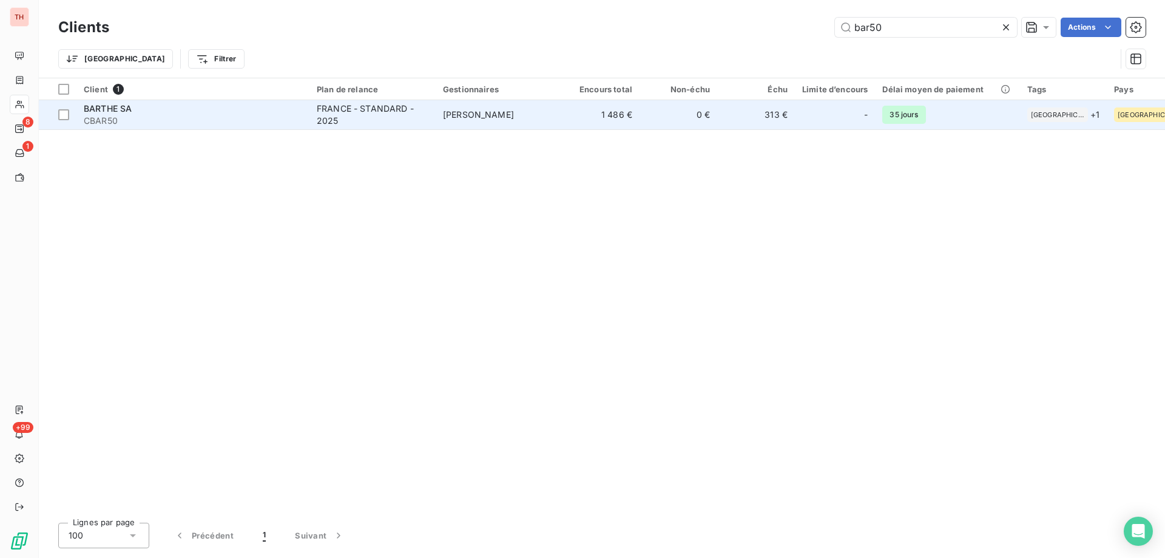
type input "bar50"
click at [453, 117] on span "[PERSON_NAME]" at bounding box center [478, 114] width 71 height 10
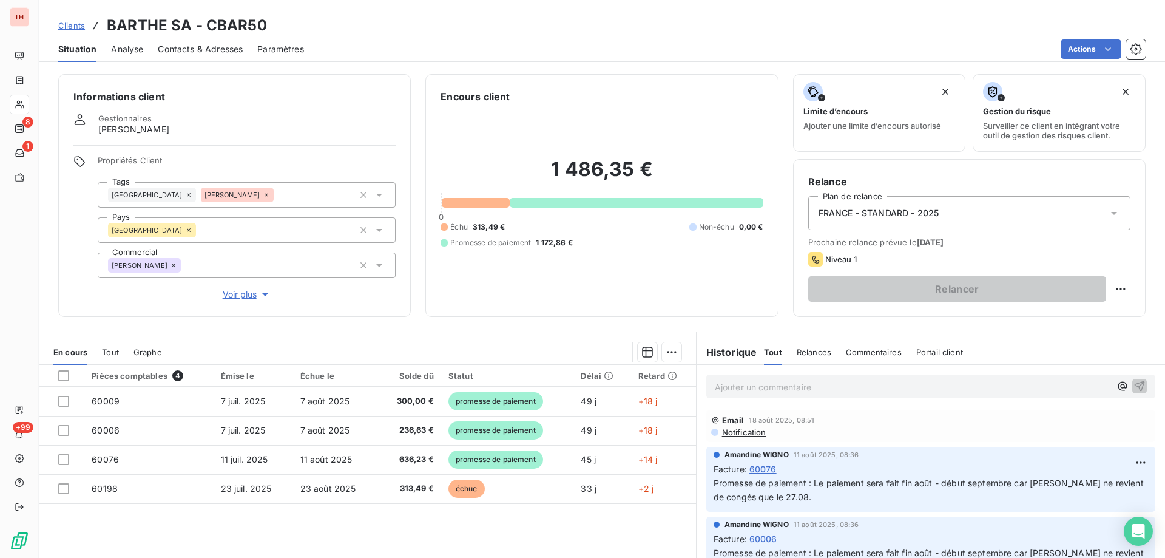
click at [72, 25] on span "Clients" at bounding box center [71, 26] width 27 height 10
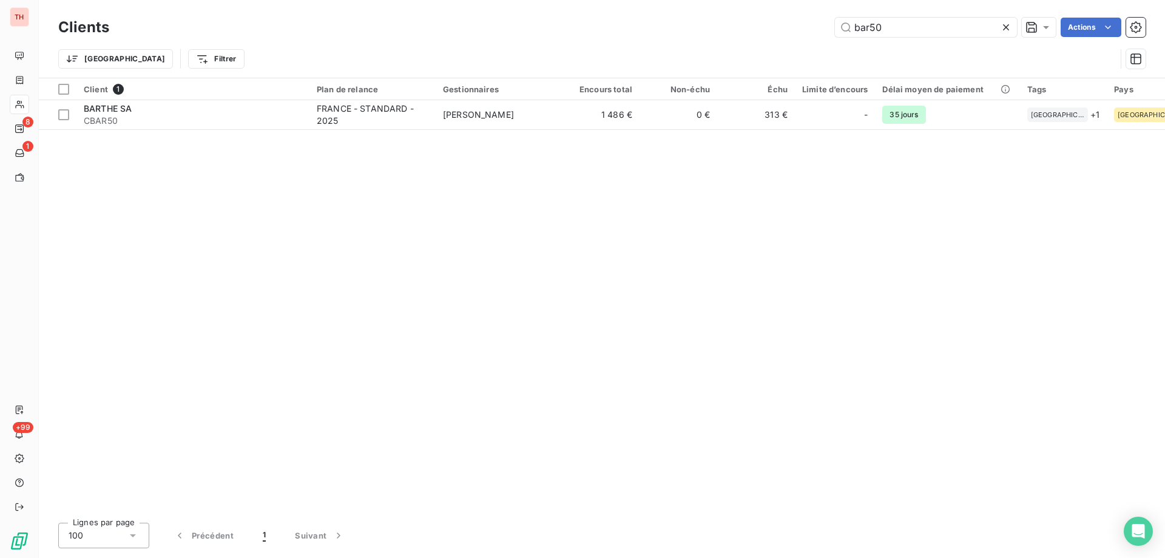
drag, startPoint x: 902, startPoint y: 22, endPoint x: 821, endPoint y: 22, distance: 80.1
click at [824, 21] on div "bar50 Actions" at bounding box center [635, 27] width 1022 height 19
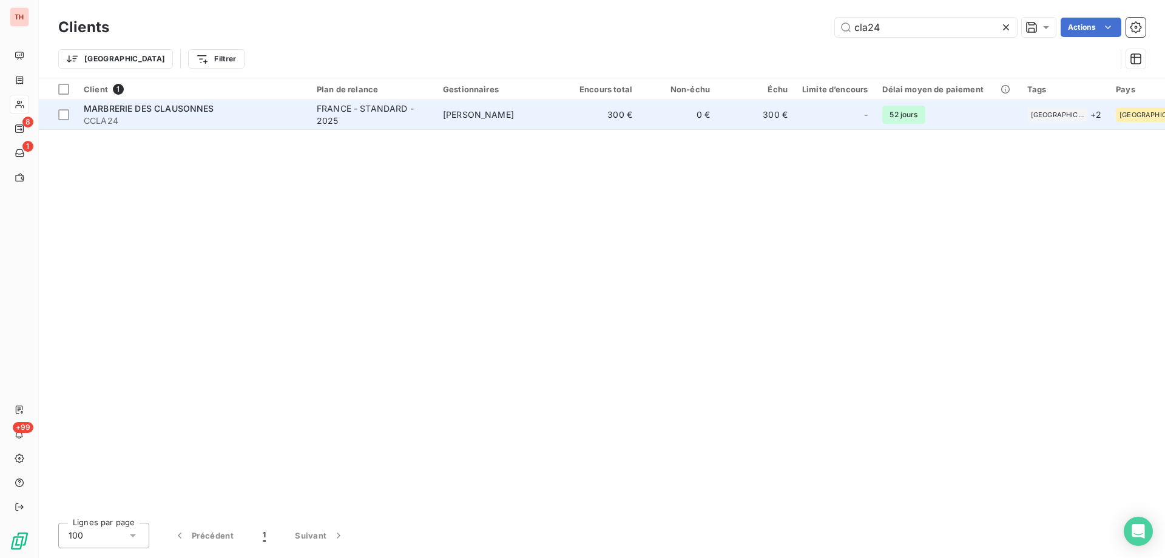
type input "cla24"
click at [349, 109] on div "FRANCE - STANDARD - 2025" at bounding box center [373, 115] width 112 height 24
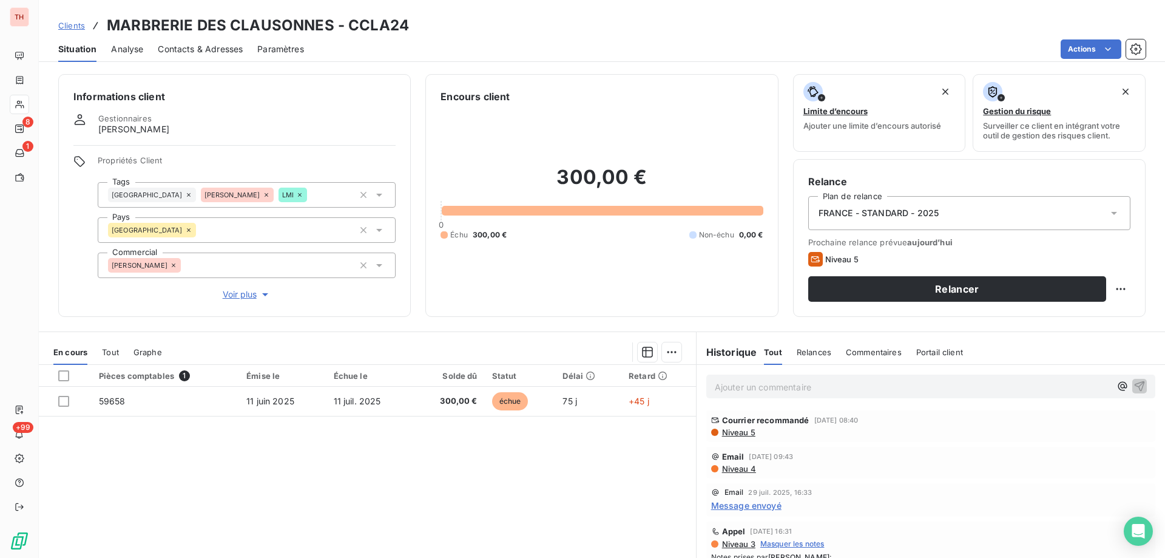
click at [723, 430] on span "Niveau 5" at bounding box center [738, 432] width 35 height 10
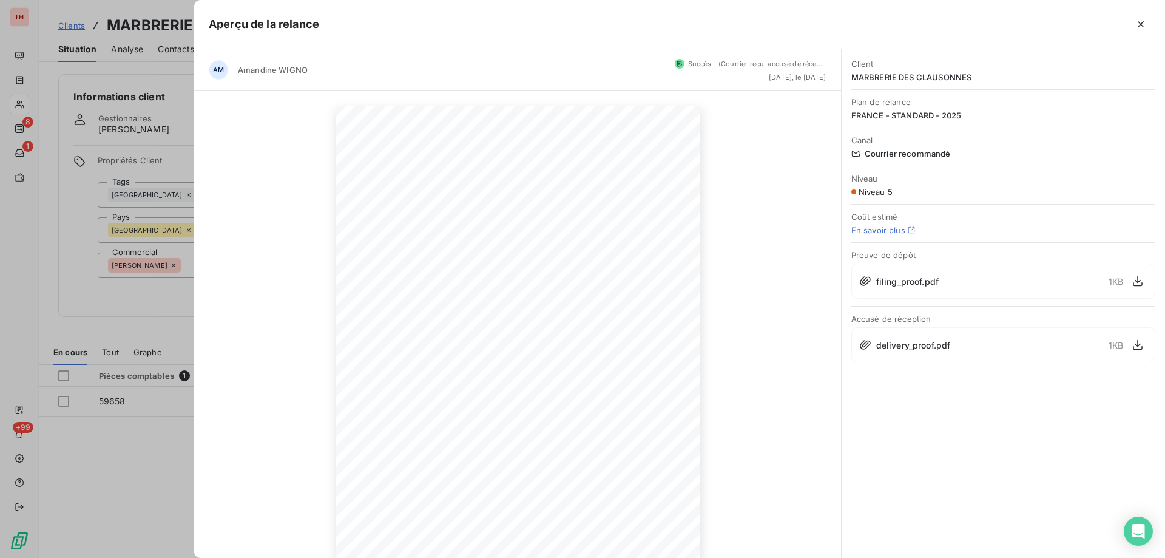
click at [1142, 25] on icon "button" at bounding box center [1141, 24] width 12 height 12
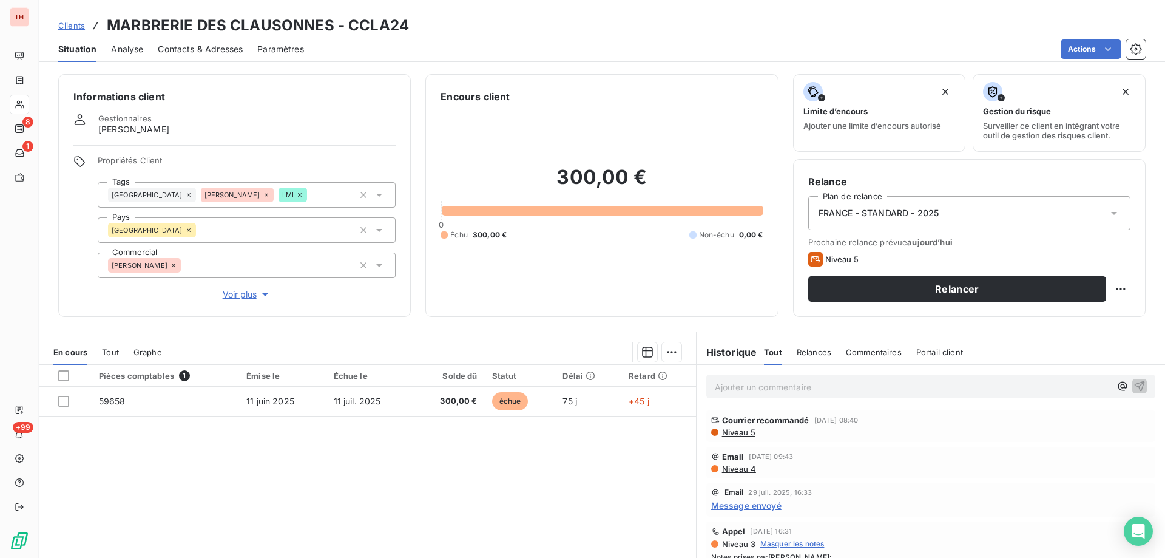
click at [727, 430] on span "Niveau 5" at bounding box center [738, 432] width 35 height 10
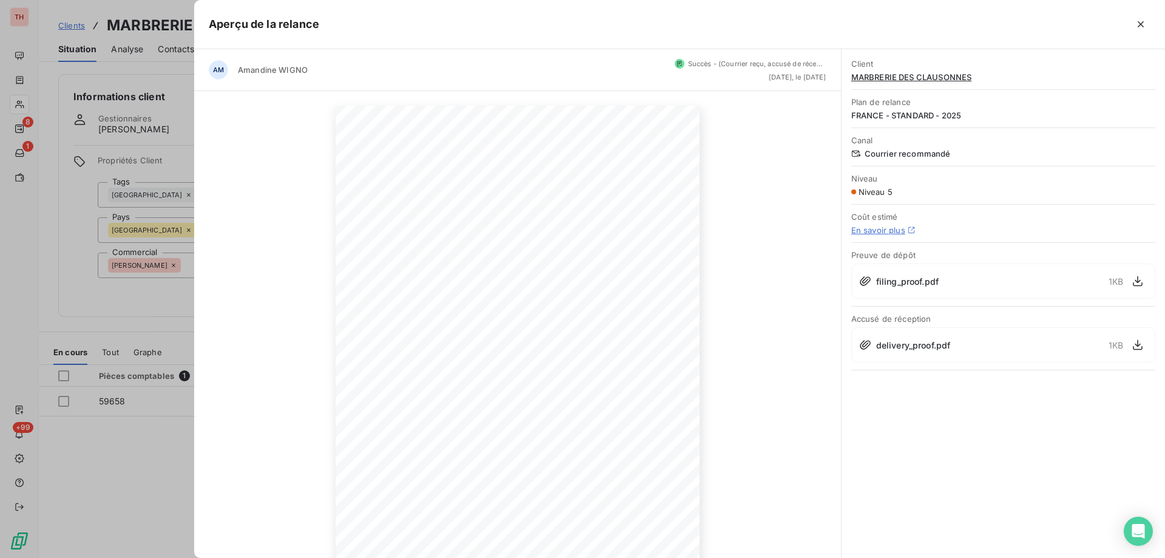
click at [1140, 20] on icon "button" at bounding box center [1141, 24] width 12 height 12
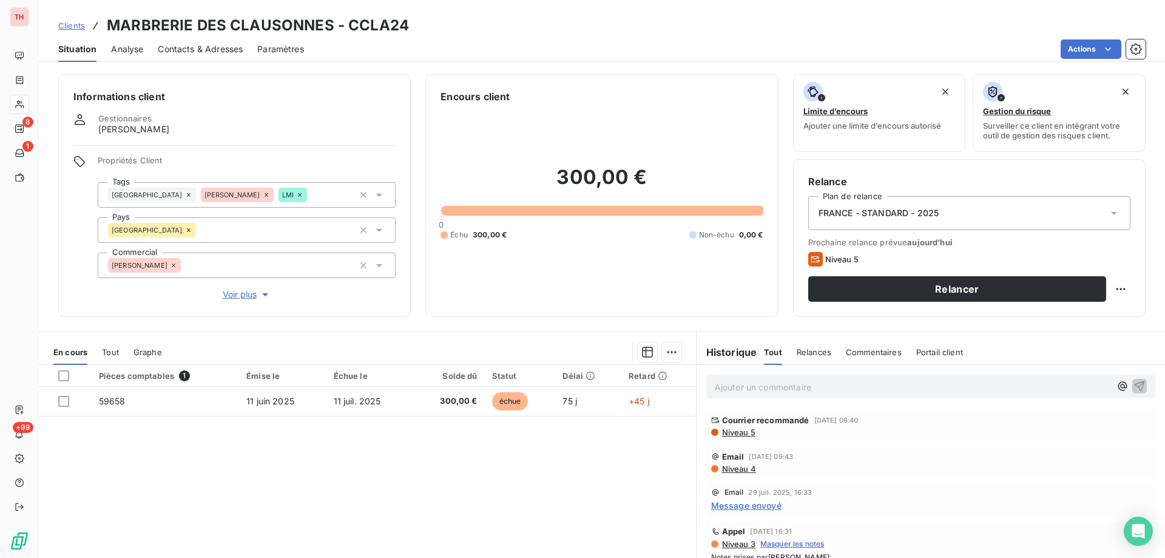
click at [67, 24] on span "Clients" at bounding box center [71, 26] width 27 height 10
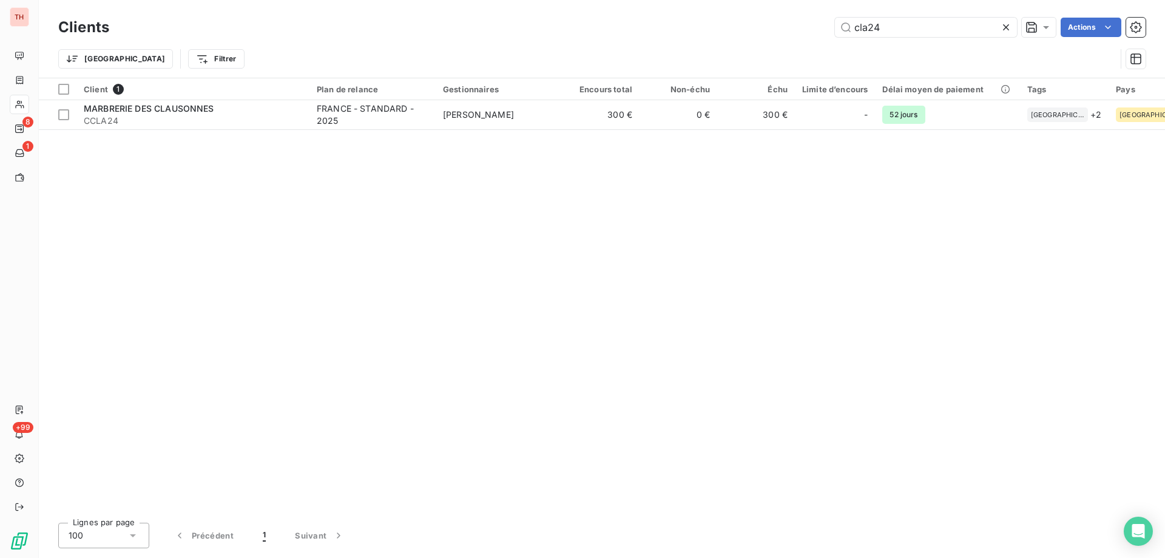
drag, startPoint x: 882, startPoint y: 25, endPoint x: 831, endPoint y: 32, distance: 51.4
click at [831, 32] on div "cla24 Actions" at bounding box center [635, 27] width 1022 height 19
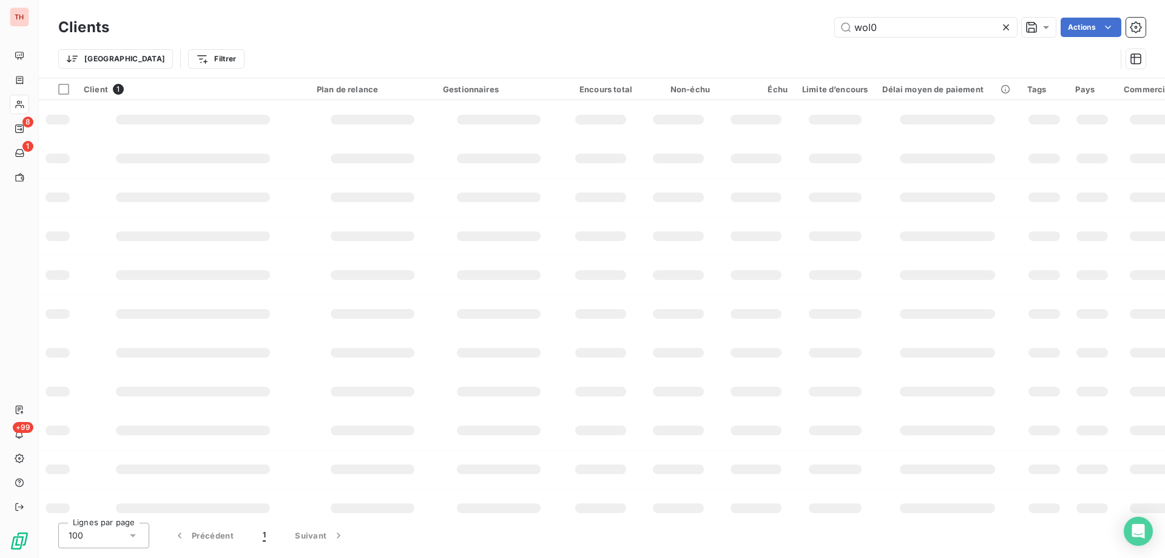
type input "wol01"
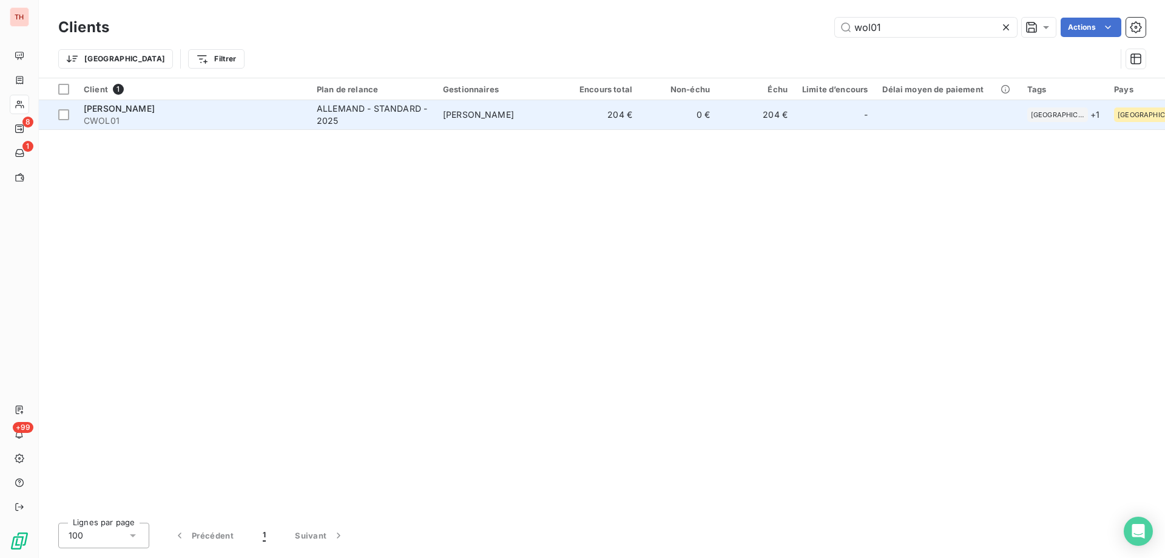
click at [359, 115] on div "ALLEMAND - STANDARD - 2025" at bounding box center [373, 115] width 112 height 24
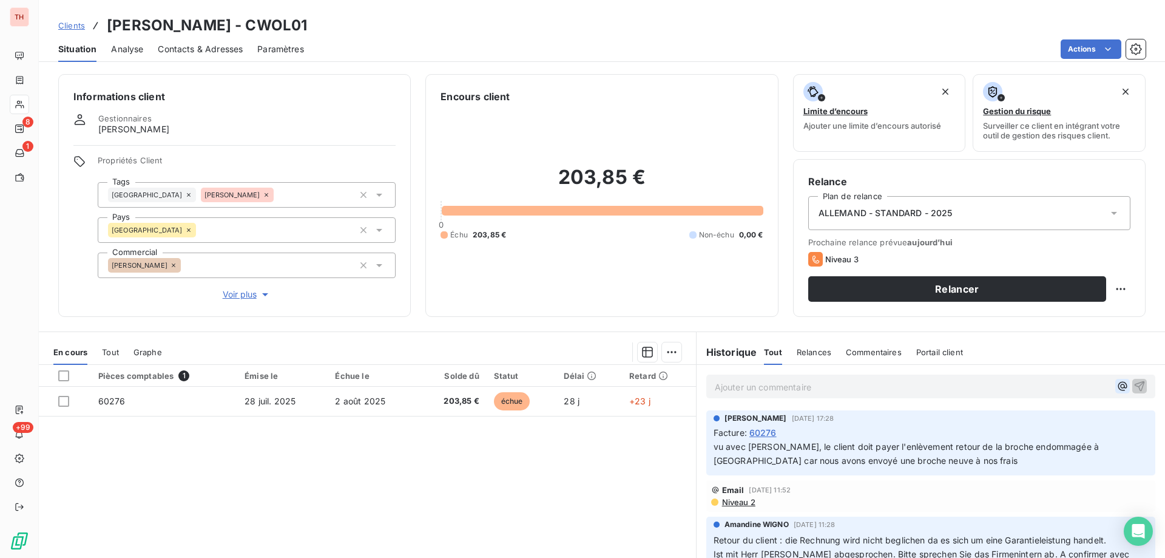
click at [1118, 387] on icon "button" at bounding box center [1122, 386] width 9 height 9
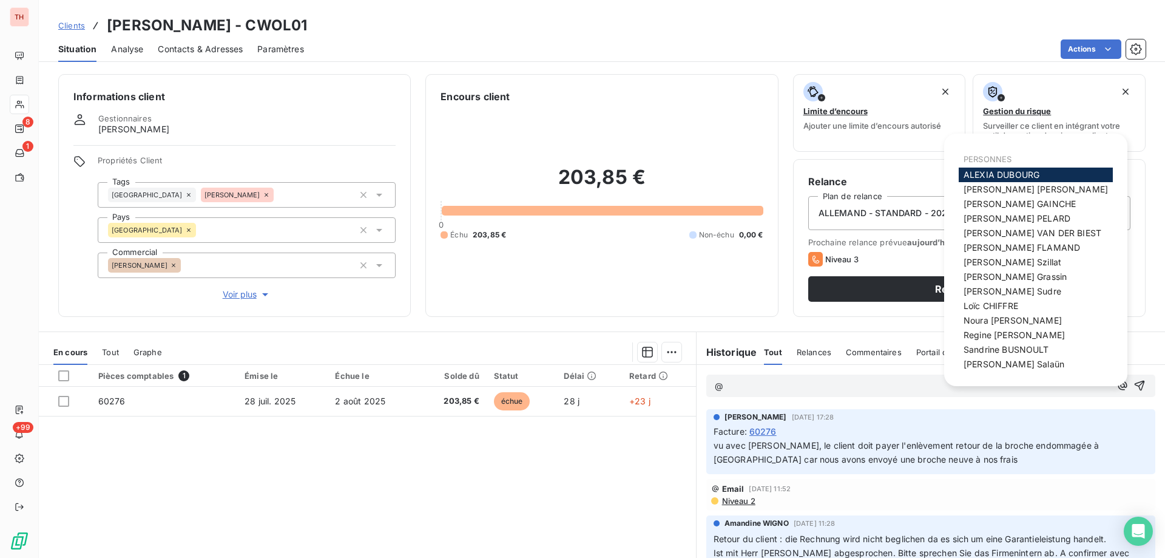
click at [1005, 263] on span "[PERSON_NAME]" at bounding box center [1012, 262] width 98 height 10
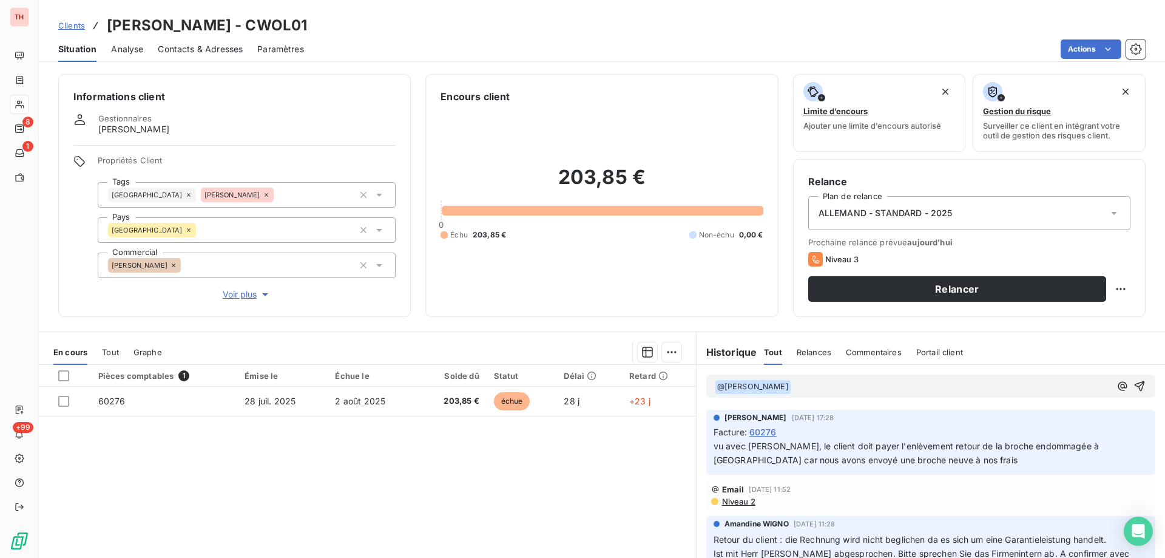
click at [851, 386] on p "﻿ @ [PERSON_NAME] ﻿ ﻿" at bounding box center [913, 386] width 396 height 15
click at [791, 387] on span "customer to be" at bounding box center [821, 385] width 61 height 10
drag, startPoint x: 843, startPoint y: 390, endPoint x: 696, endPoint y: 382, distance: 146.4
click at [696, 382] on div "﻿ @ [PERSON_NAME] ﻿ customer to be" at bounding box center [930, 386] width 468 height 42
click at [913, 384] on p "Ai relancé [PERSON_NAME] A relancer [DATE]" at bounding box center [913, 386] width 396 height 14
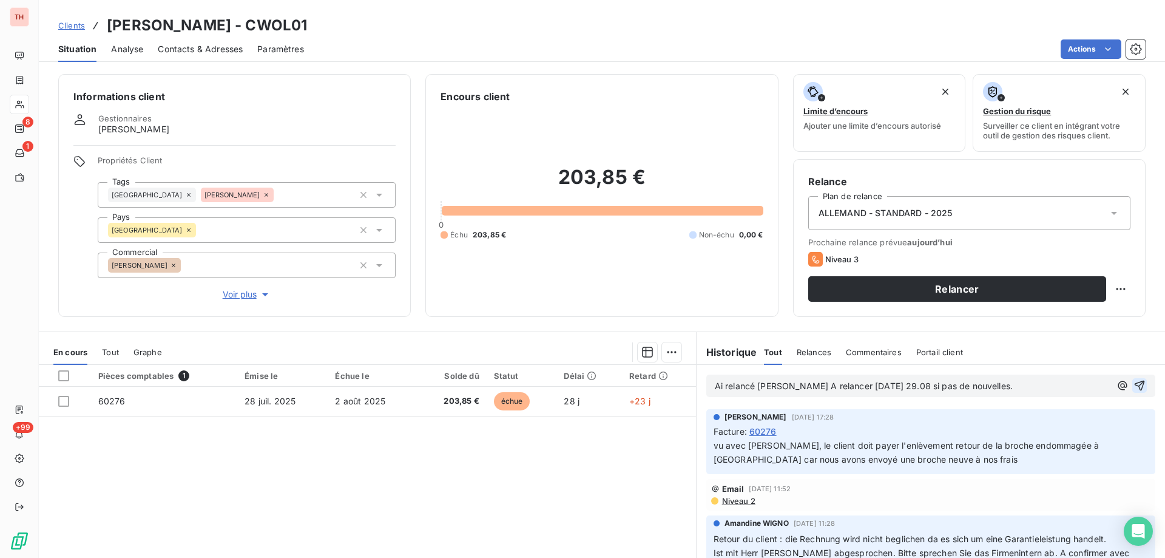
click at [1133, 386] on icon "button" at bounding box center [1139, 385] width 12 height 12
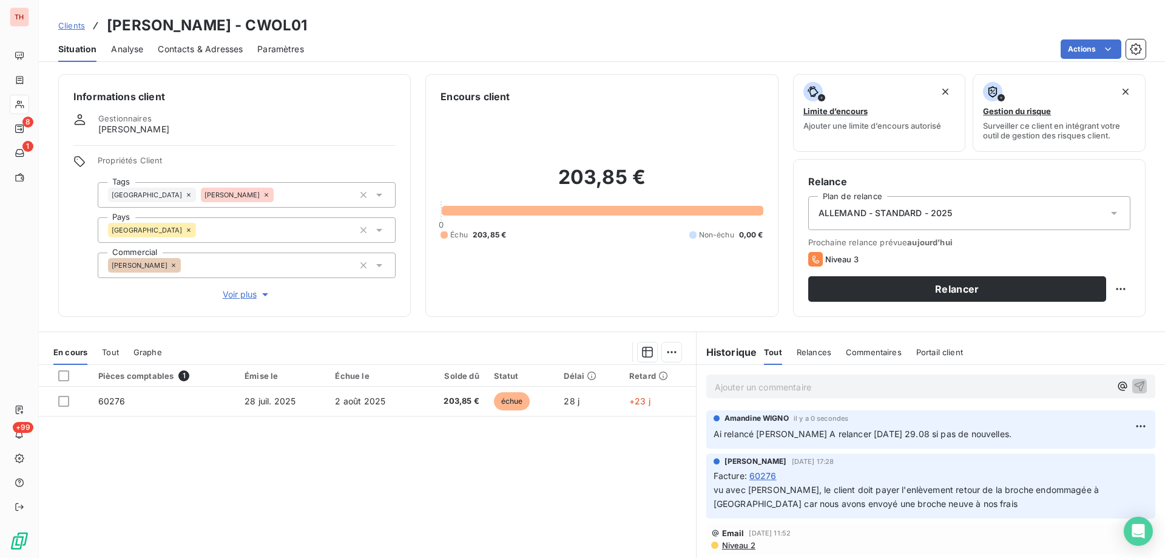
click at [70, 29] on span "Clients" at bounding box center [71, 26] width 27 height 10
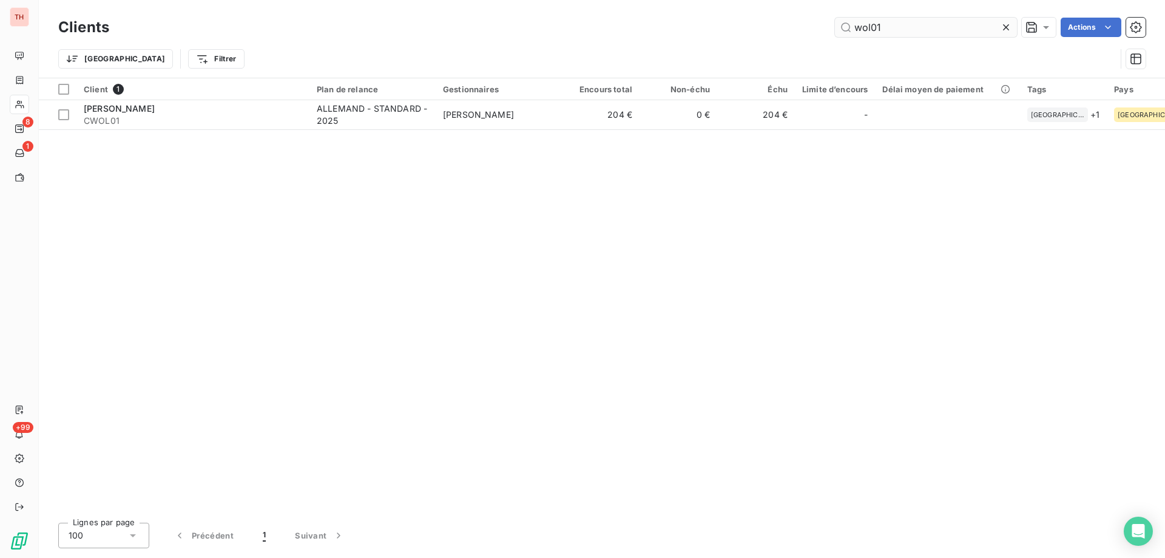
drag, startPoint x: 895, startPoint y: 29, endPoint x: 845, endPoint y: 29, distance: 51.0
click at [845, 29] on input "wol01" at bounding box center [926, 27] width 182 height 19
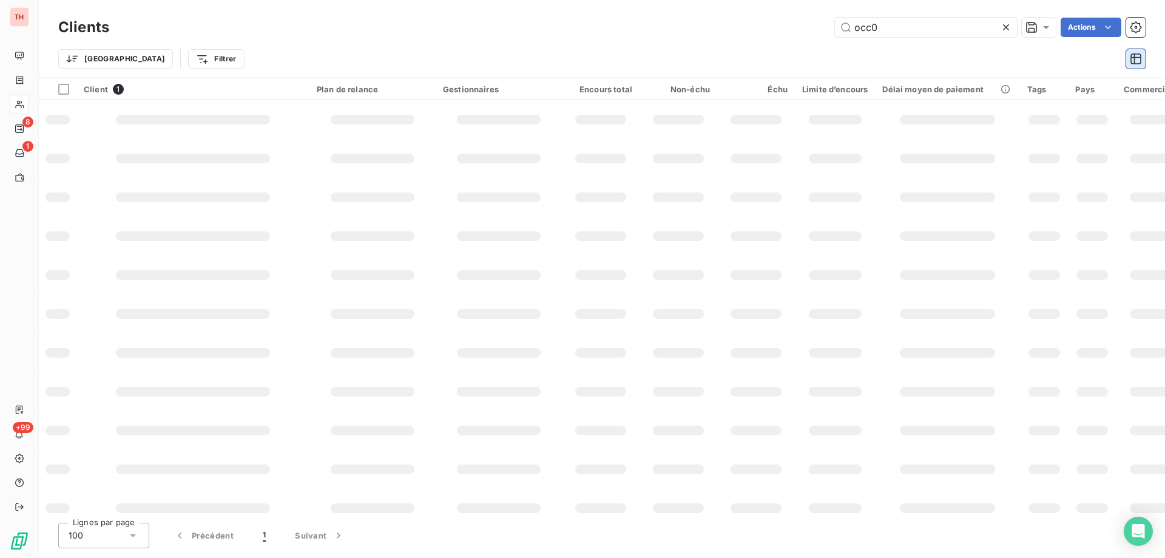
type input "occ03"
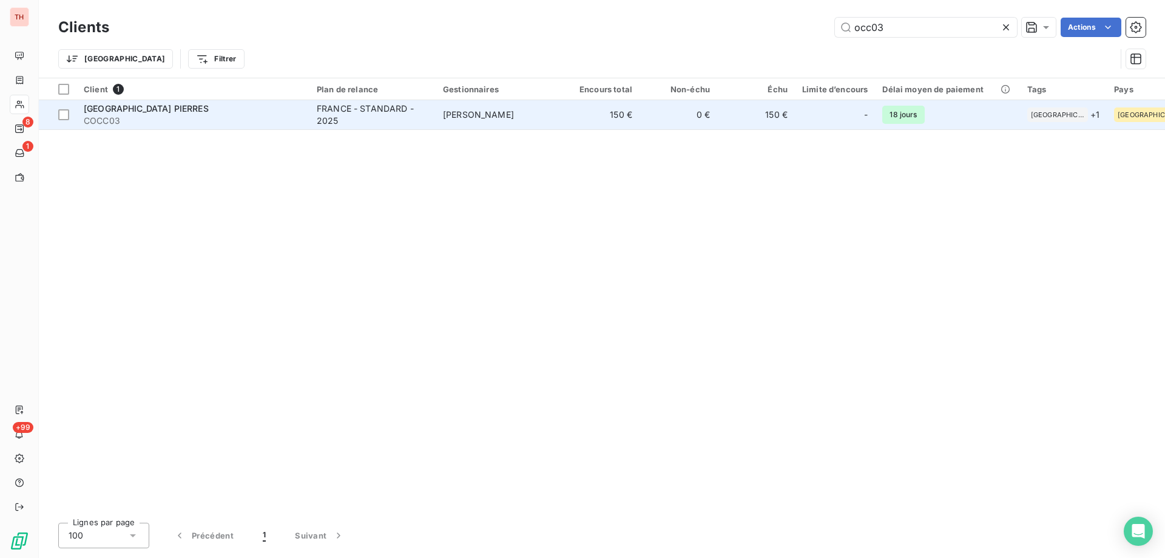
click at [531, 123] on td "[PERSON_NAME]" at bounding box center [499, 114] width 126 height 29
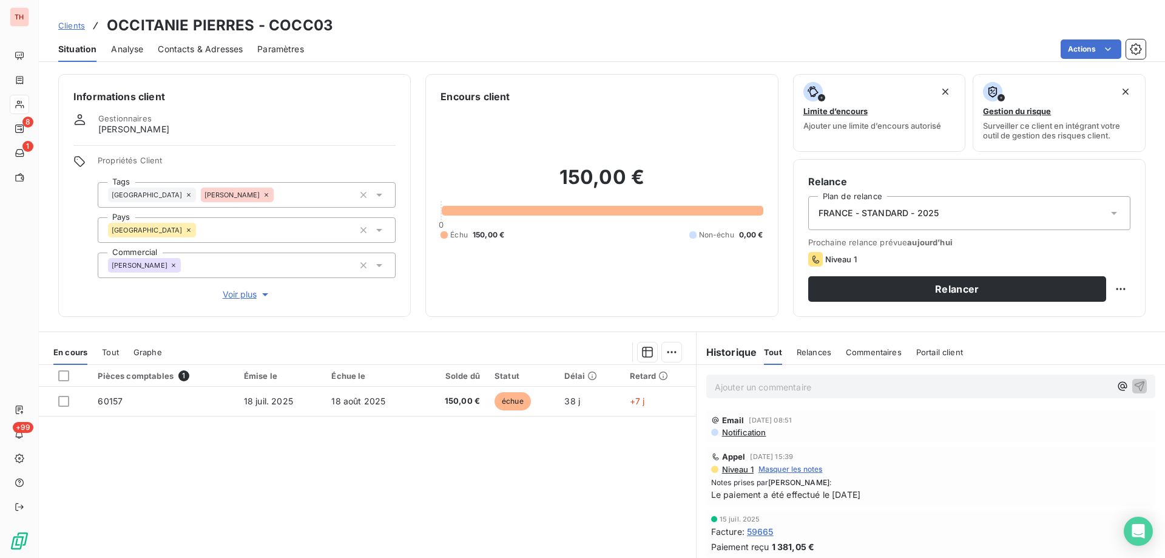
click at [69, 19] on div "Clients [GEOGRAPHIC_DATA] PIERRES - COCC03" at bounding box center [195, 26] width 275 height 22
click at [66, 23] on span "Clients" at bounding box center [71, 26] width 27 height 10
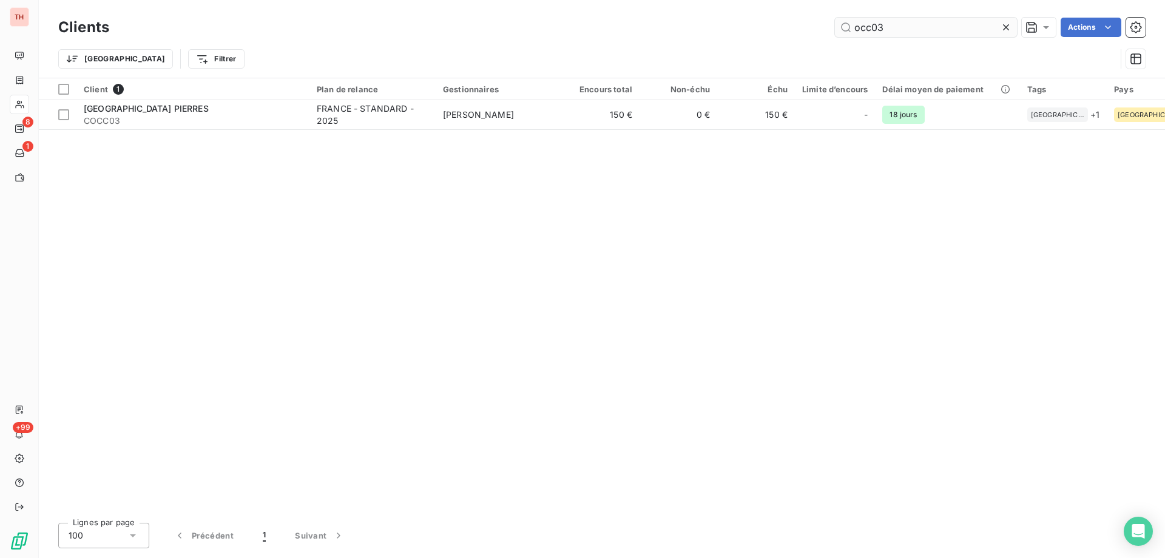
drag, startPoint x: 897, startPoint y: 29, endPoint x: 838, endPoint y: 25, distance: 58.3
click at [838, 25] on input "occ03" at bounding box center [926, 27] width 182 height 19
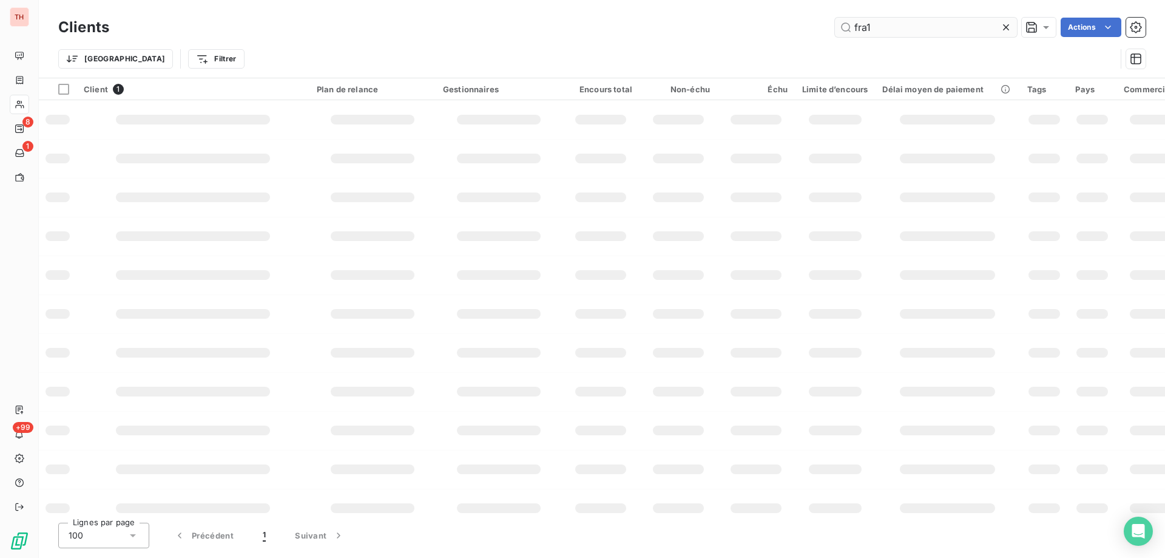
type input "fra16"
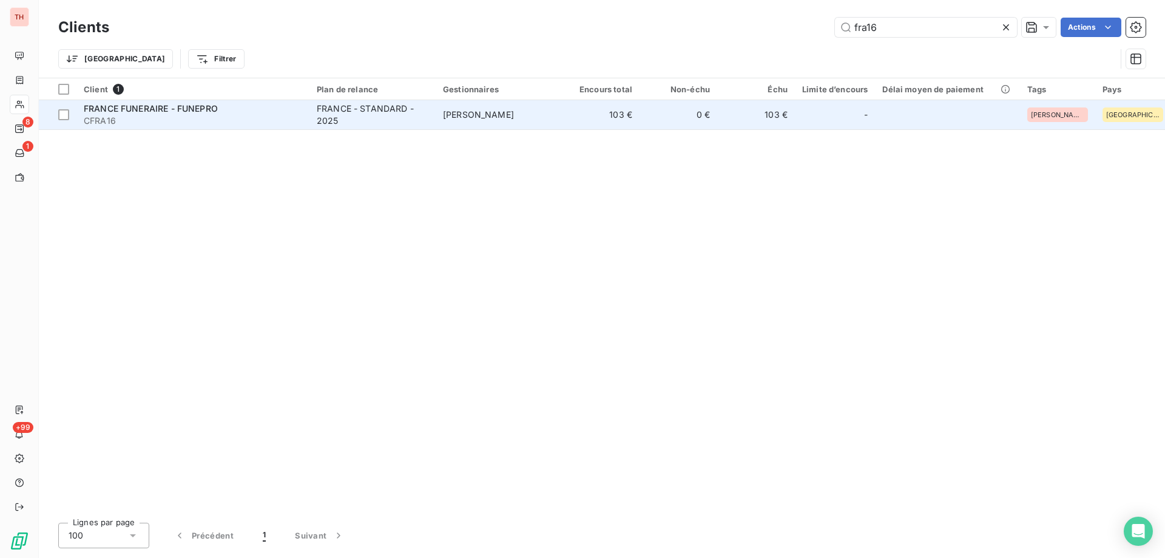
click at [439, 120] on td "[PERSON_NAME]" at bounding box center [499, 114] width 126 height 29
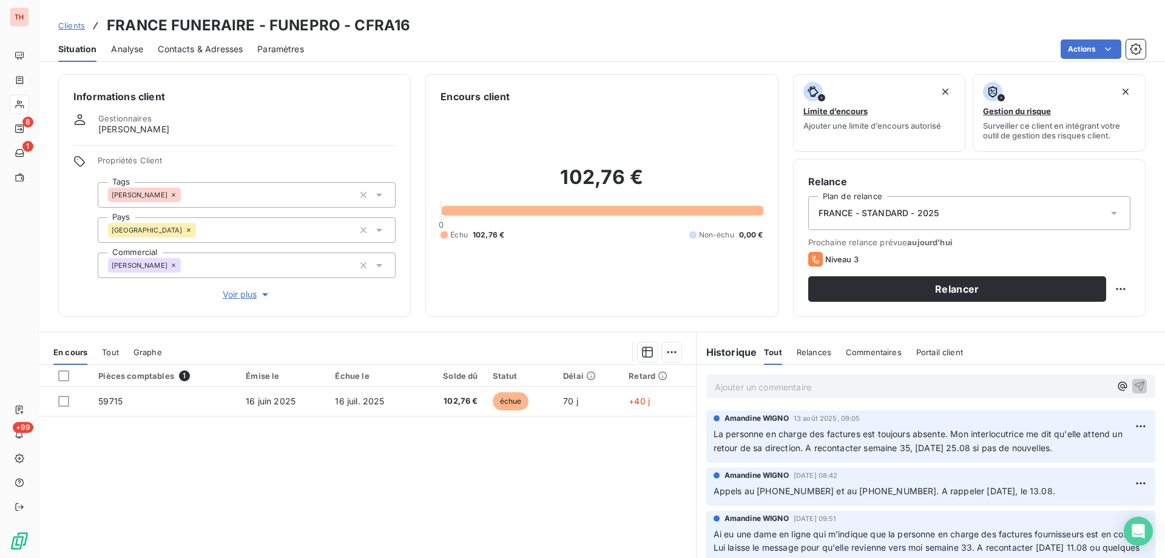
click at [71, 27] on span "Clients" at bounding box center [71, 26] width 27 height 10
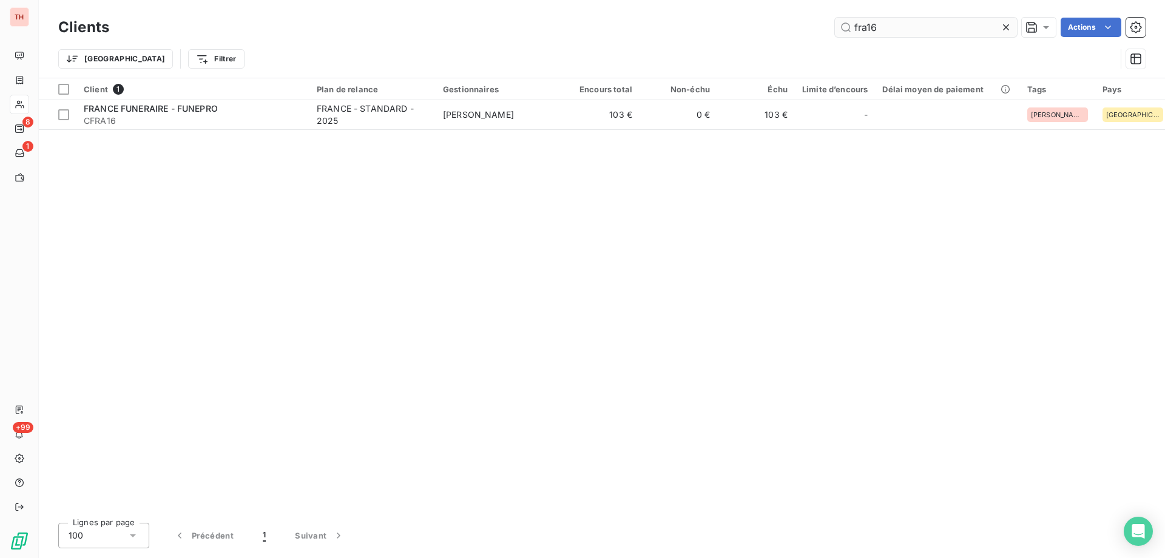
drag, startPoint x: 884, startPoint y: 32, endPoint x: 835, endPoint y: 29, distance: 48.7
click at [835, 29] on input "fra16" at bounding box center [926, 27] width 182 height 19
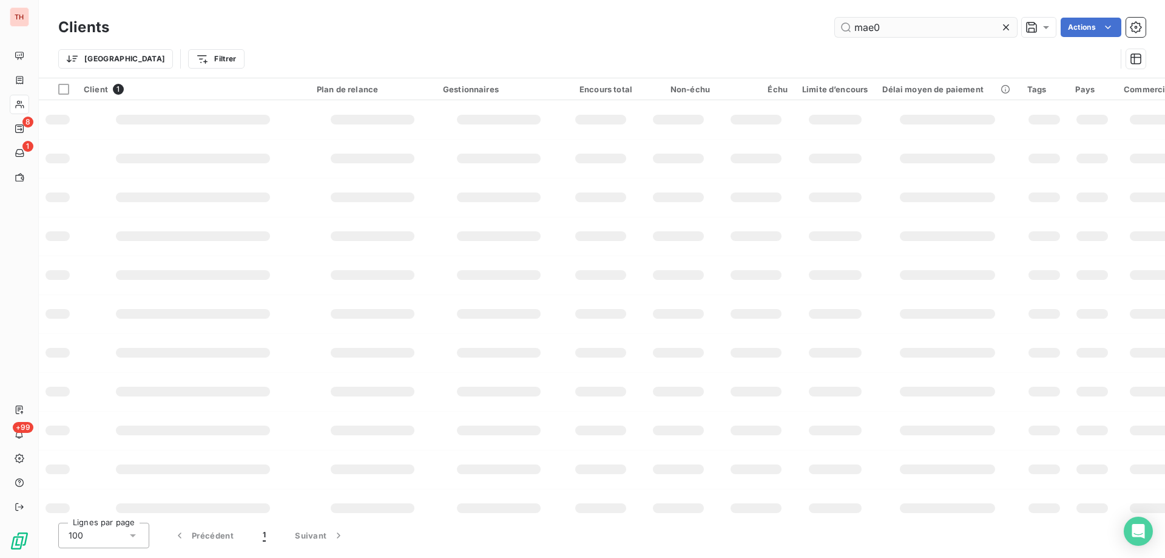
type input "mae02"
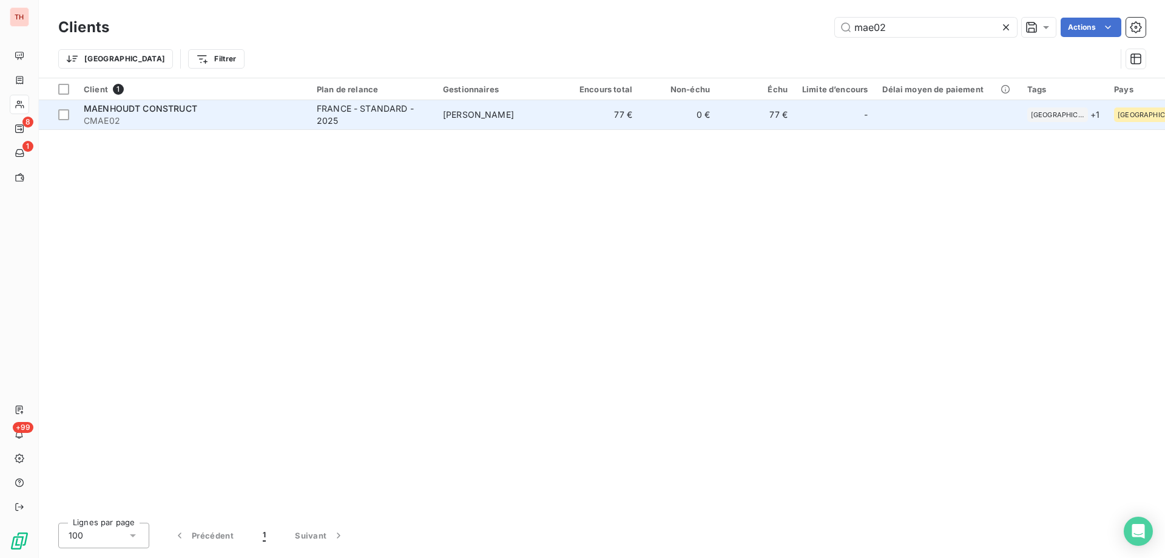
click at [421, 113] on div "FRANCE - STANDARD - 2025" at bounding box center [373, 115] width 112 height 24
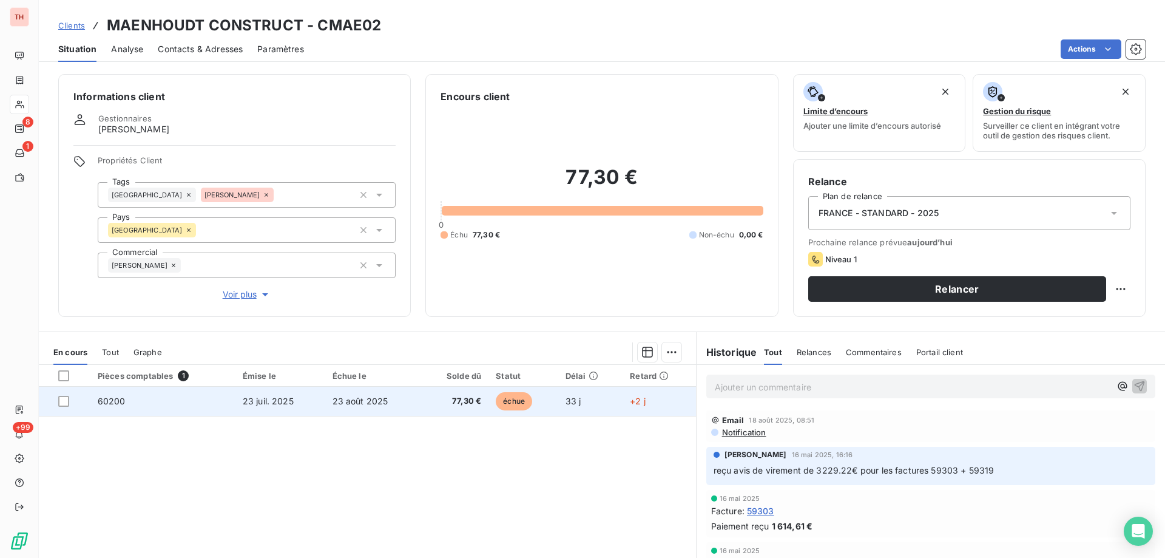
click at [511, 402] on span "échue" at bounding box center [514, 401] width 36 height 18
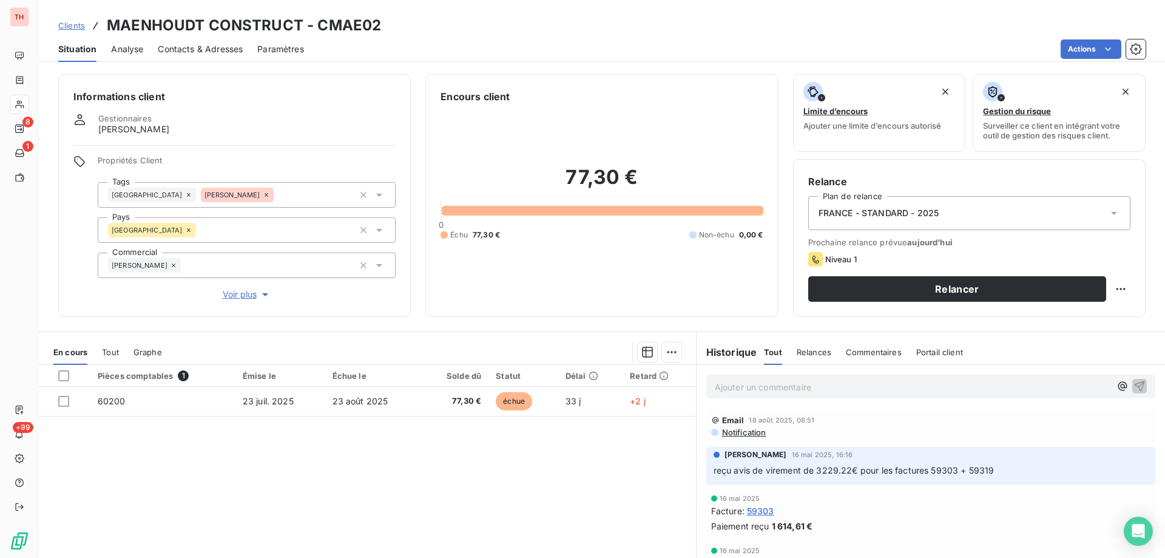
click at [774, 386] on p "Ajouter un commentaire ﻿" at bounding box center [913, 386] width 396 height 15
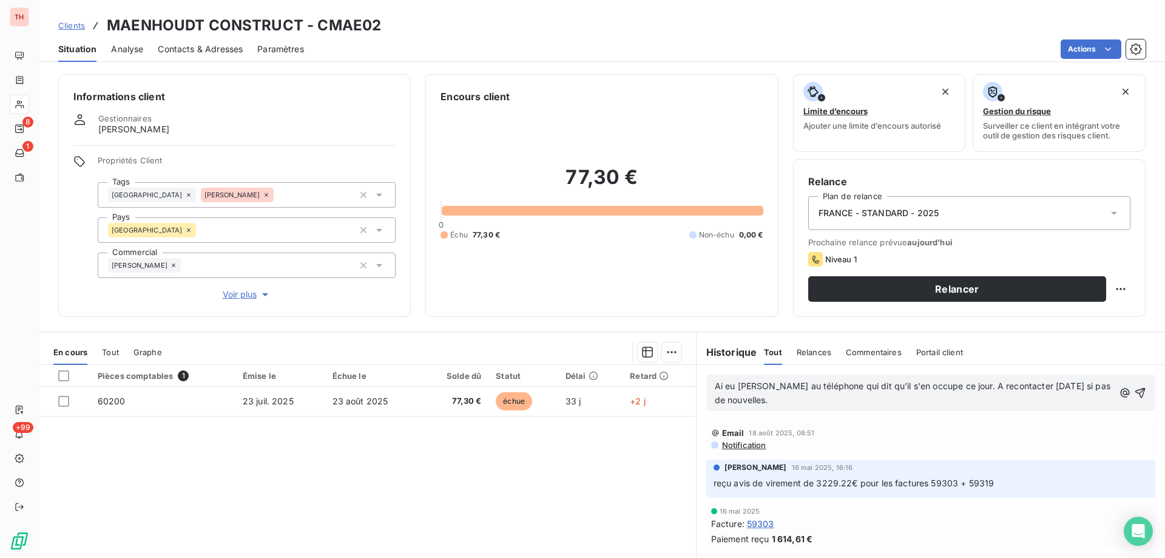
click at [1134, 394] on icon "button" at bounding box center [1140, 392] width 12 height 12
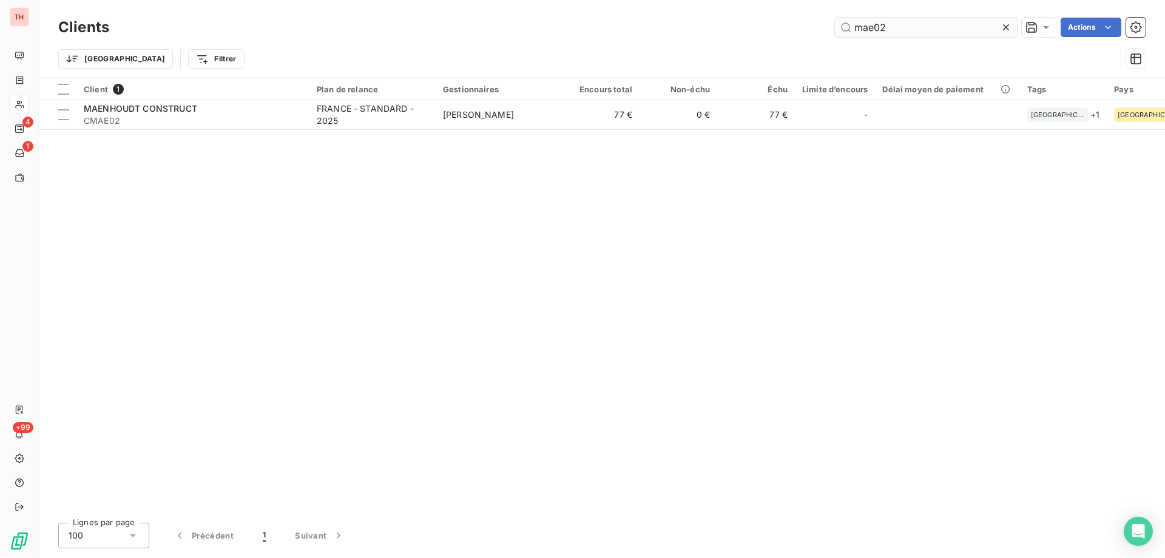
drag, startPoint x: 889, startPoint y: 27, endPoint x: 857, endPoint y: 29, distance: 32.2
click at [855, 29] on input "mae02" at bounding box center [926, 27] width 182 height 19
click at [869, 29] on input "mae02" at bounding box center [926, 27] width 182 height 19
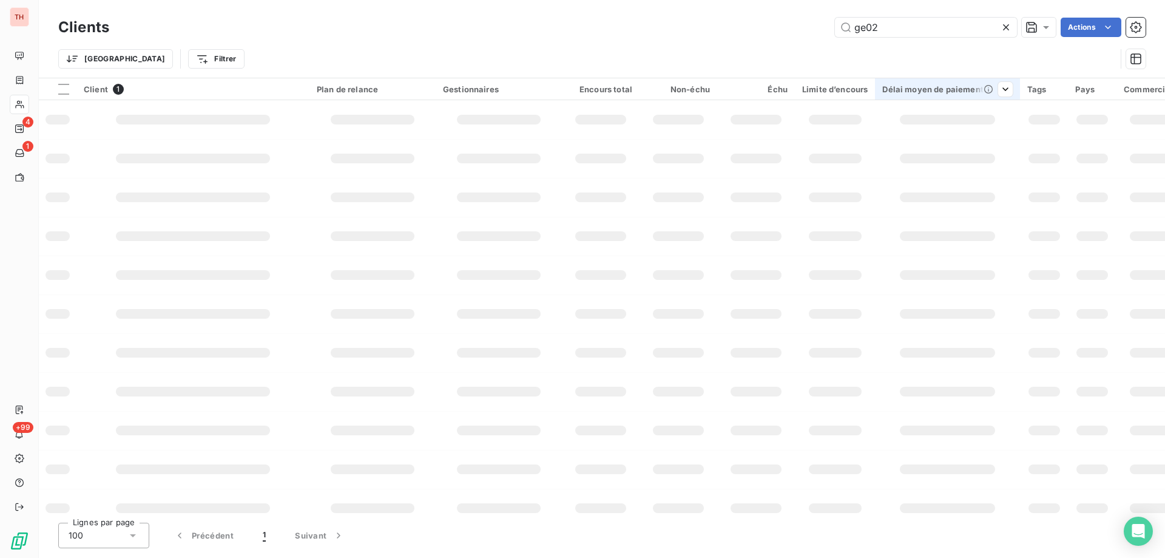
type input "geo02"
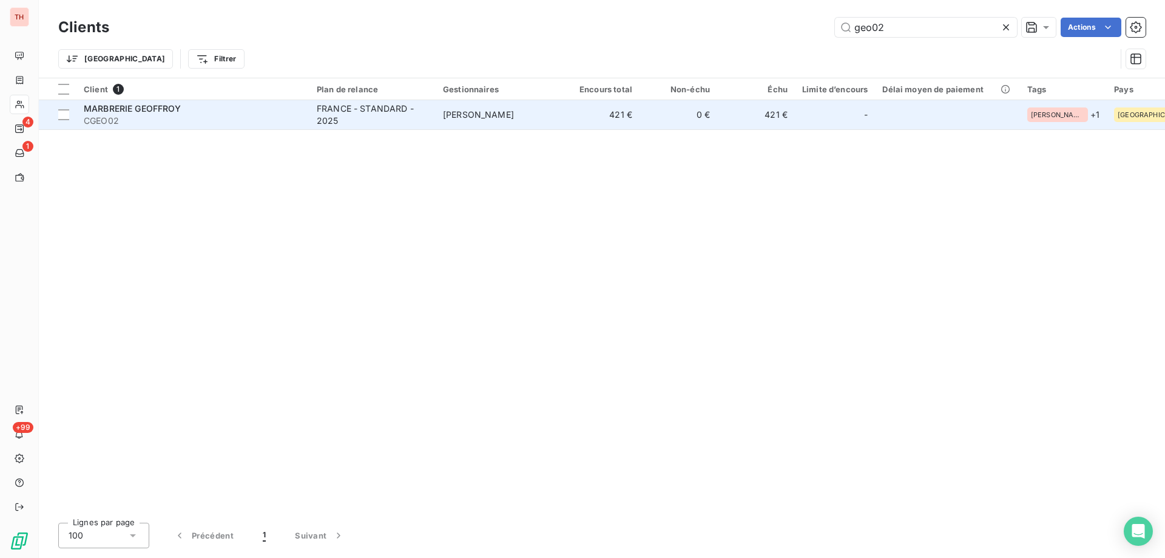
click at [362, 123] on div "FRANCE - STANDARD - 2025" at bounding box center [373, 115] width 112 height 24
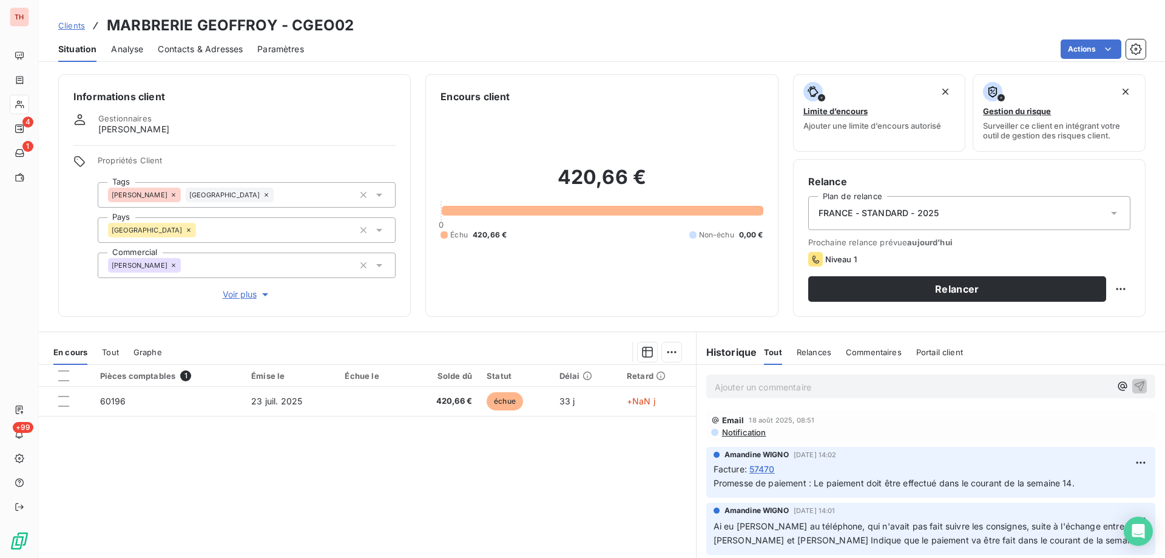
drag, startPoint x: 756, startPoint y: 386, endPoint x: 801, endPoint y: 386, distance: 44.9
click at [756, 386] on p "Ajouter un commentaire ﻿" at bounding box center [913, 386] width 396 height 15
drag, startPoint x: 1075, startPoint y: 383, endPoint x: 1093, endPoint y: 427, distance: 47.7
click at [1075, 383] on p "Appels passés au +33 5 49 29 41 68 : pas de réponses. Vais envoyer un mail. A r…" at bounding box center [913, 386] width 396 height 14
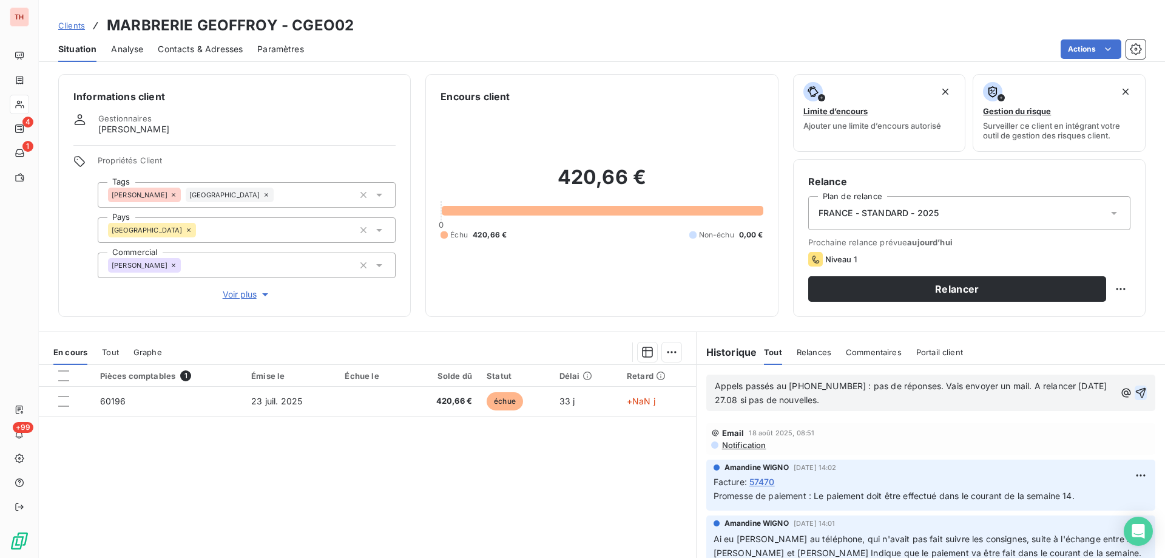
click at [1136, 393] on icon "button" at bounding box center [1141, 393] width 10 height 10
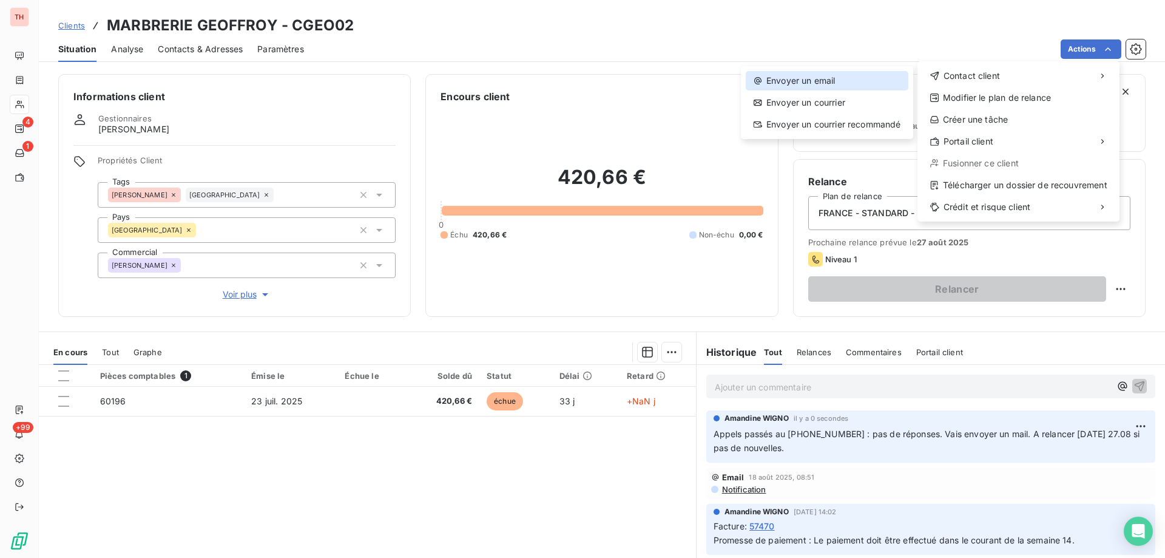
click at [881, 79] on div "Envoyer un email" at bounding box center [827, 80] width 163 height 19
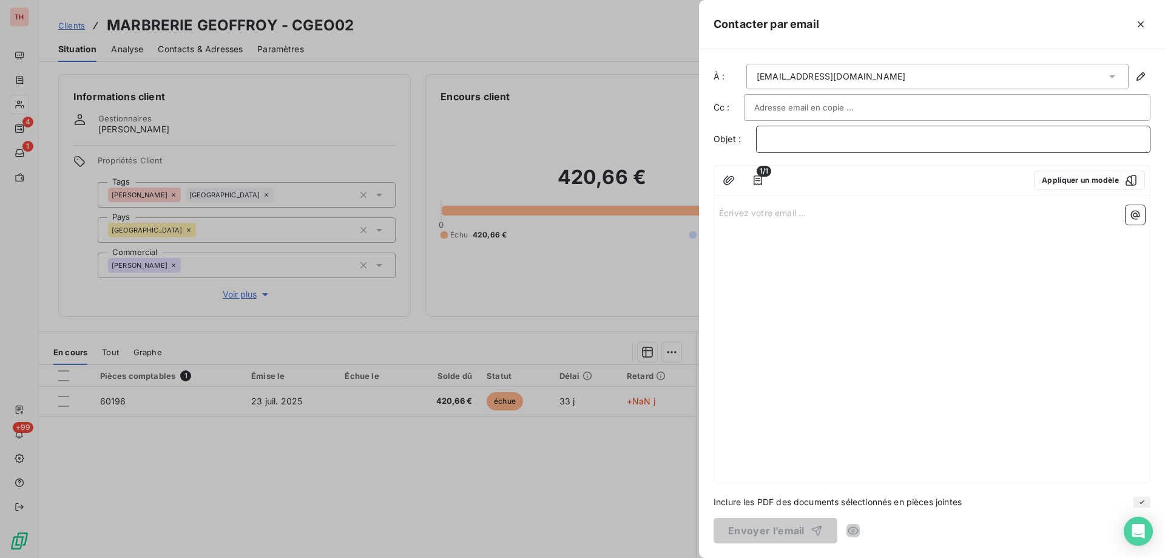
click at [807, 140] on p "﻿" at bounding box center [953, 139] width 374 height 14
drag, startPoint x: 789, startPoint y: 203, endPoint x: 784, endPoint y: 209, distance: 7.4
click at [787, 203] on div "Écrivez votre email ... ﻿" at bounding box center [932, 341] width 436 height 282
click at [784, 211] on p "Écrivez votre email ... ﻿" at bounding box center [932, 212] width 426 height 14
drag, startPoint x: 729, startPoint y: 211, endPoint x: 754, endPoint y: 248, distance: 44.3
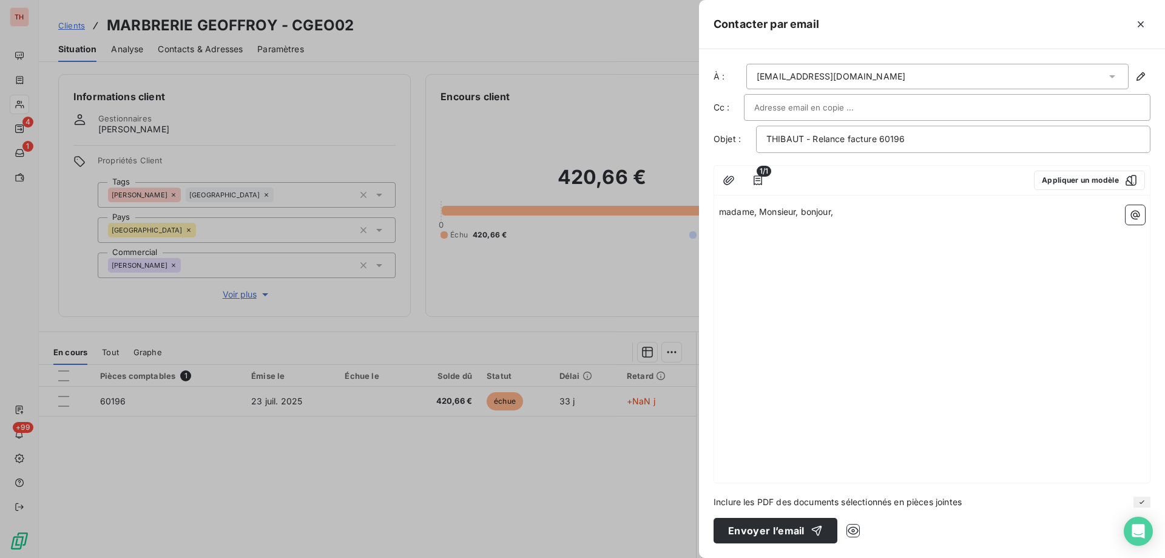
click at [729, 211] on span "madame, Monsieur, bonjour," at bounding box center [776, 211] width 114 height 10
click at [809, 238] on p "﻿" at bounding box center [932, 240] width 426 height 14
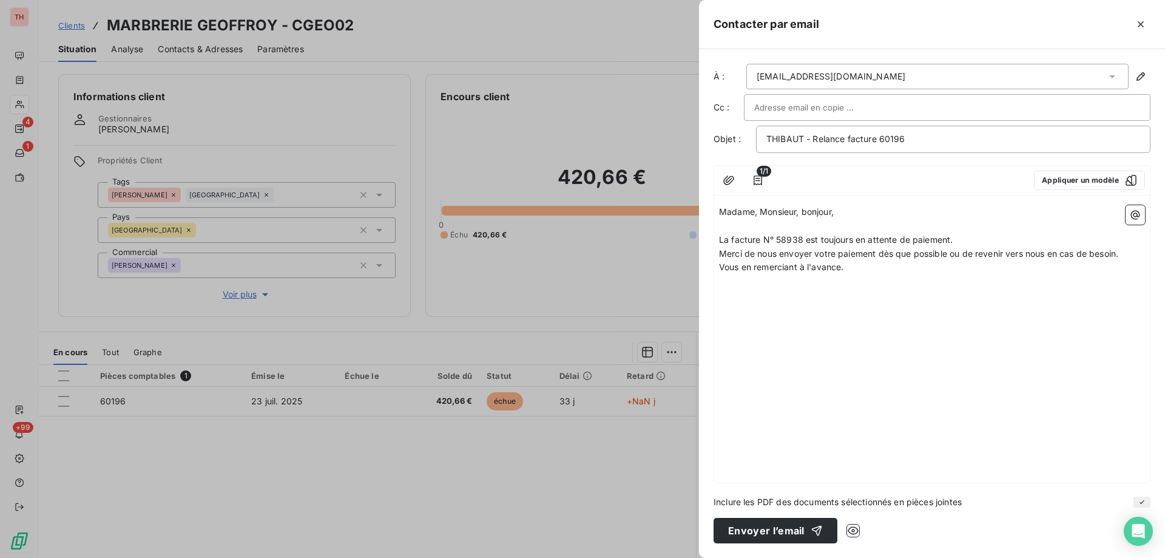
click at [787, 238] on span "La facture N° 58938 est toujours en attente de paiement." at bounding box center [836, 239] width 234 height 10
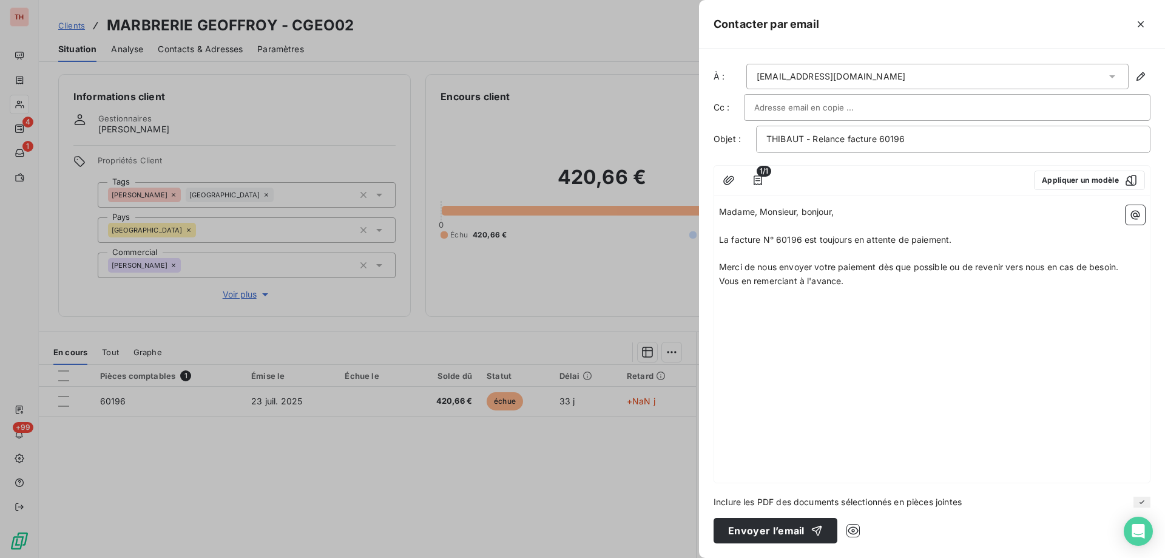
click at [1131, 268] on p "Merci de nous envoyer votre paiement dès que possible ou de revenir vers nous e…" at bounding box center [932, 267] width 426 height 14
click at [865, 292] on p "Vous en remerciant à l'avance." at bounding box center [932, 295] width 426 height 14
click at [778, 527] on button "Envoyer l’email" at bounding box center [775, 530] width 124 height 25
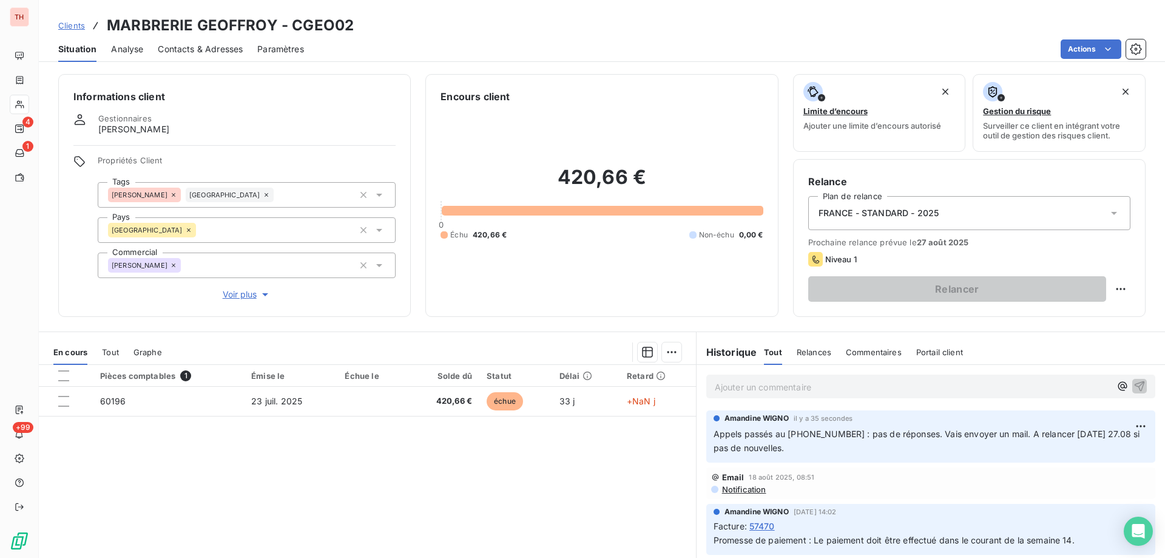
click at [76, 29] on span "Clients" at bounding box center [71, 26] width 27 height 10
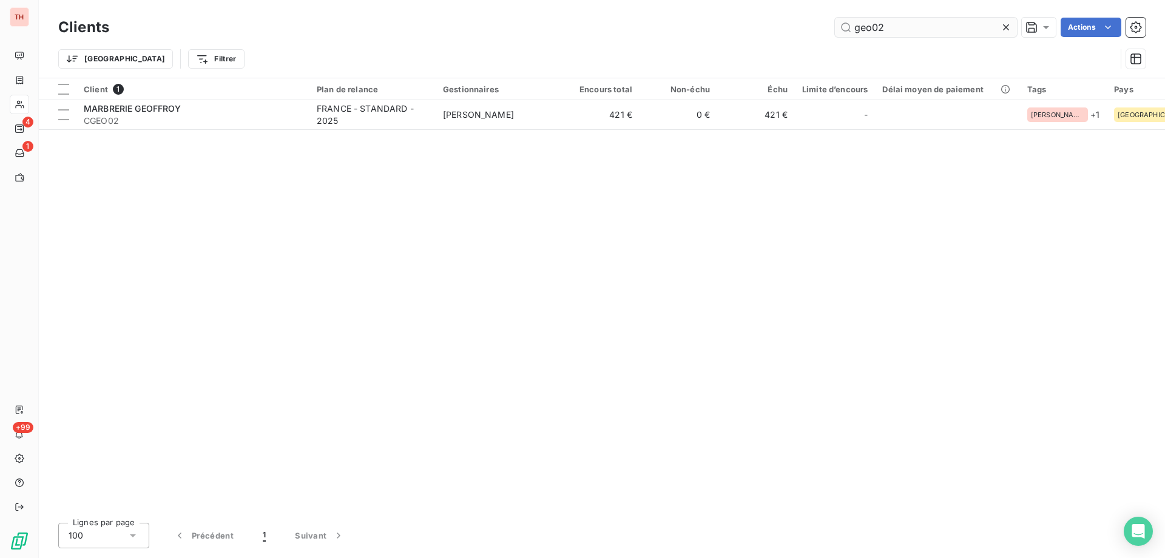
drag, startPoint x: 896, startPoint y: 30, endPoint x: 846, endPoint y: 26, distance: 50.5
click at [846, 25] on input "geo02" at bounding box center [926, 27] width 182 height 19
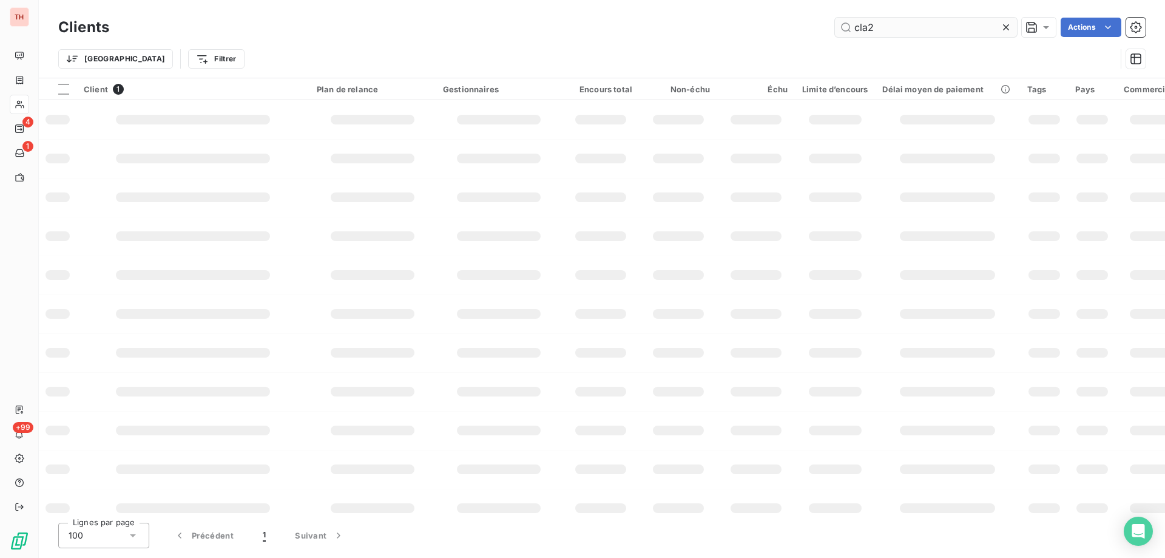
type input "cla24"
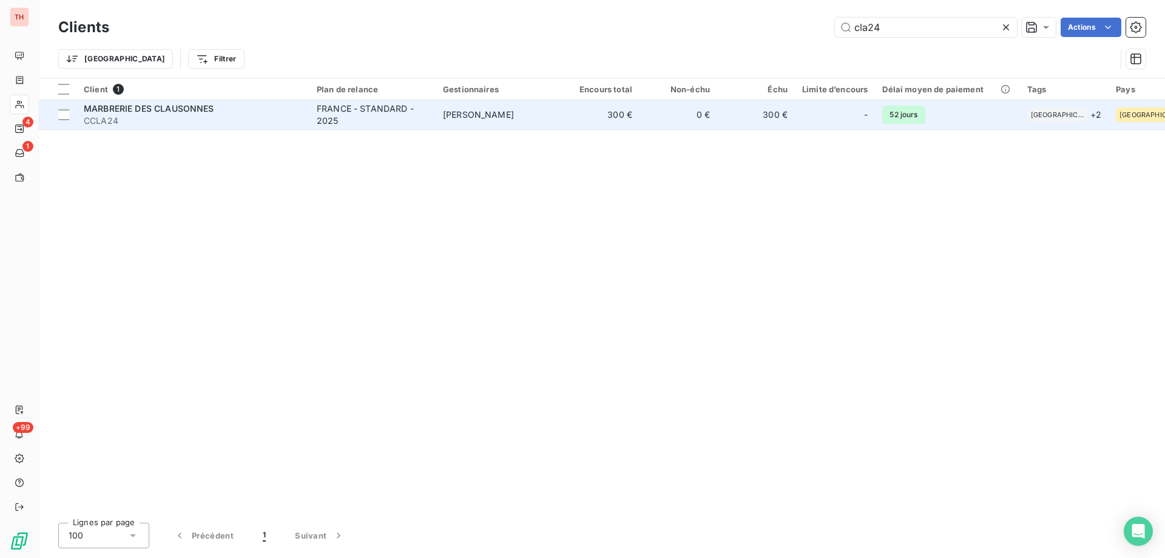
click at [519, 119] on td "[PERSON_NAME]" at bounding box center [499, 114] width 126 height 29
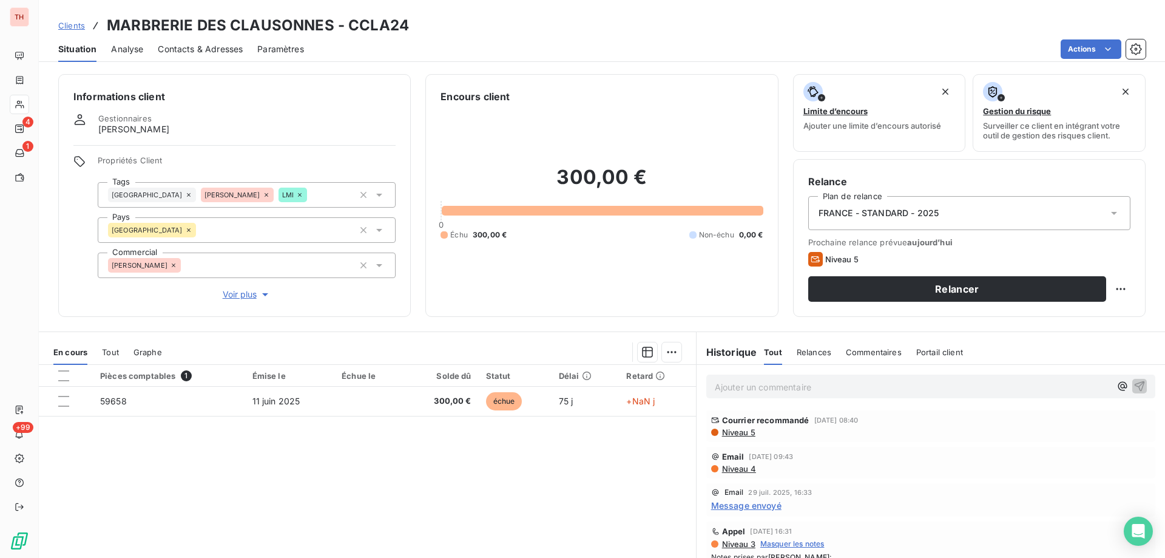
drag, startPoint x: 178, startPoint y: 50, endPoint x: 187, endPoint y: 49, distance: 9.1
click at [178, 50] on span "Contacts & Adresses" at bounding box center [200, 49] width 85 height 12
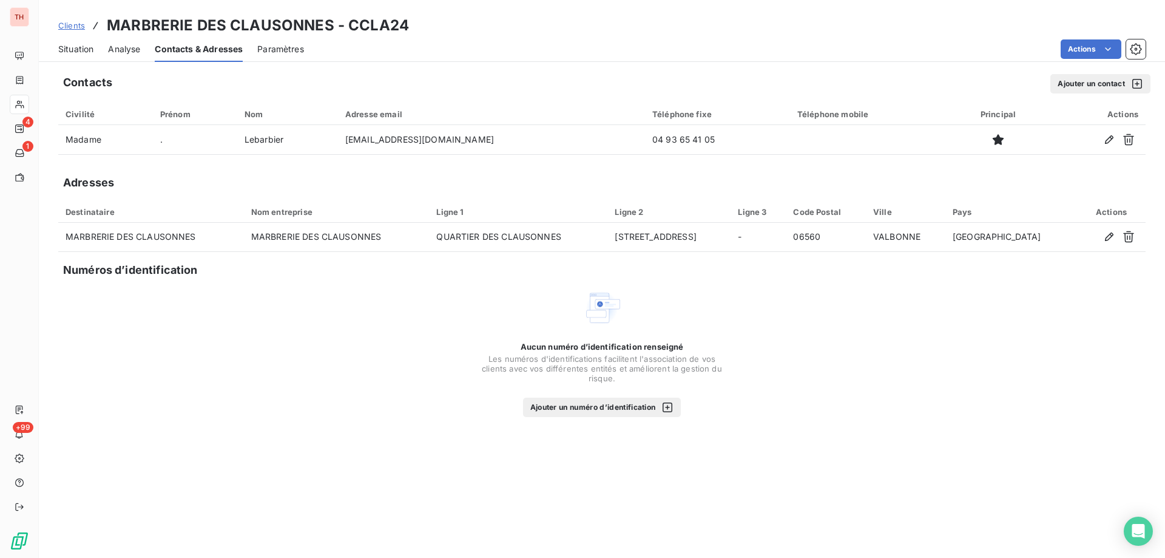
click at [70, 44] on span "Situation" at bounding box center [75, 49] width 35 height 12
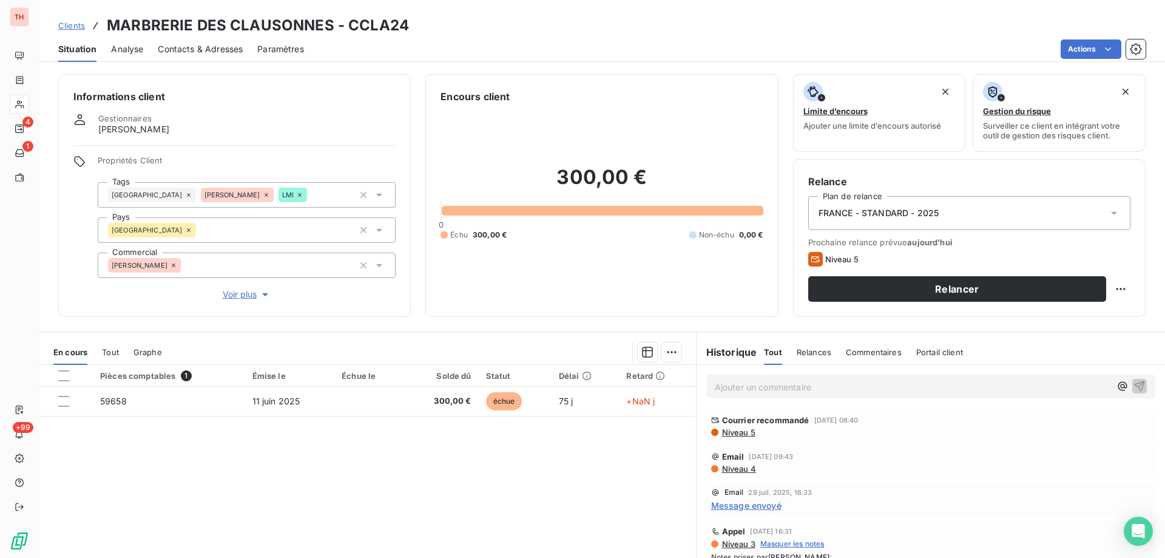
drag, startPoint x: 745, startPoint y: 383, endPoint x: 760, endPoint y: 382, distance: 14.6
click at [745, 383] on p "Ajouter un commentaire ﻿" at bounding box center [913, 386] width 396 height 15
click at [904, 388] on p "Appels au +33 683 338 411 et au" at bounding box center [913, 386] width 396 height 14
click at [911, 387] on p "Appels au +33 683 338 411 et au" at bounding box center [913, 386] width 396 height 14
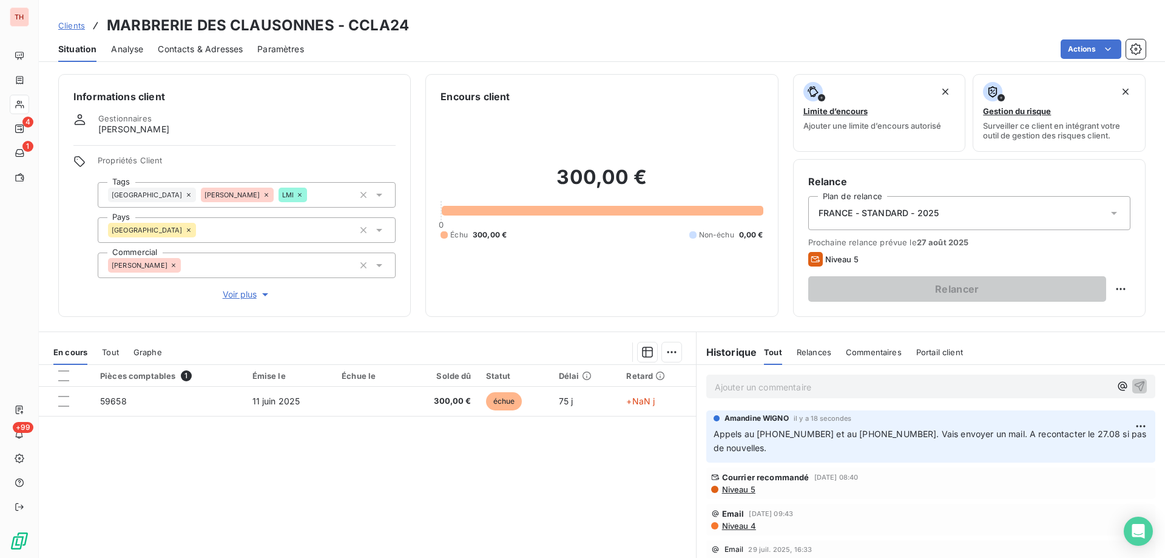
click at [1086, 46] on html "TH 4 1 +99 Clients MARBRERIE DES CLAUSONNES - CCLA24 Situation Analyse Contacts…" at bounding box center [582, 279] width 1165 height 558
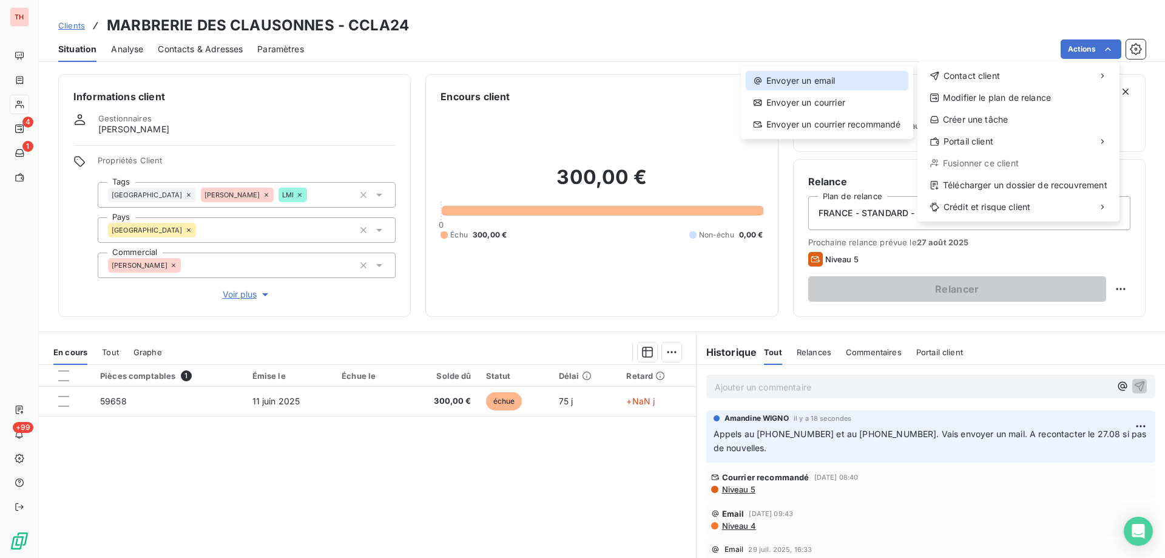
click at [865, 76] on div "Envoyer un email" at bounding box center [827, 80] width 163 height 19
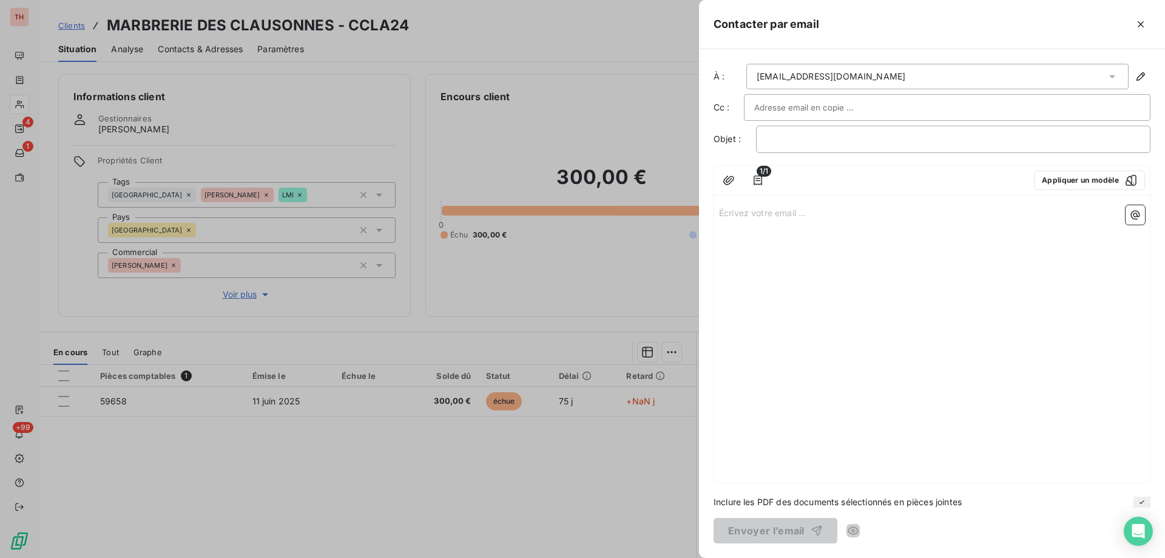
click at [794, 150] on div "﻿" at bounding box center [953, 139] width 394 height 27
click at [794, 143] on p "﻿" at bounding box center [953, 139] width 374 height 14
click at [812, 217] on p "Écrivez votre email ... ﻿" at bounding box center [932, 212] width 426 height 14
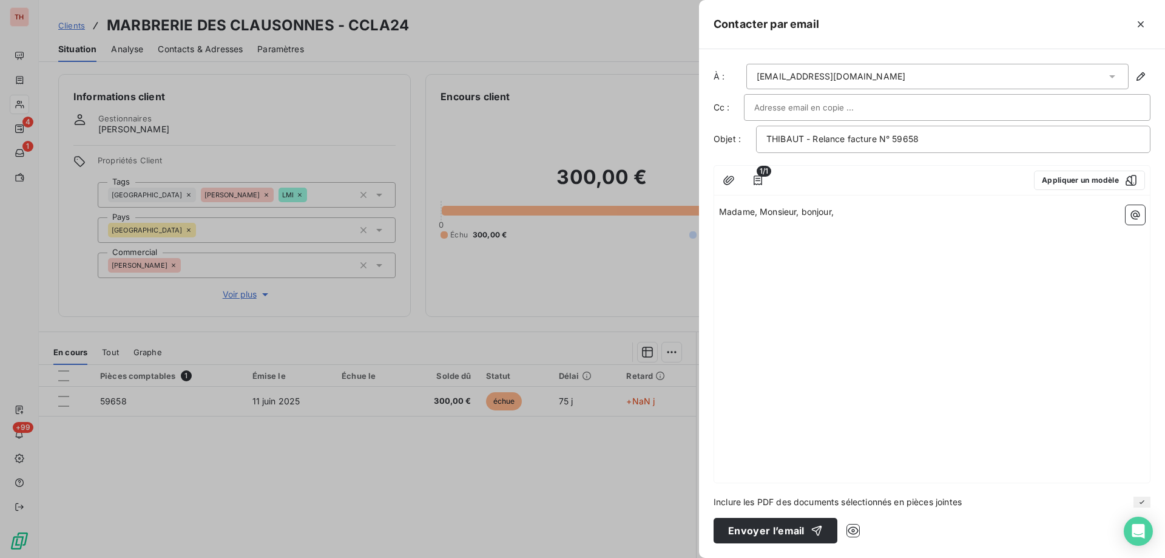
click at [812, 241] on p "﻿" at bounding box center [932, 240] width 426 height 14
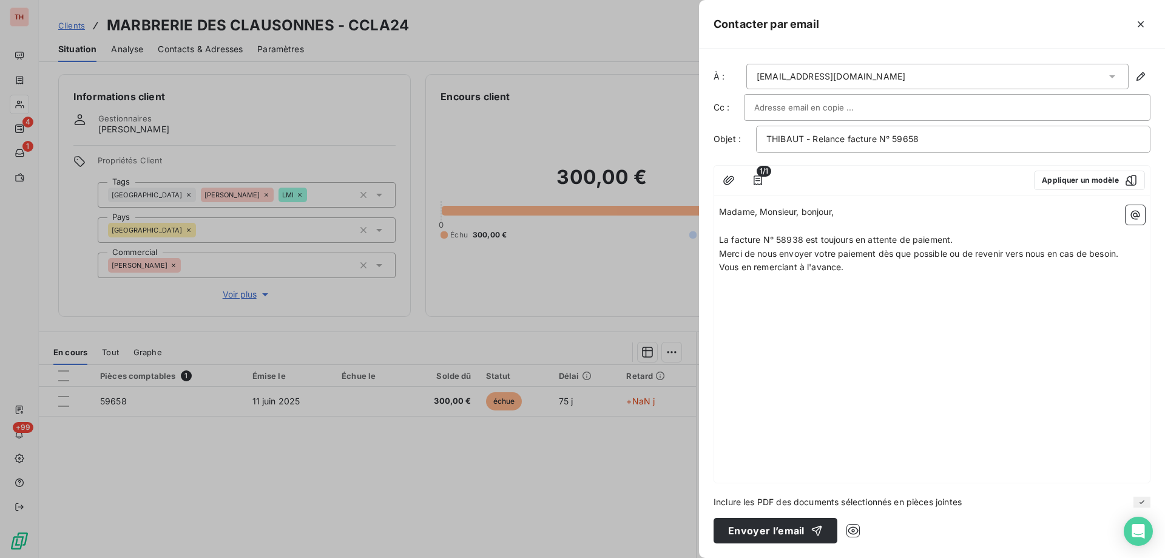
click at [787, 235] on span "La facture N° 58938 est toujours en attente de paiement." at bounding box center [836, 239] width 234 height 10
click at [960, 237] on p "La facture N° 59658 est toujours en attente de paiement." at bounding box center [932, 240] width 426 height 14
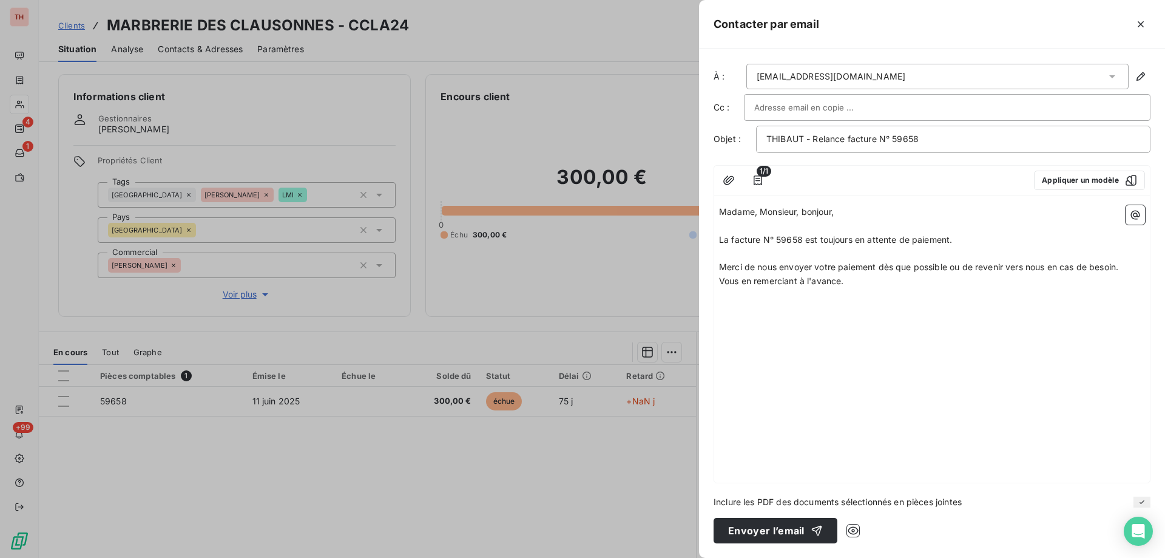
click at [1125, 268] on p "Merci de nous envoyer votre paiement dès que possible ou de revenir vers nous e…" at bounding box center [932, 267] width 426 height 14
click at [866, 292] on p "Vous en remerciant à l'avance." at bounding box center [932, 295] width 426 height 14
click at [797, 529] on button "Envoyer l’email" at bounding box center [775, 530] width 124 height 25
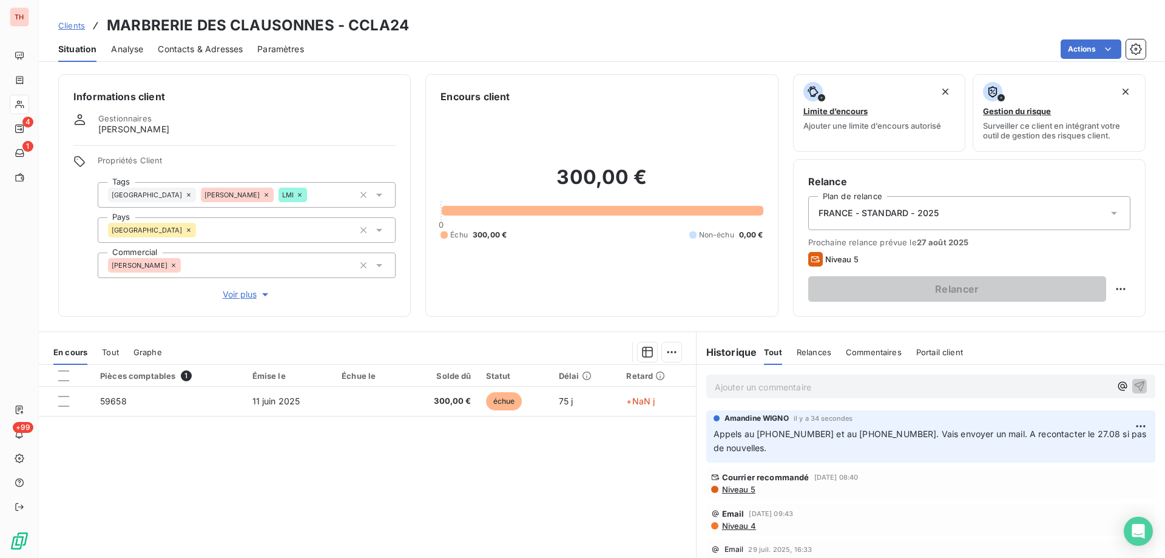
click at [75, 23] on span "Clients" at bounding box center [71, 26] width 27 height 10
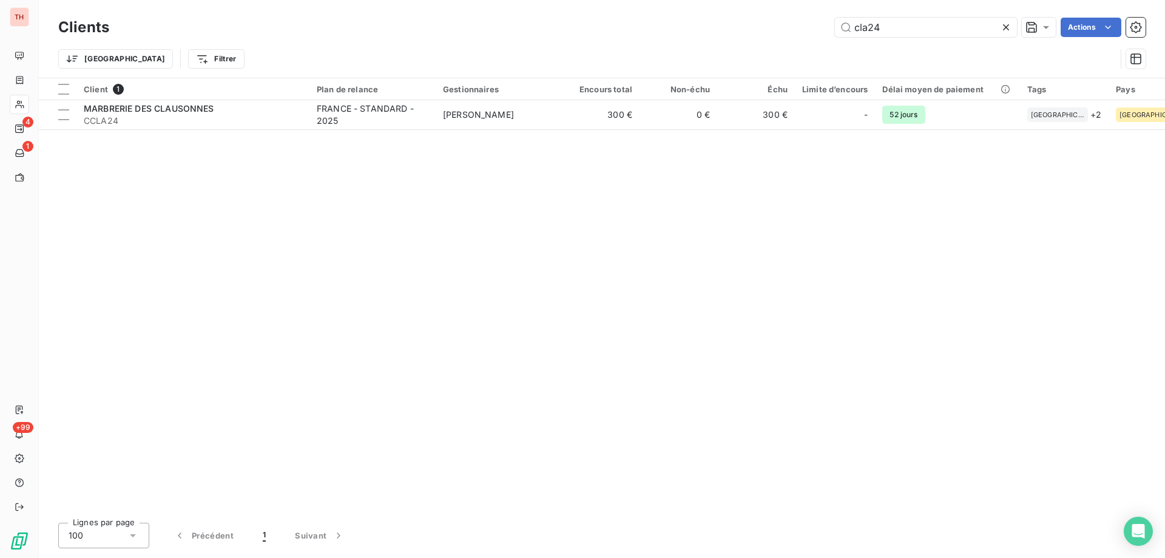
drag, startPoint x: 905, startPoint y: 30, endPoint x: 823, endPoint y: 28, distance: 81.9
click at [823, 28] on div "cla24 Actions" at bounding box center [635, 27] width 1022 height 19
type input "occ03"
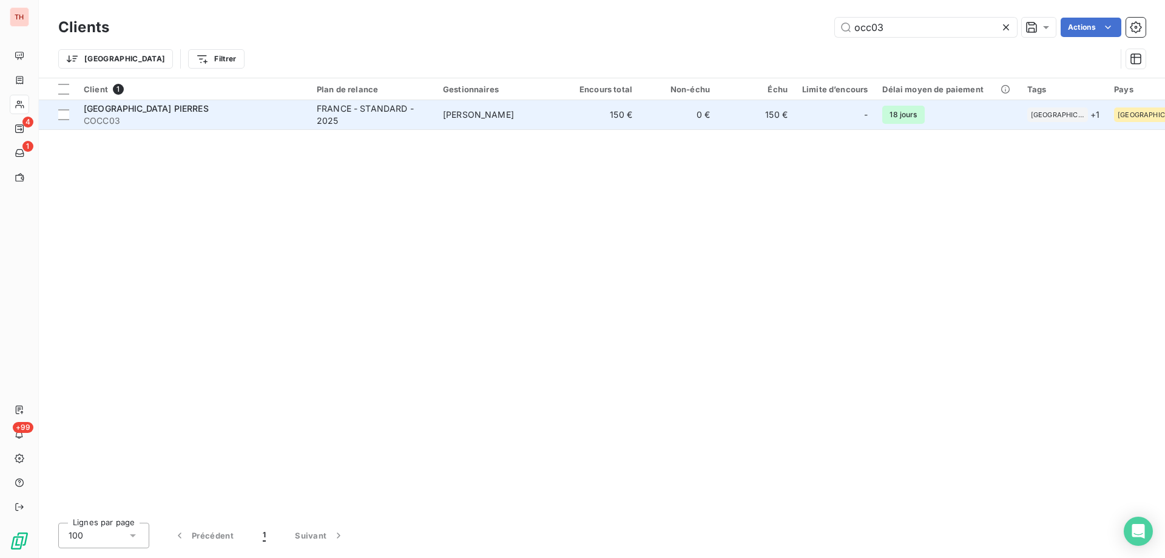
click at [200, 120] on span "COCC03" at bounding box center [193, 121] width 218 height 12
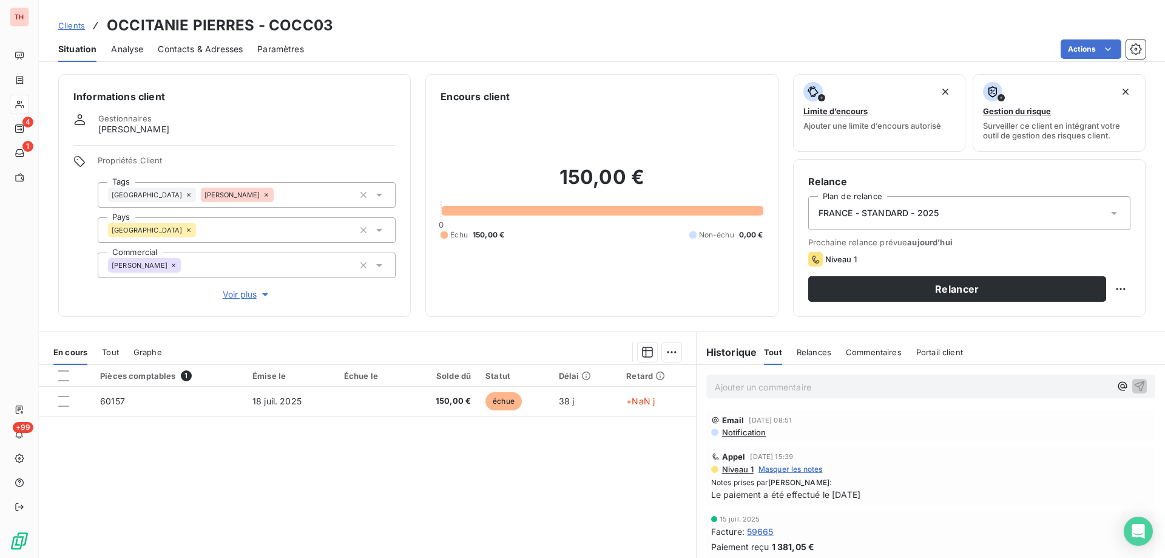
click at [819, 391] on p "Ajouter un commentaire ﻿" at bounding box center [913, 386] width 396 height 15
click at [1133, 383] on icon "button" at bounding box center [1139, 385] width 12 height 12
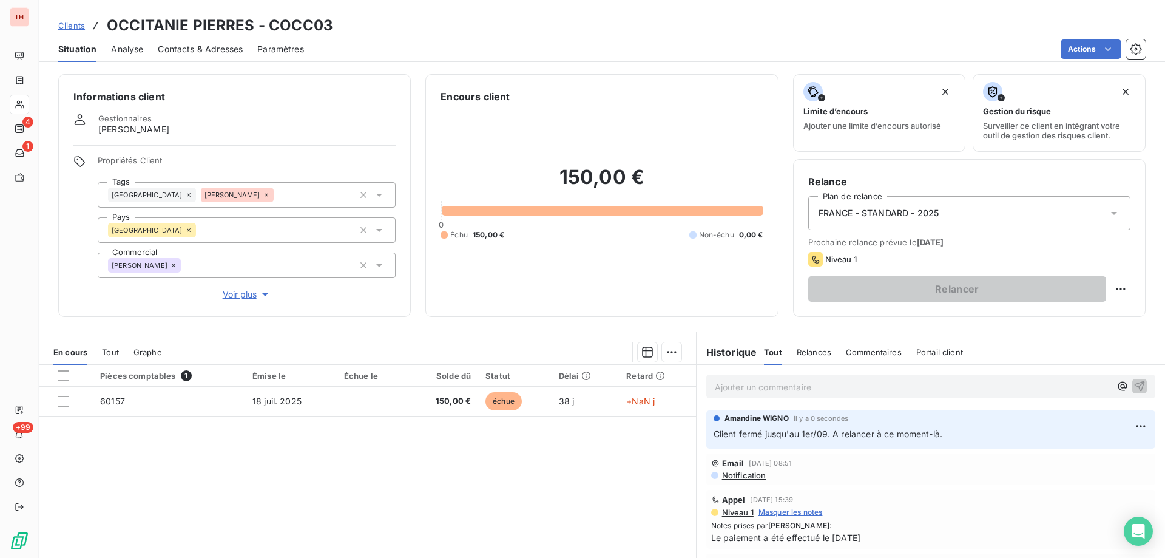
click at [68, 25] on span "Clients" at bounding box center [71, 26] width 27 height 10
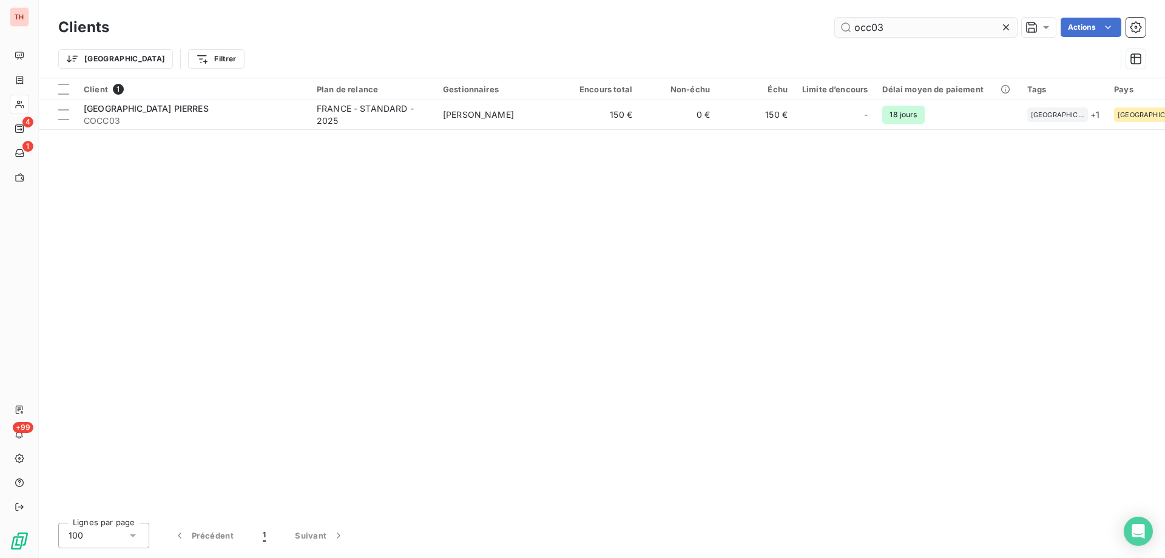
drag, startPoint x: 928, startPoint y: 26, endPoint x: 838, endPoint y: 24, distance: 89.8
click at [838, 24] on input "occ03" at bounding box center [926, 27] width 182 height 19
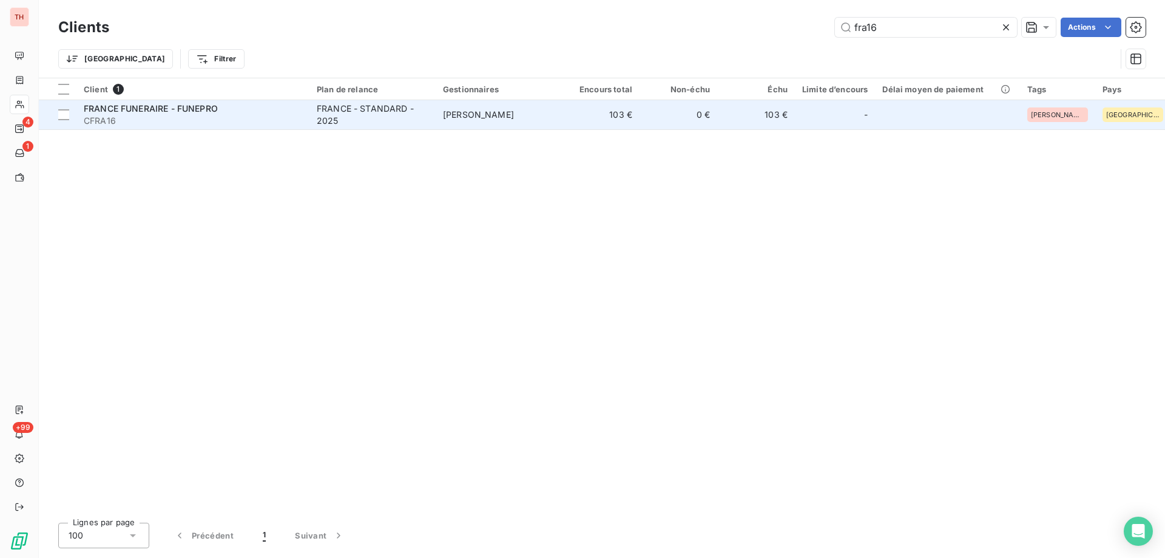
type input "fra16"
click at [453, 114] on span "[PERSON_NAME]" at bounding box center [478, 114] width 71 height 10
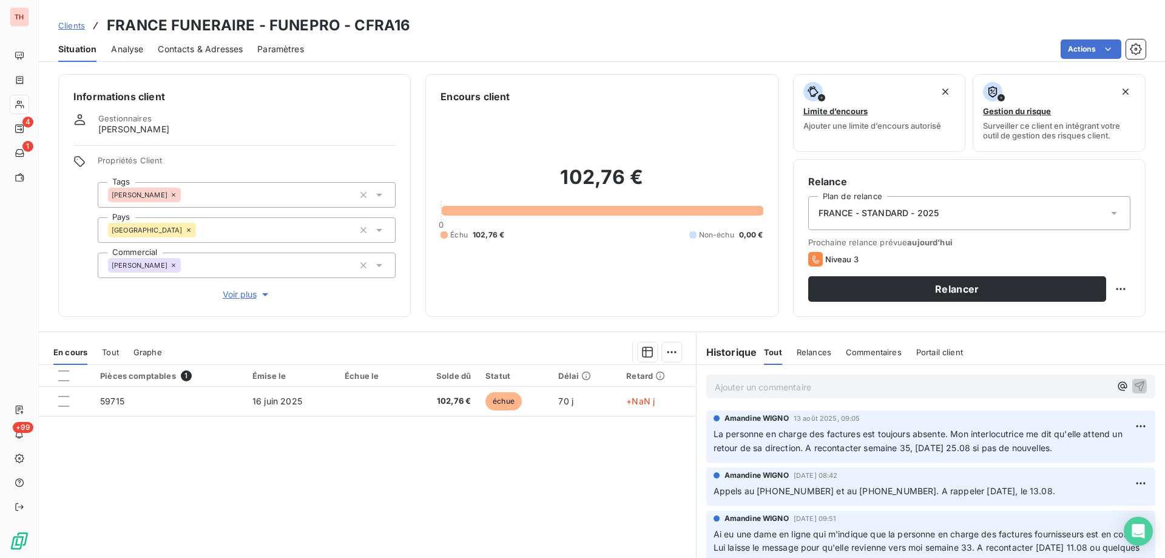
click at [787, 379] on div "Ajouter un commentaire ﻿" at bounding box center [930, 386] width 449 height 24
click at [789, 382] on p "Ajouter un commentaire ﻿" at bounding box center [913, 386] width 396 height 15
drag, startPoint x: 788, startPoint y: 387, endPoint x: 795, endPoint y: 394, distance: 9.4
click at [788, 388] on span "Appelé le client mai sn'ai pas pu parler" at bounding box center [793, 385] width 157 height 10
drag, startPoint x: 793, startPoint y: 381, endPoint x: 817, endPoint y: 474, distance: 95.9
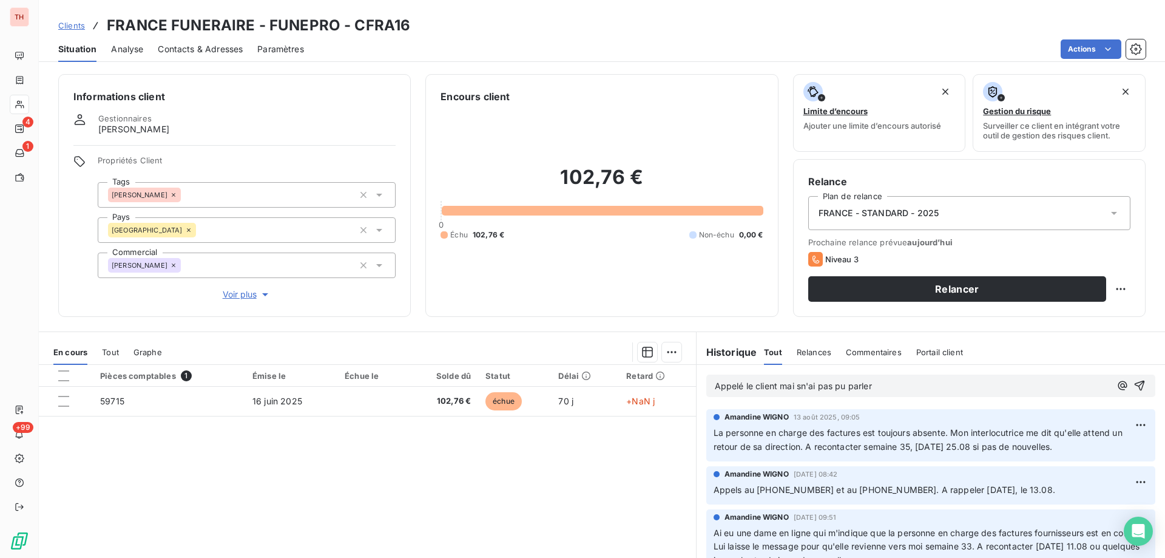
click at [793, 385] on span "Appelé le client mai sn'ai pas pu parler" at bounding box center [793, 385] width 157 height 10
click at [915, 383] on p "Appelé le client mais n'ai pas pu parler" at bounding box center [913, 386] width 396 height 14
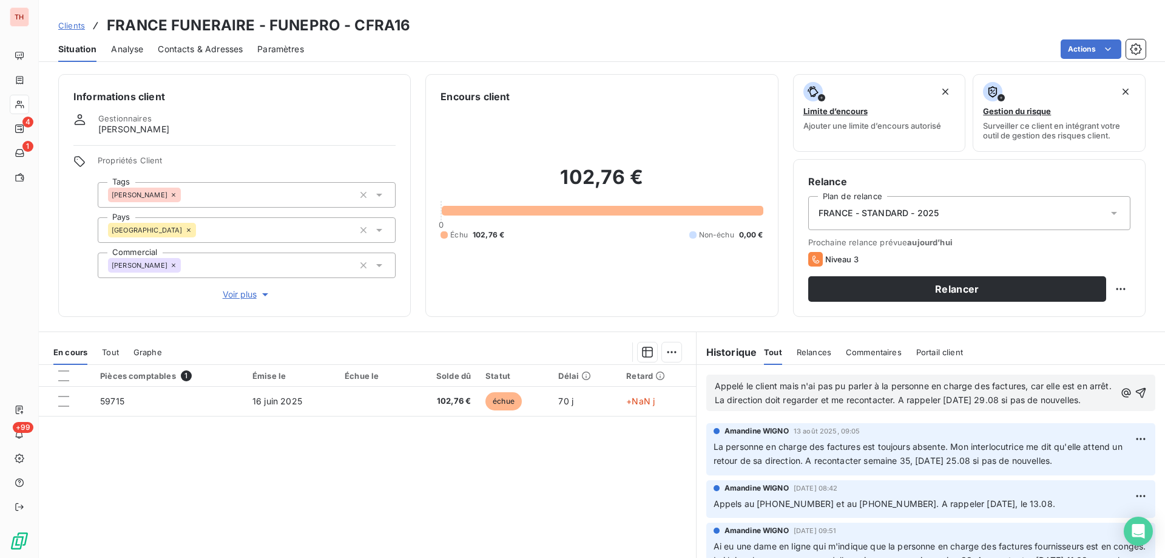
click at [972, 407] on p "Appelé le client mais n'ai pas pu parler à la personne en charge des factures, …" at bounding box center [915, 393] width 400 height 28
